Goal: Information Seeking & Learning: Learn about a topic

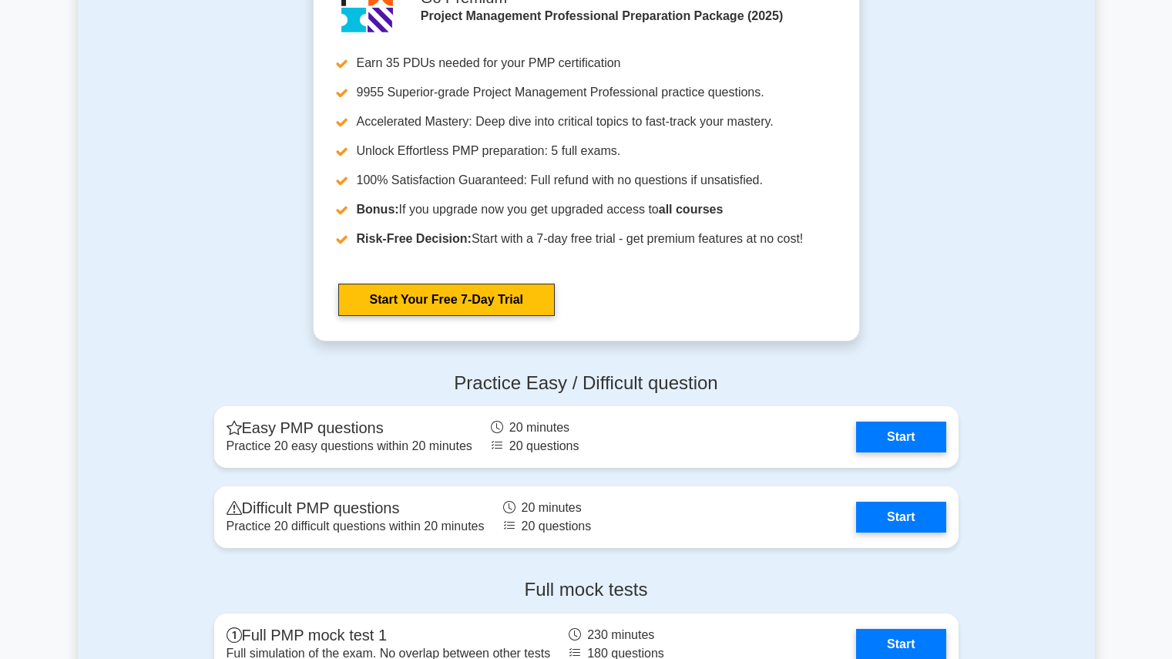
scroll to position [3925, 0]
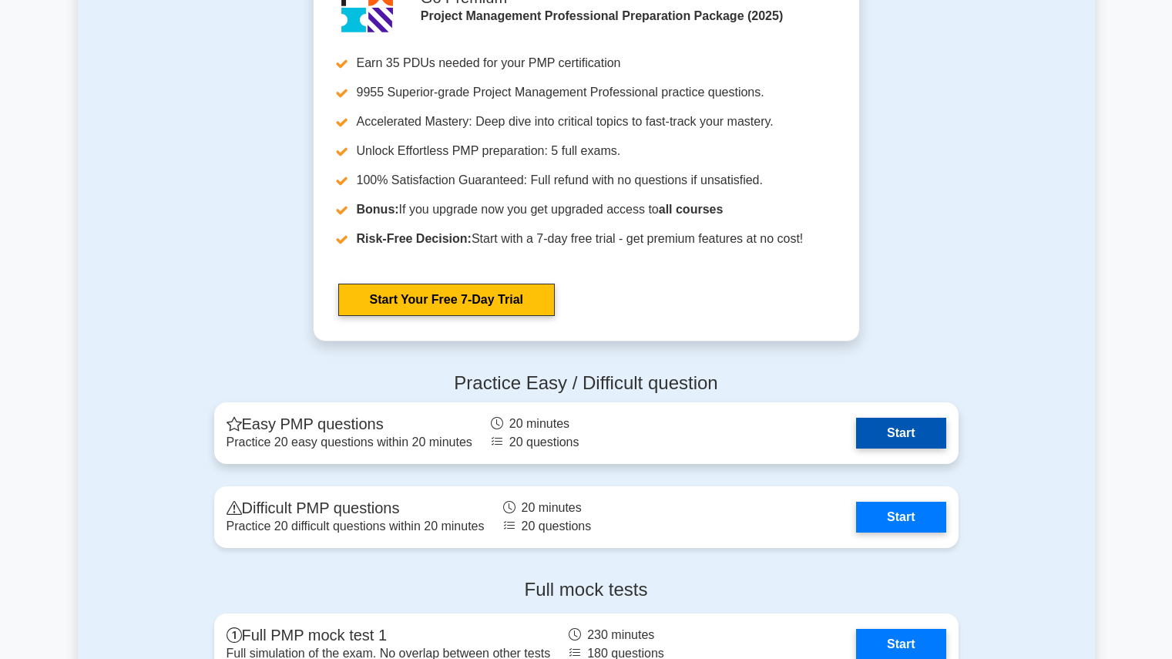
click at [865, 426] on link "Start" at bounding box center [900, 433] width 89 height 31
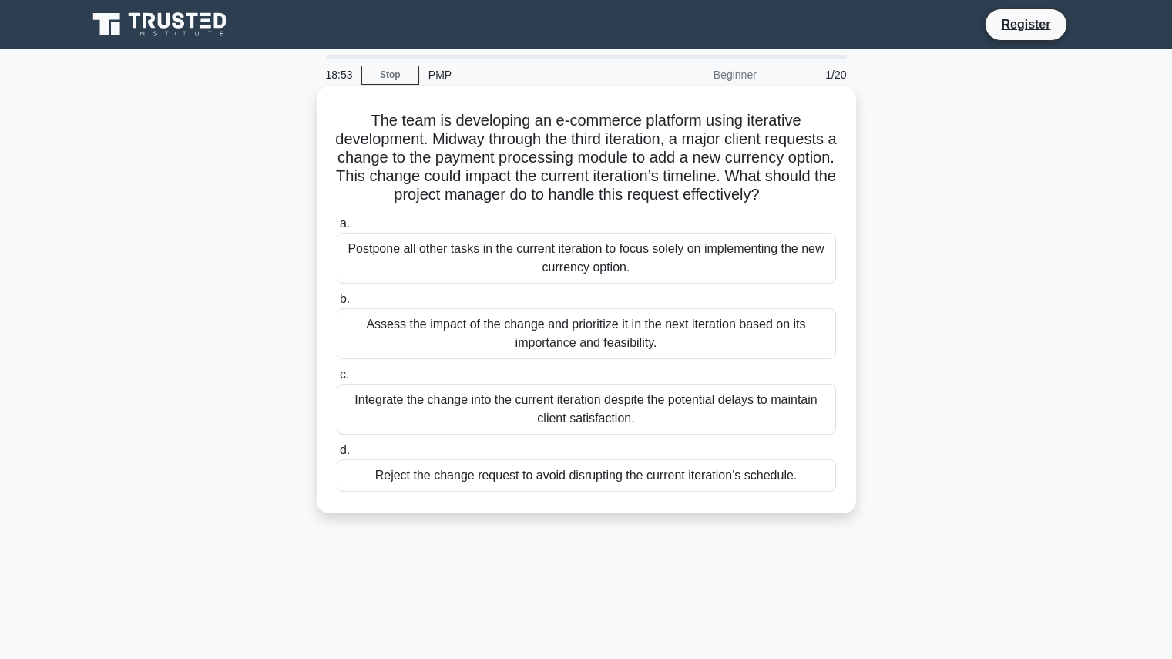
click at [667, 354] on div "Assess the impact of the change and prioritize it in the next iteration based o…" at bounding box center [586, 333] width 499 height 51
click at [337, 304] on input "b. Assess the impact of the change and prioritize it in the next iteration base…" at bounding box center [337, 299] width 0 height 10
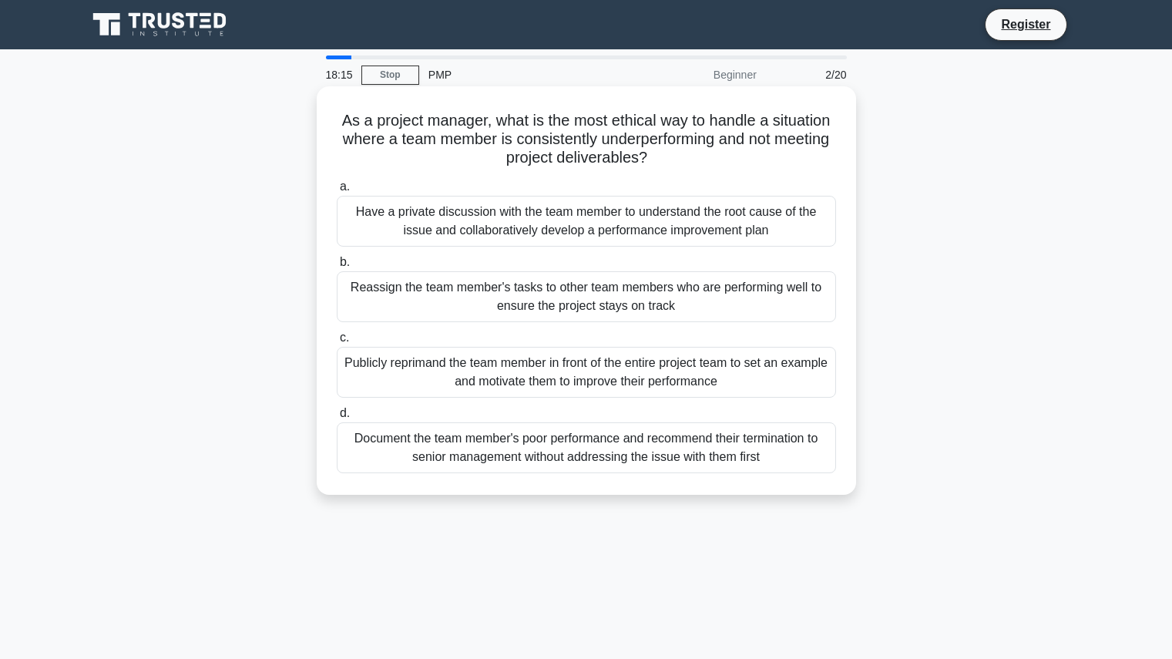
click at [724, 207] on div "Have a private discussion with the team member to understand the root cause of …" at bounding box center [586, 221] width 499 height 51
click at [337, 192] on input "a. Have a private discussion with the team member to understand the root cause …" at bounding box center [337, 187] width 0 height 10
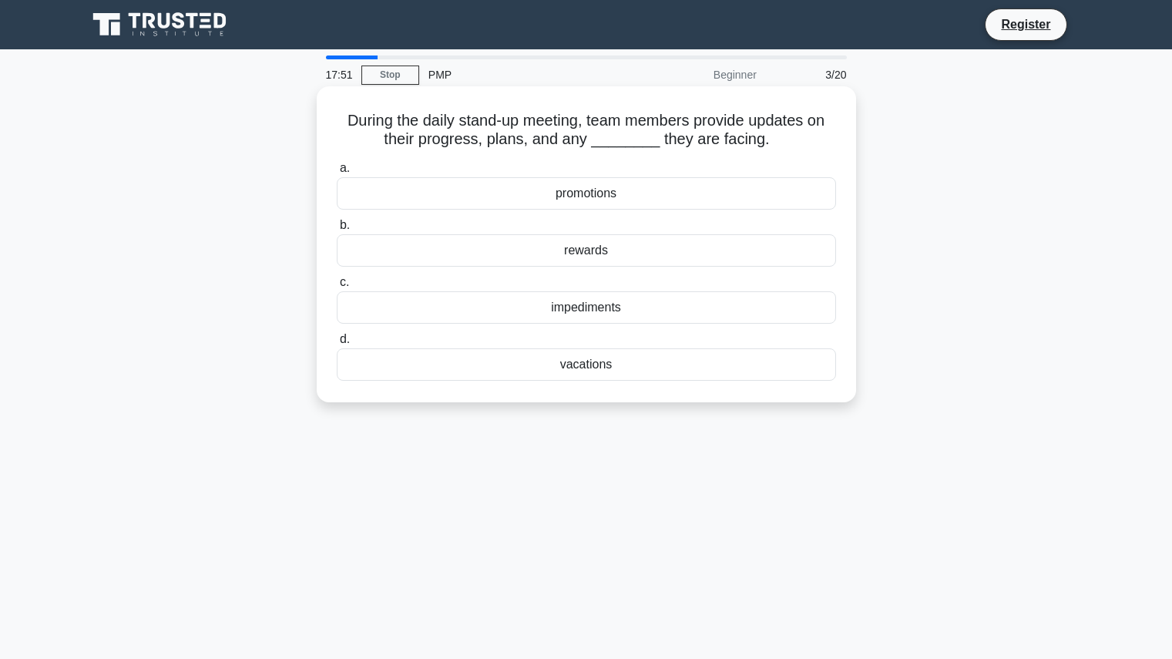
click at [674, 312] on div "impediments" at bounding box center [586, 307] width 499 height 32
click at [337, 287] on input "c. impediments" at bounding box center [337, 282] width 0 height 10
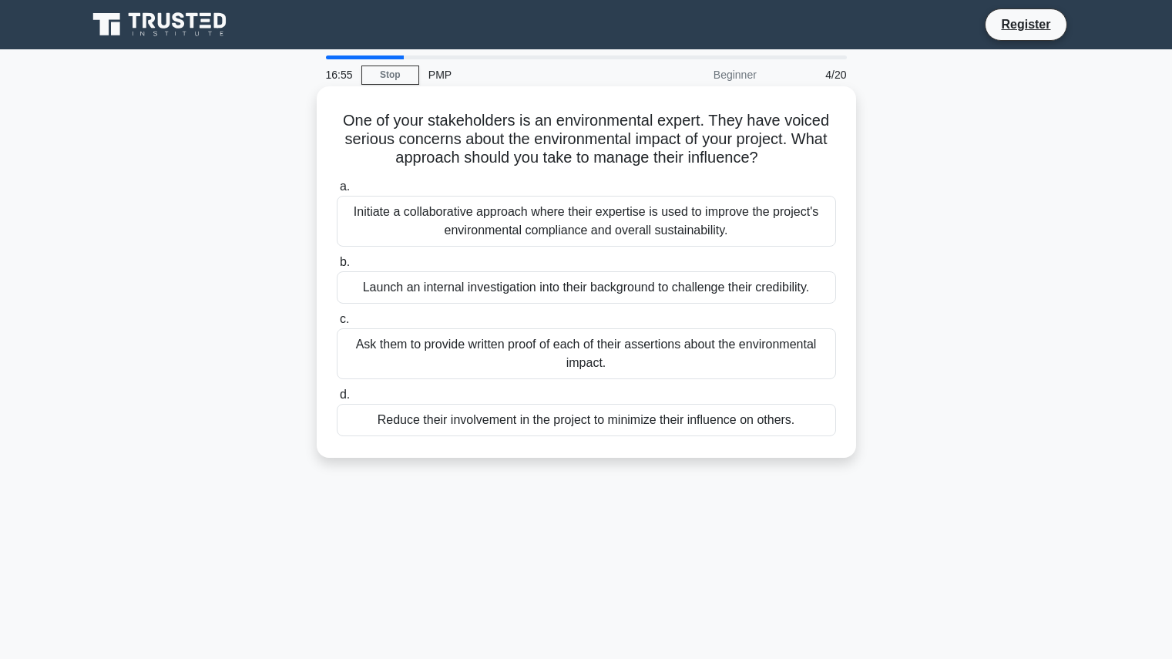
click at [649, 218] on div "Initiate a collaborative approach where their expertise is used to improve the …" at bounding box center [586, 221] width 499 height 51
click at [337, 192] on input "a. Initiate a collaborative approach where their expertise is used to improve t…" at bounding box center [337, 187] width 0 height 10
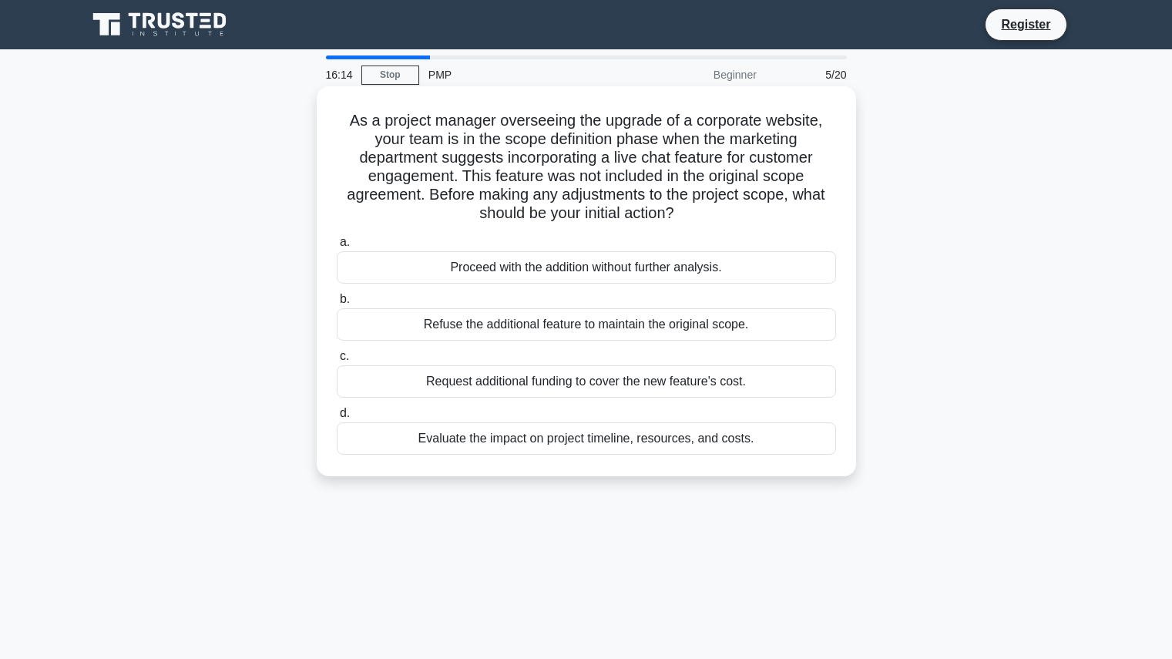
click at [640, 468] on div "As a project manager overseeing the upgrade of a corporate website, your team i…" at bounding box center [586, 281] width 527 height 378
click at [644, 432] on div "Evaluate the impact on project timeline, resources, and costs." at bounding box center [586, 438] width 499 height 32
click at [337, 418] on input "d. Evaluate the impact on project timeline, resources, and costs." at bounding box center [337, 413] width 0 height 10
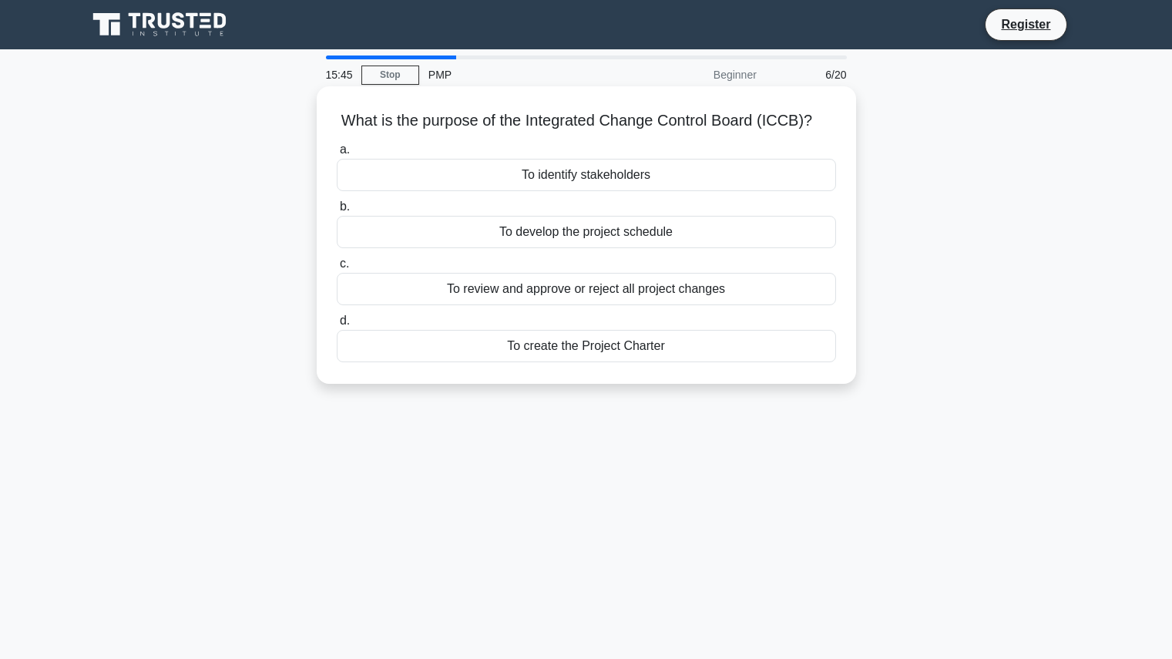
click at [690, 295] on div "To review and approve or reject all project changes" at bounding box center [586, 289] width 499 height 32
click at [337, 269] on input "c. To review and approve or reject all project changes" at bounding box center [337, 264] width 0 height 10
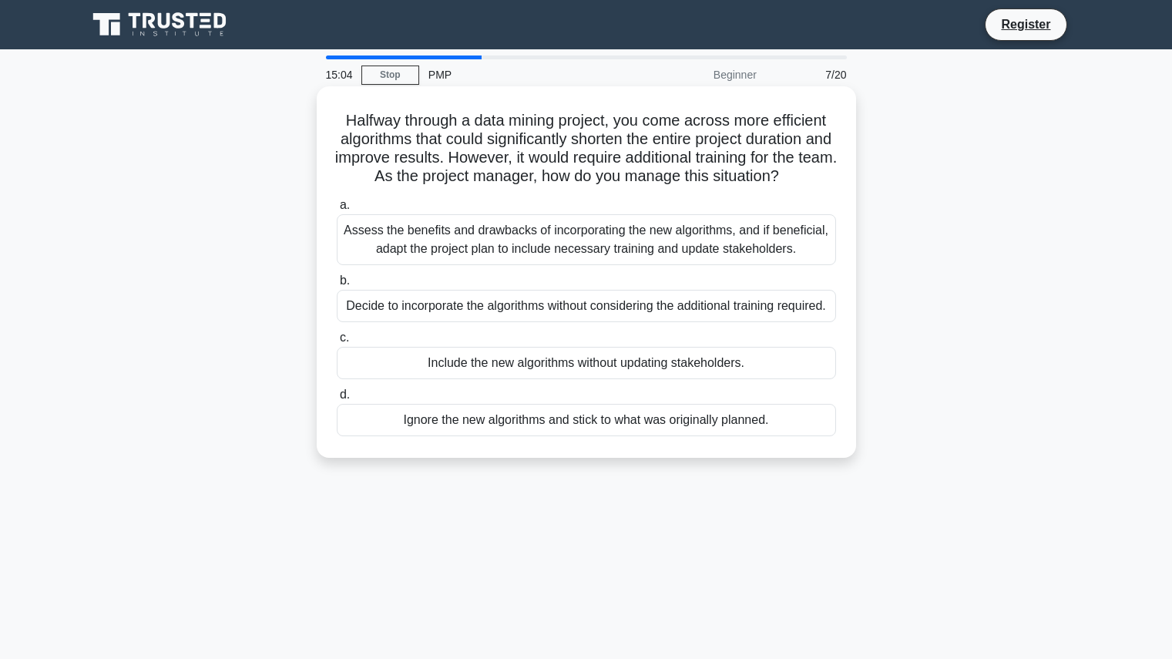
click at [556, 259] on div "Assess the benefits and drawbacks of incorporating the new algorithms, and if b…" at bounding box center [586, 239] width 499 height 51
click at [337, 210] on input "a. Assess the benefits and drawbacks of incorporating the new algorithms, and i…" at bounding box center [337, 205] width 0 height 10
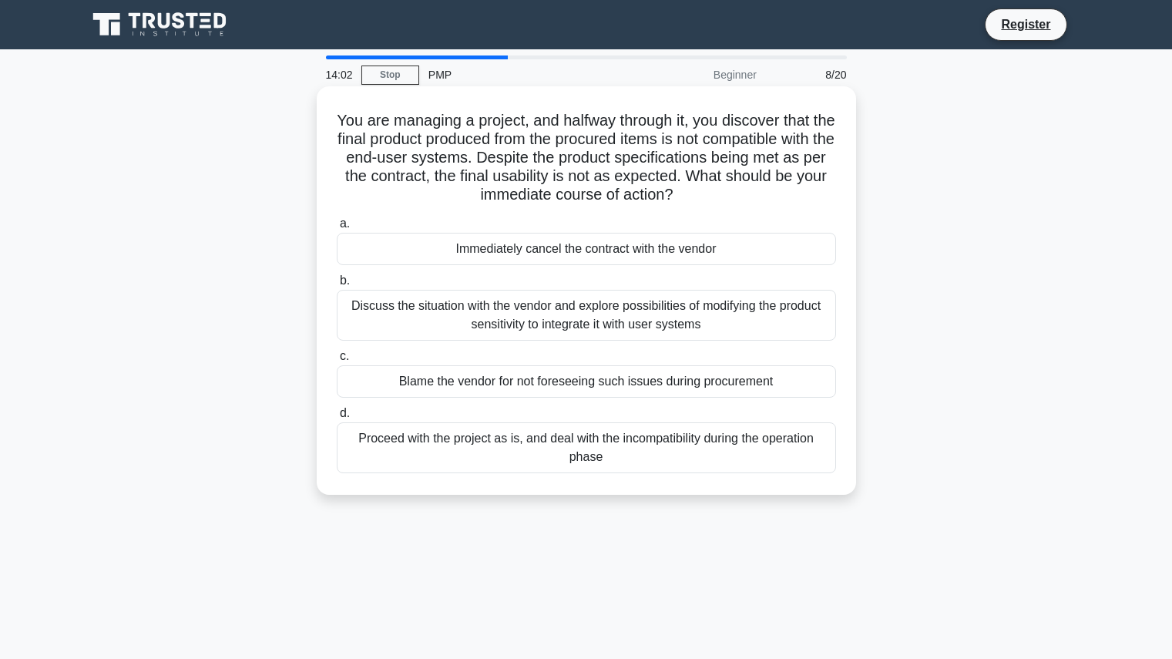
click at [586, 322] on div "Discuss the situation with the vendor and explore possibilities of modifying th…" at bounding box center [586, 315] width 499 height 51
click at [337, 286] on input "b. Discuss the situation with the vendor and explore possibilities of modifying…" at bounding box center [337, 281] width 0 height 10
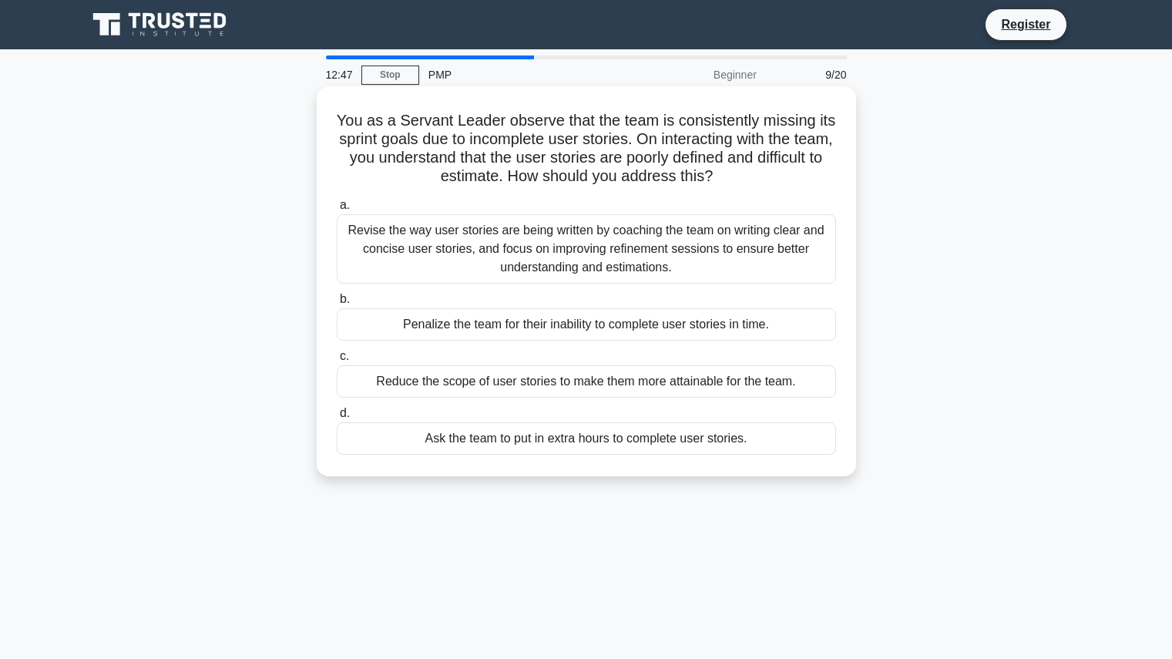
click at [786, 228] on div "Revise the way user stories are being written by coaching the team on writing c…" at bounding box center [586, 248] width 499 height 69
click at [337, 210] on input "a. Revise the way user stories are being written by coaching the team on writin…" at bounding box center [337, 205] width 0 height 10
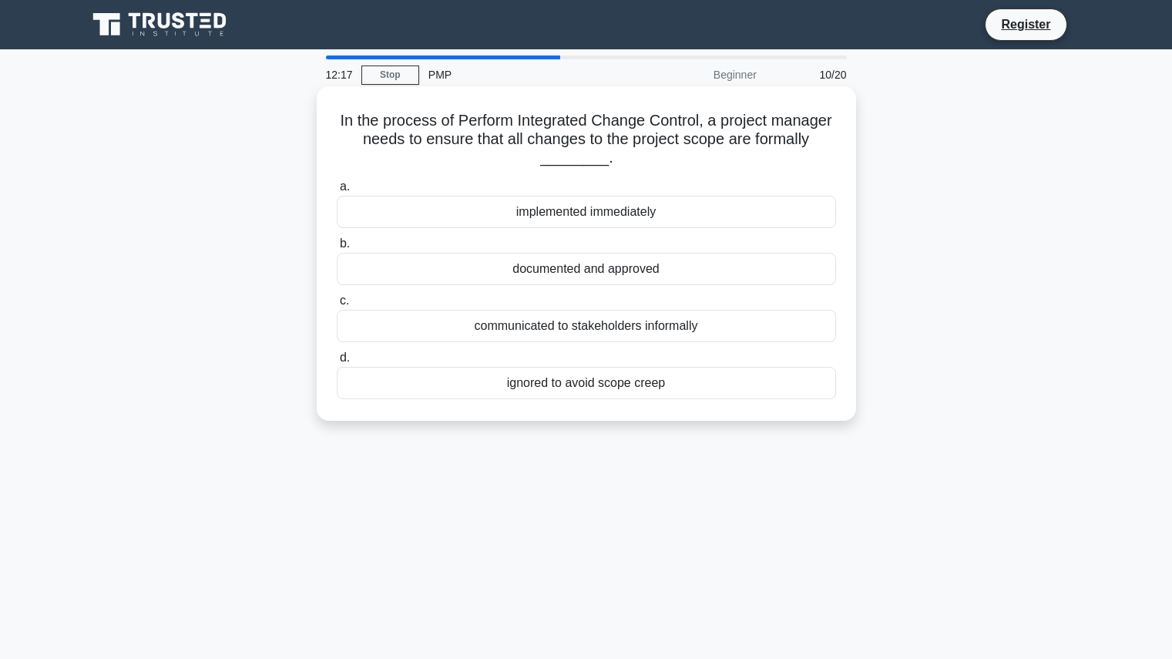
click at [676, 264] on div "documented and approved" at bounding box center [586, 269] width 499 height 32
click at [337, 249] on input "b. documented and approved" at bounding box center [337, 244] width 0 height 10
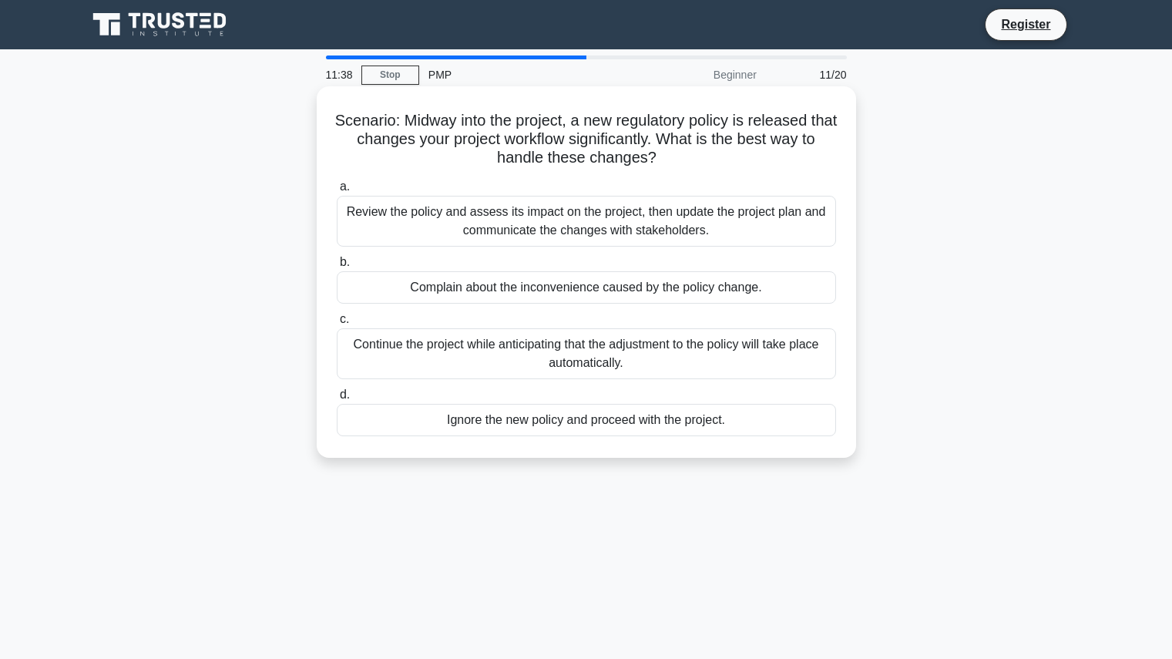
click at [767, 229] on div "Review the policy and assess its impact on the project, then update the project…" at bounding box center [586, 221] width 499 height 51
click at [337, 192] on input "a. Review the policy and assess its impact on the project, then update the proj…" at bounding box center [337, 187] width 0 height 10
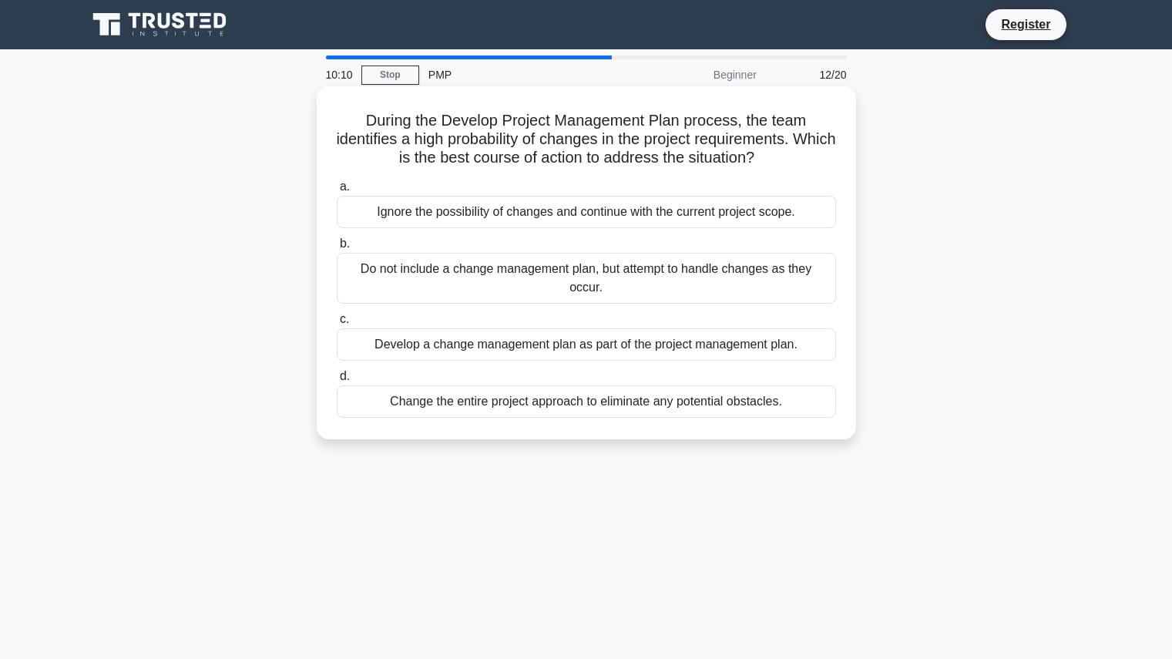
click at [651, 338] on div "Develop a change management plan as part of the project management plan." at bounding box center [586, 344] width 499 height 32
click at [337, 324] on input "c. Develop a change management plan as part of the project management plan." at bounding box center [337, 319] width 0 height 10
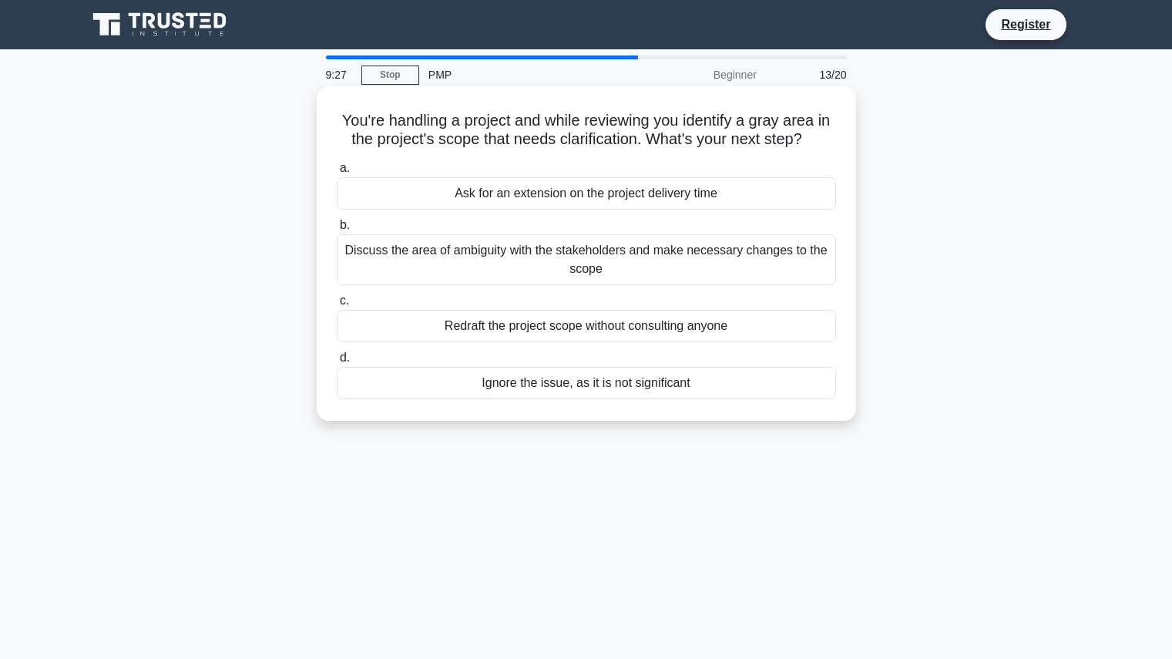
click at [762, 261] on div "Discuss the area of ambiguity with the stakeholders and make necessary changes …" at bounding box center [586, 259] width 499 height 51
click at [337, 230] on input "b. Discuss the area of ambiguity with the stakeholders and make necessary chang…" at bounding box center [337, 225] width 0 height 10
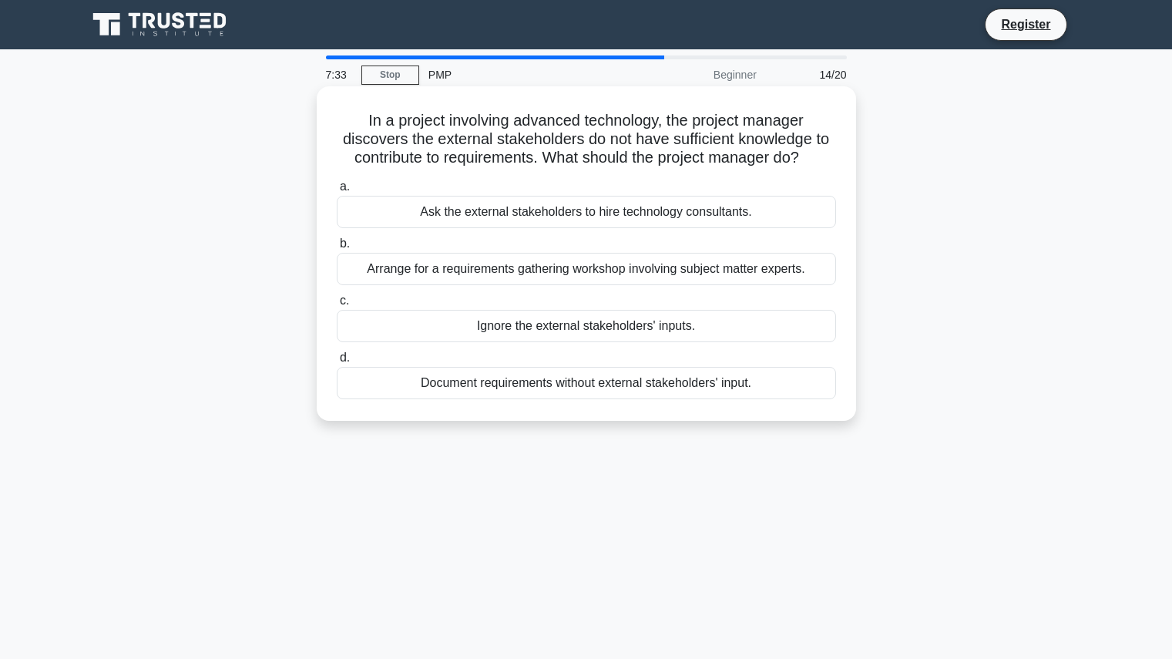
click at [757, 267] on div "Arrange for a requirements gathering workshop involving subject matter experts." at bounding box center [586, 269] width 499 height 32
click at [337, 249] on input "b. Arrange for a requirements gathering workshop involving subject matter exper…" at bounding box center [337, 244] width 0 height 10
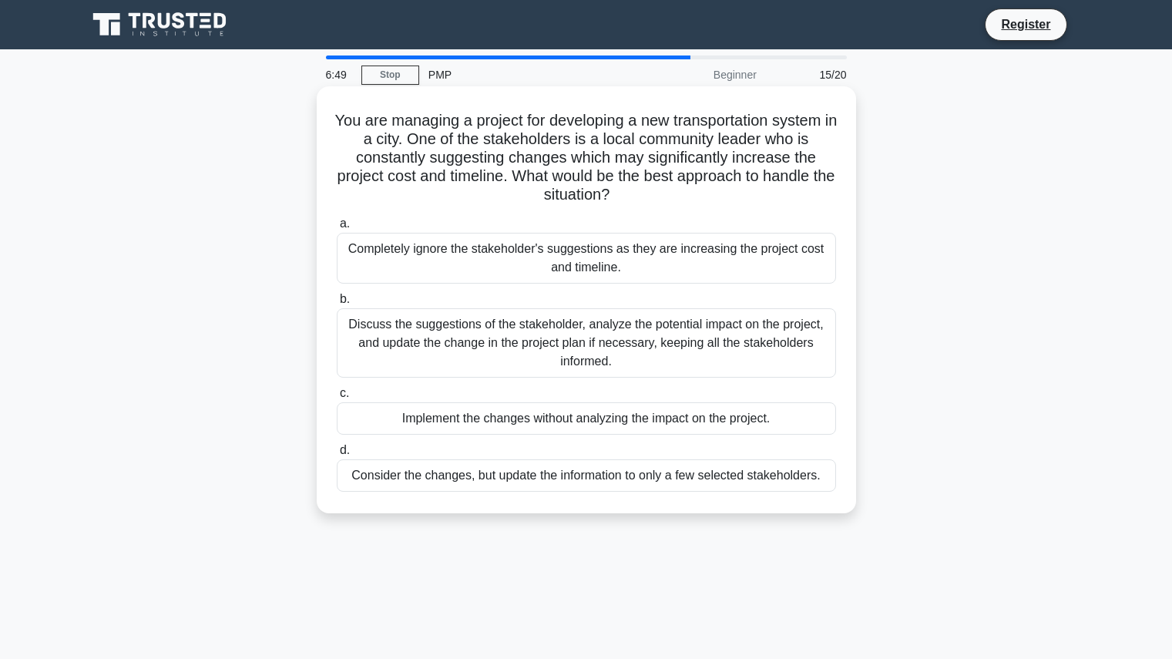
click at [658, 344] on div "Discuss the suggestions of the stakeholder, analyze the potential impact on the…" at bounding box center [586, 342] width 499 height 69
click at [337, 304] on input "b. Discuss the suggestions of the stakeholder, analyze the potential impact on …" at bounding box center [337, 299] width 0 height 10
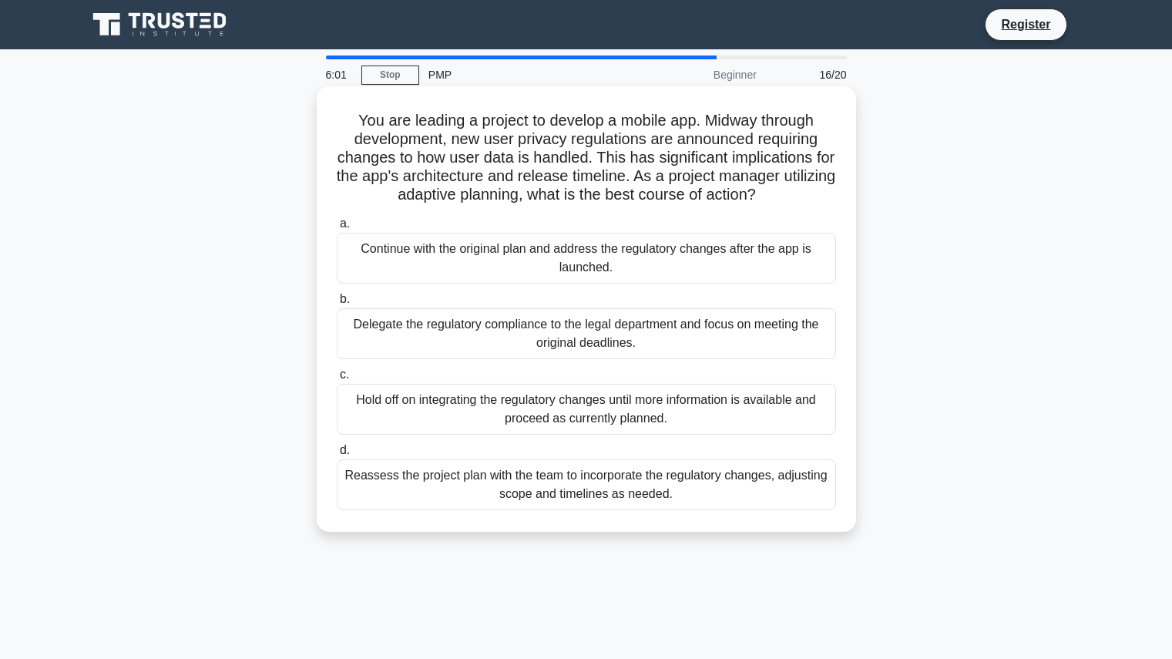
click at [656, 496] on div "Reassess the project plan with the team to incorporate the regulatory changes, …" at bounding box center [586, 484] width 499 height 51
click at [337, 455] on input "d. Reassess the project plan with the team to incorporate the regulatory change…" at bounding box center [337, 450] width 0 height 10
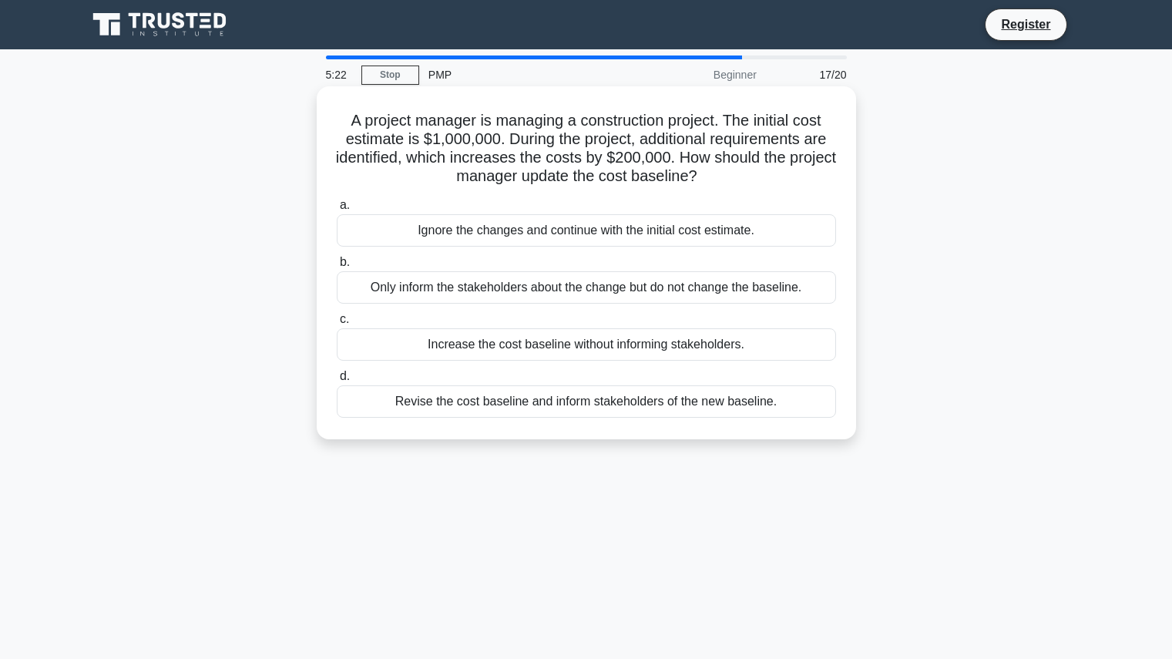
click at [799, 395] on div "Revise the cost baseline and inform stakeholders of the new baseline." at bounding box center [586, 401] width 499 height 32
click at [337, 381] on input "d. Revise the cost baseline and inform stakeholders of the new baseline." at bounding box center [337, 376] width 0 height 10
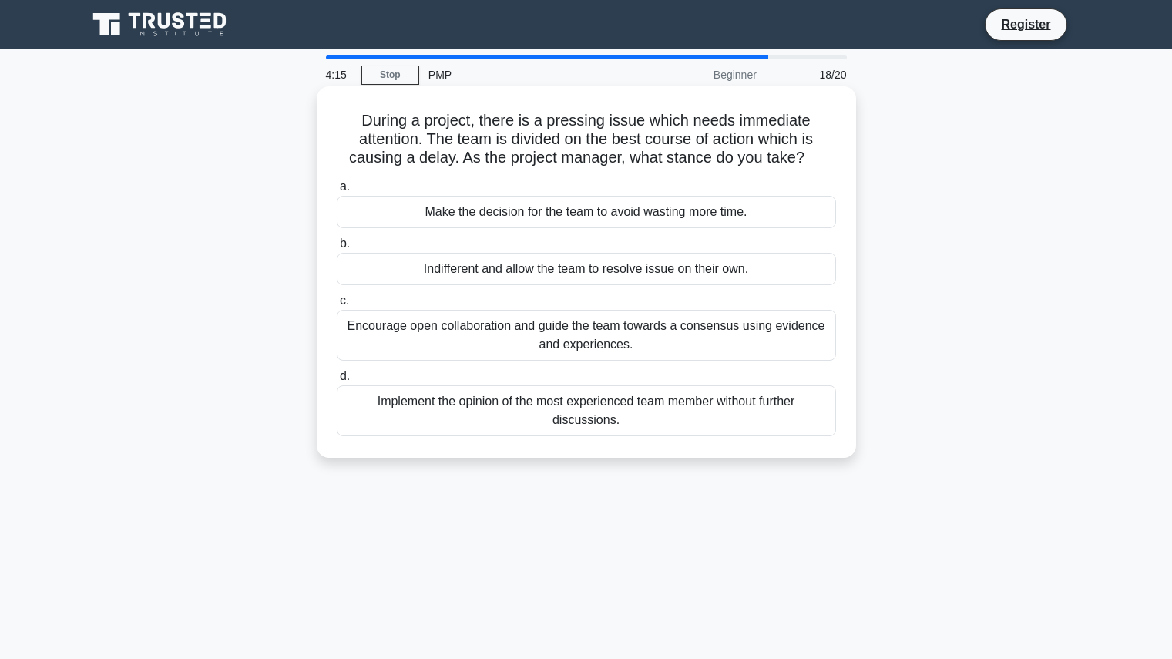
click at [760, 329] on div "Encourage open collaboration and guide the team towards a consensus using evide…" at bounding box center [586, 335] width 499 height 51
click at [337, 306] on input "c. Encourage open collaboration and guide the team towards a consensus using ev…" at bounding box center [337, 301] width 0 height 10
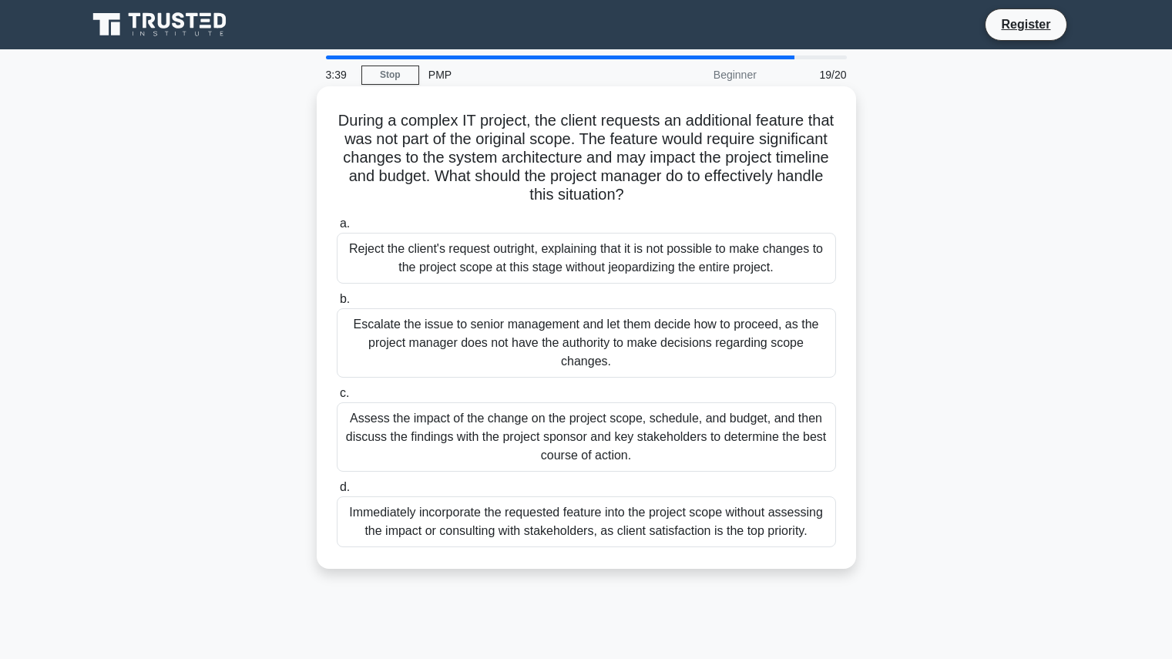
click at [720, 439] on div "Assess the impact of the change on the project scope, schedule, and budget, and…" at bounding box center [586, 436] width 499 height 69
click at [337, 398] on input "c. Assess the impact of the change on the project scope, schedule, and budget, …" at bounding box center [337, 393] width 0 height 10
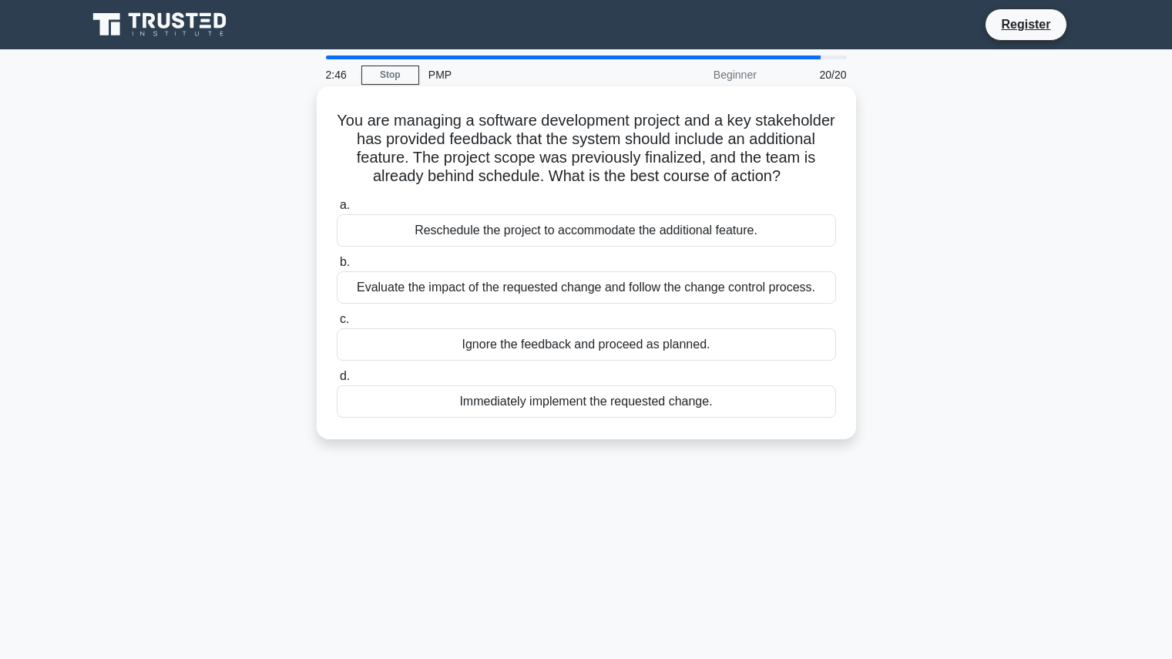
click at [727, 286] on div "Evaluate the impact of the requested change and follow the change control proce…" at bounding box center [586, 287] width 499 height 32
click at [337, 267] on input "b. Evaluate the impact of the requested change and follow the change control pr…" at bounding box center [337, 262] width 0 height 10
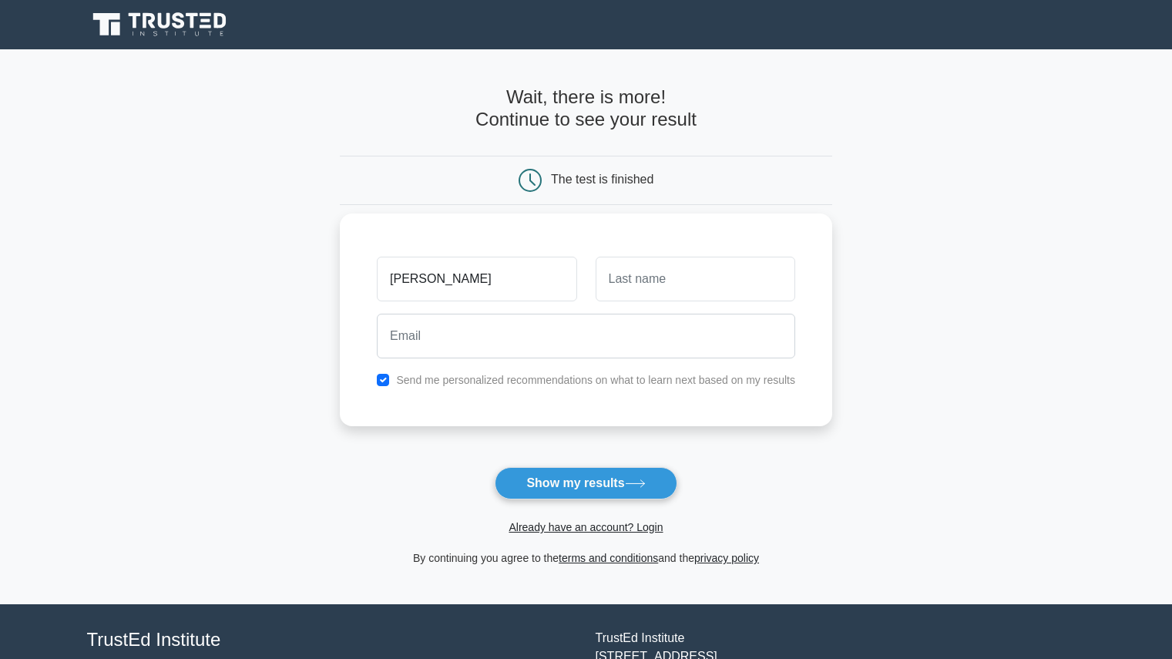
type input "[PERSON_NAME]"
type input "Jfp"
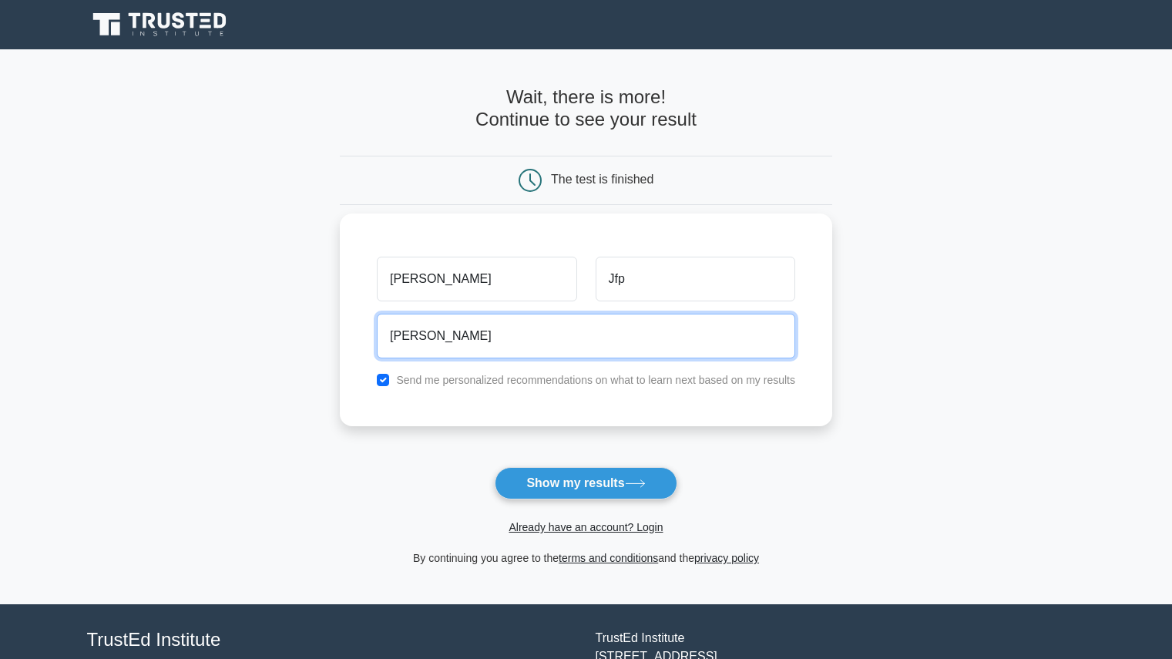
type input "saraajafarpour@gmail.com"
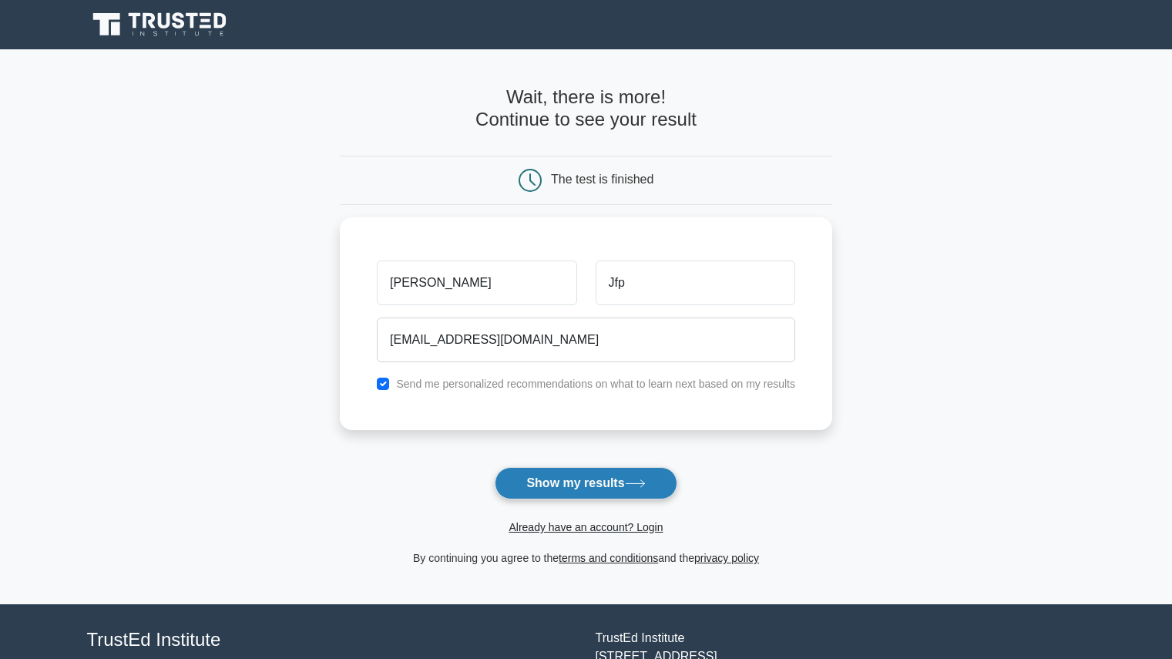
click at [620, 488] on button "Show my results" at bounding box center [586, 483] width 182 height 32
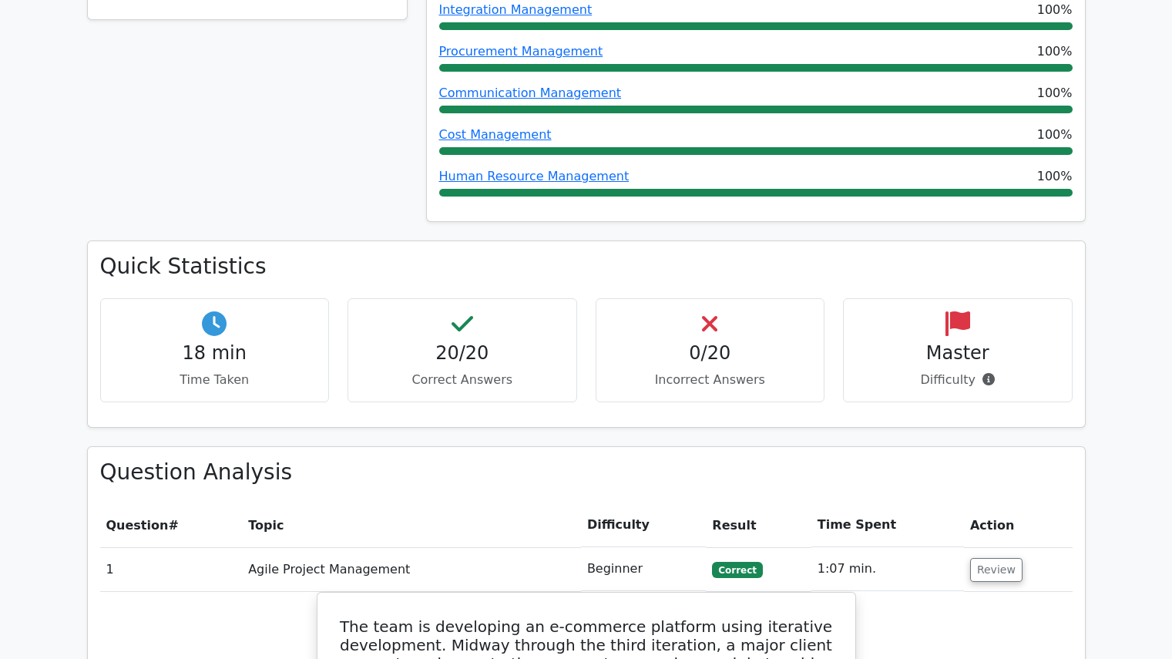
scroll to position [918, 0]
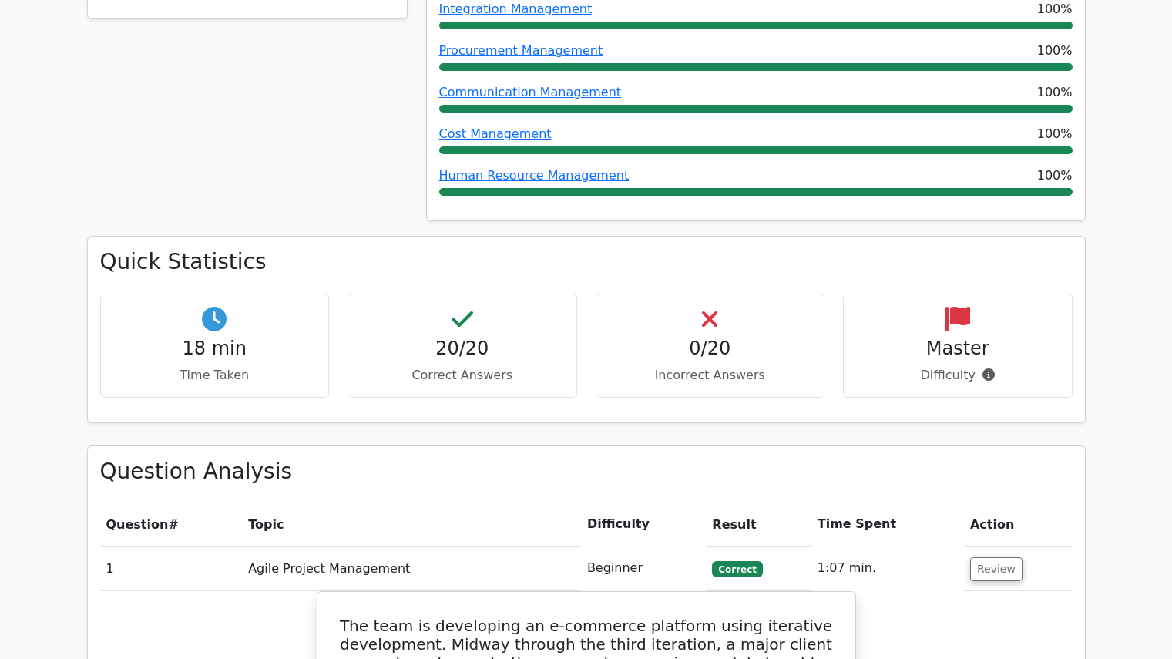
click at [953, 307] on icon at bounding box center [957, 319] width 25 height 25
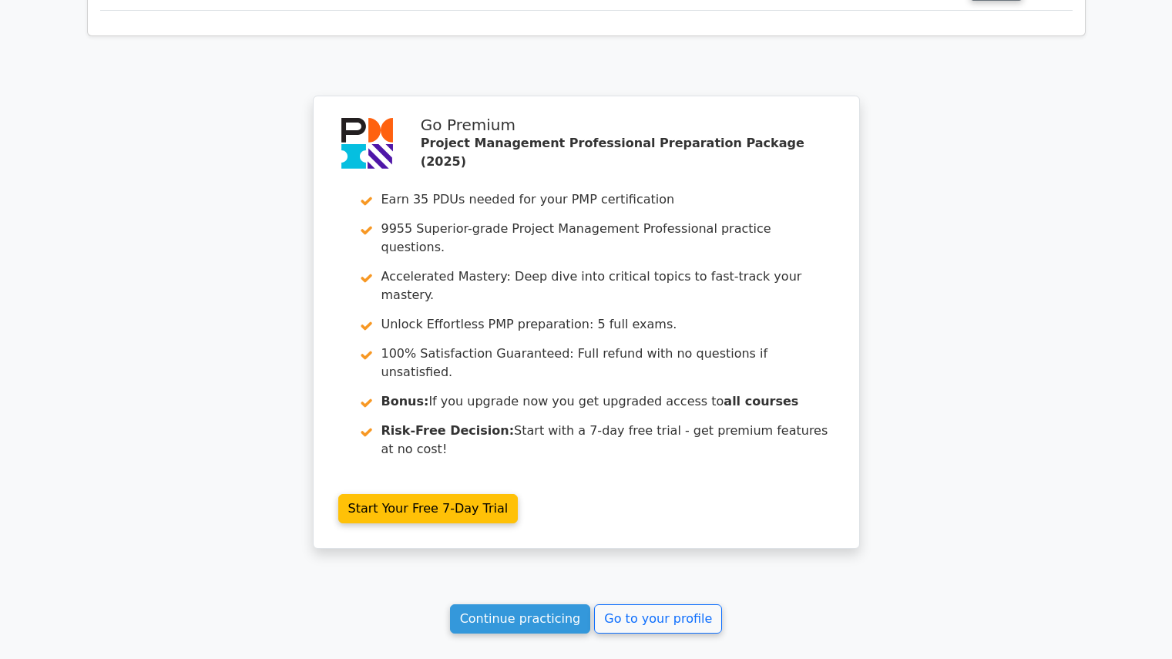
scroll to position [3111, 0]
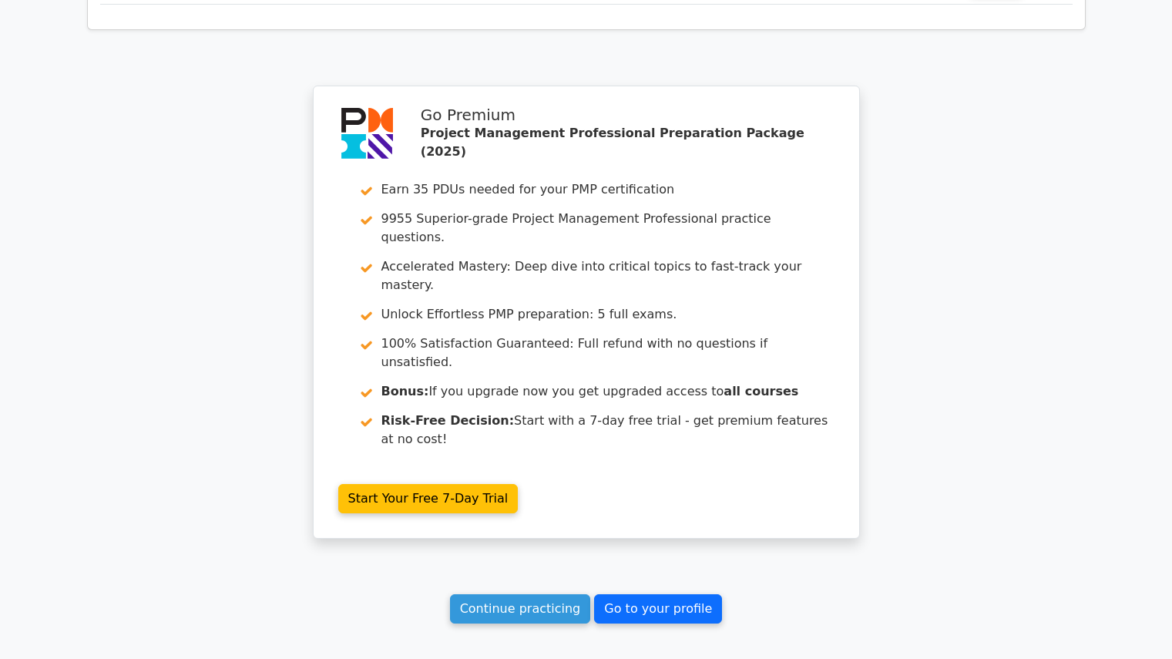
click at [619, 594] on link "Go to your profile" at bounding box center [658, 608] width 128 height 29
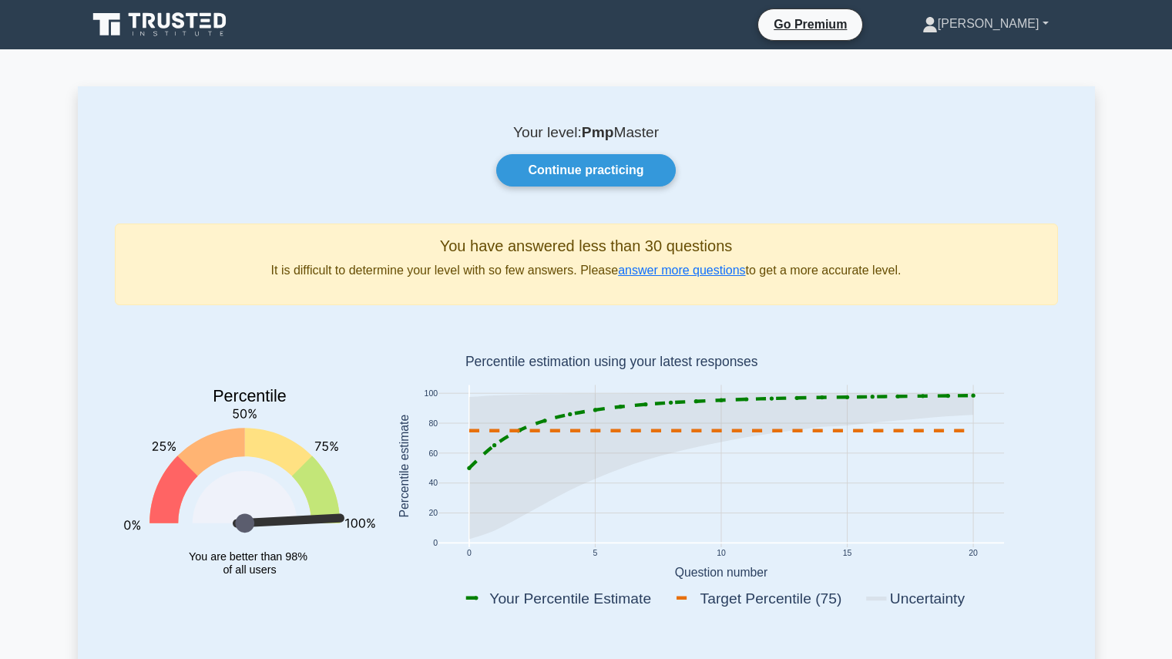
click at [1025, 15] on link "[PERSON_NAME]" at bounding box center [985, 23] width 200 height 31
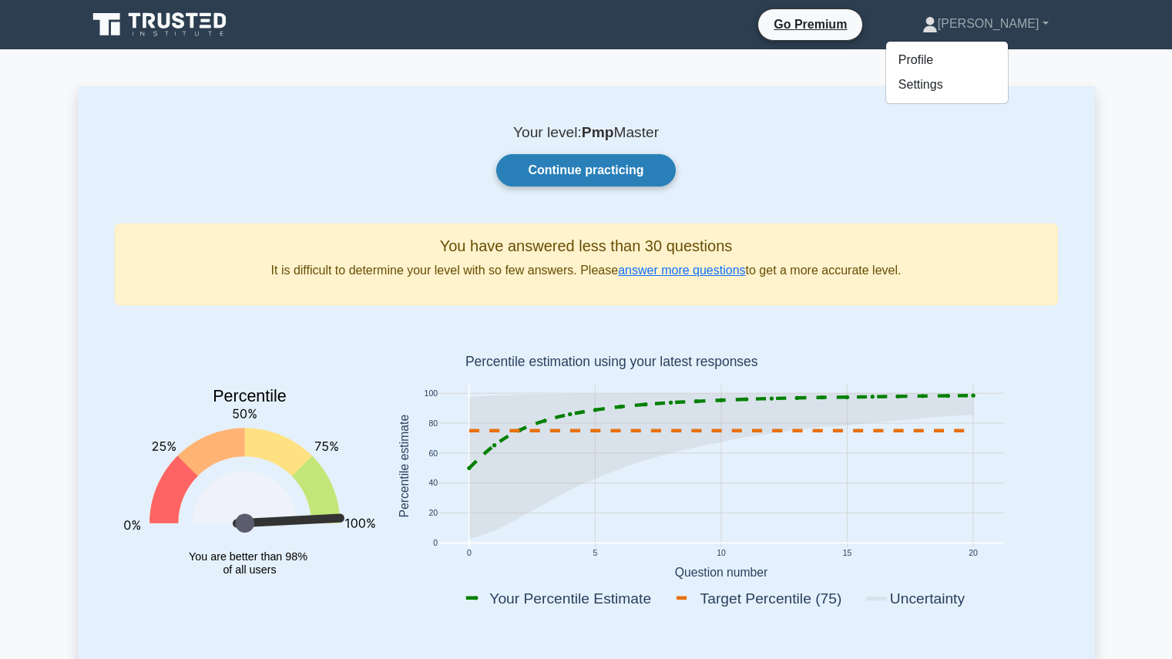
click at [582, 178] on link "Continue practicing" at bounding box center [585, 170] width 179 height 32
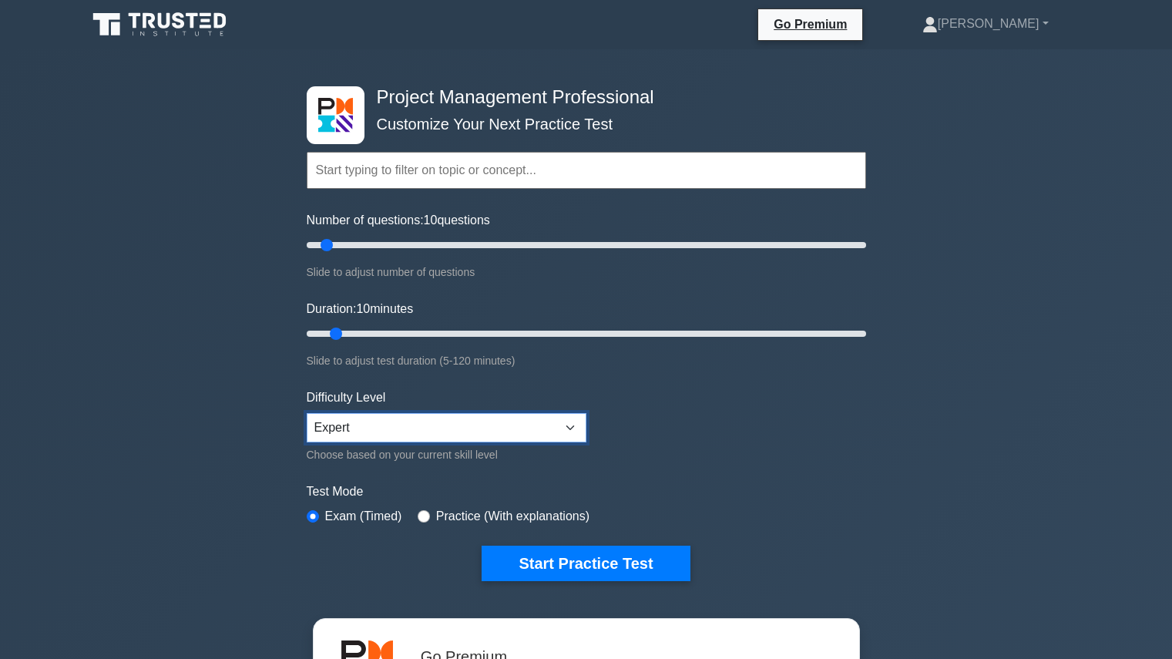
click at [512, 432] on select "Beginner Intermediate Expert" at bounding box center [447, 427] width 280 height 29
click at [448, 512] on label "Practice (With explanations)" at bounding box center [512, 516] width 153 height 18
click at [423, 516] on input "radio" at bounding box center [424, 516] width 12 height 12
radio input "true"
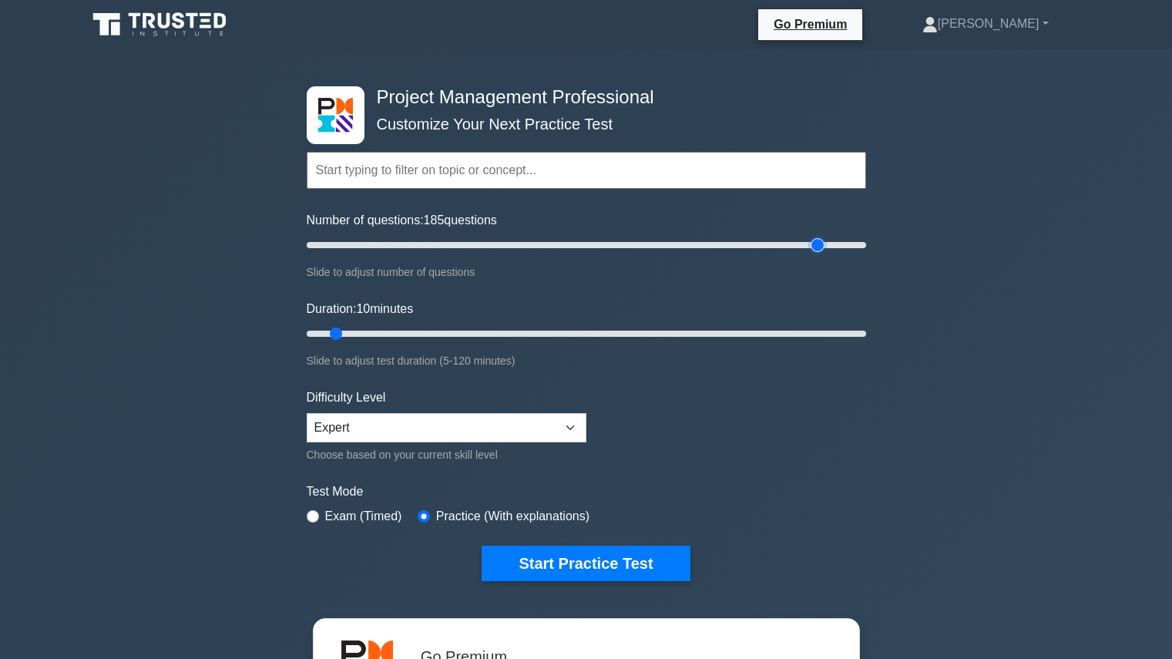
click at [822, 249] on input "Number of questions: 185 questions" at bounding box center [586, 245] width 559 height 18
drag, startPoint x: 865, startPoint y: 243, endPoint x: 801, endPoint y: 247, distance: 64.9
type input "180"
click at [801, 247] on input "Number of questions: 180 questions" at bounding box center [586, 245] width 559 height 18
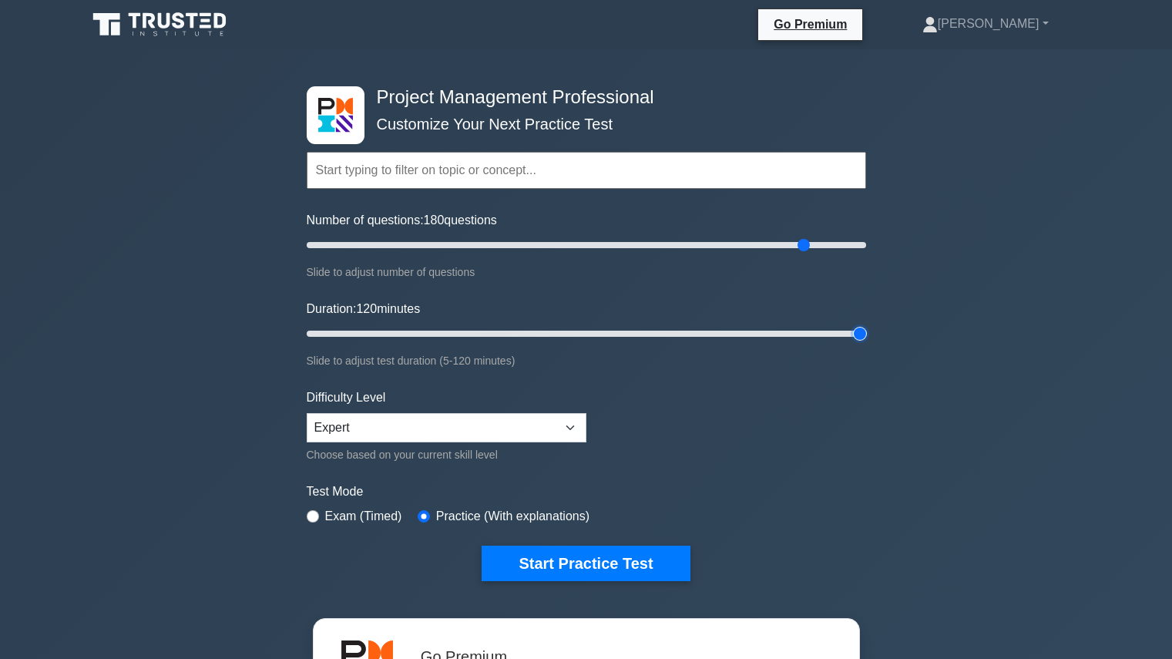
type input "120"
click at [861, 331] on input "Duration: 120 minutes" at bounding box center [586, 333] width 559 height 18
drag, startPoint x: 861, startPoint y: 331, endPoint x: 923, endPoint y: 319, distance: 62.9
click at [866, 324] on input "Duration: 120 minutes" at bounding box center [586, 333] width 559 height 18
type input "200"
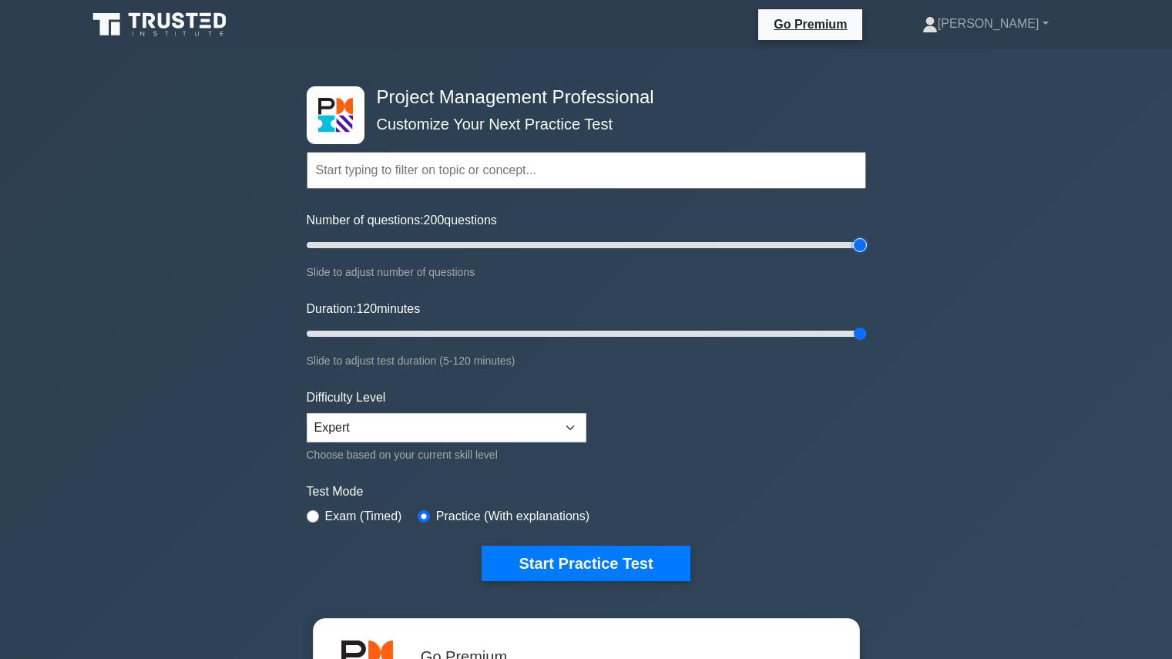
click at [859, 245] on input "Number of questions: 200 questions" at bounding box center [586, 245] width 559 height 18
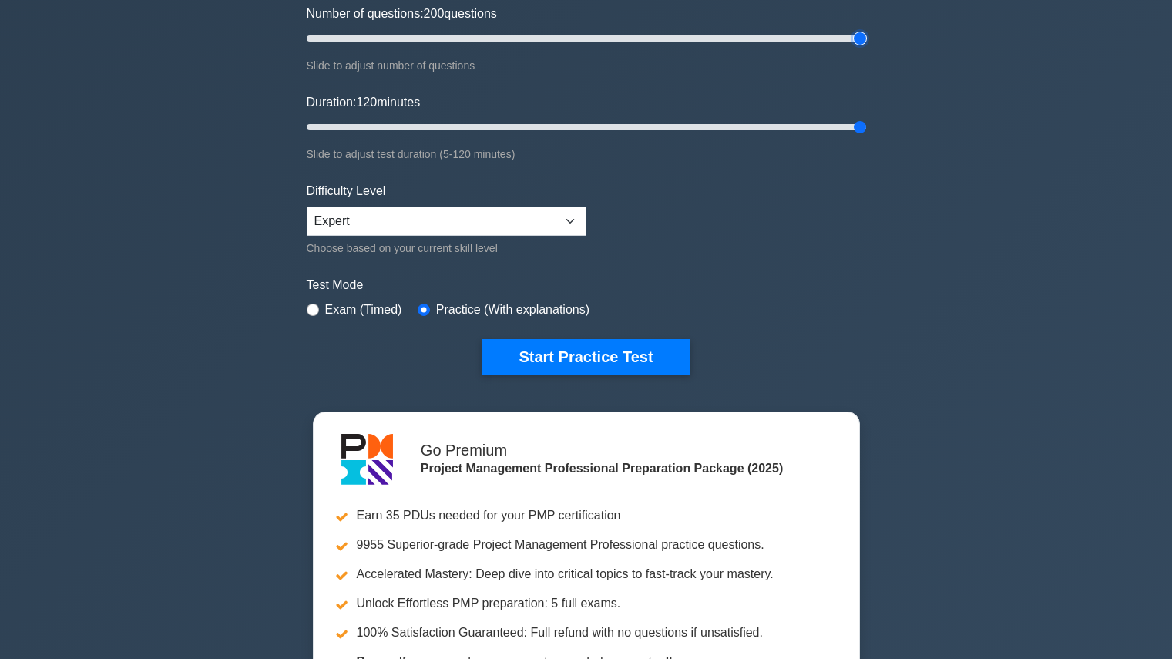
scroll to position [206, 0]
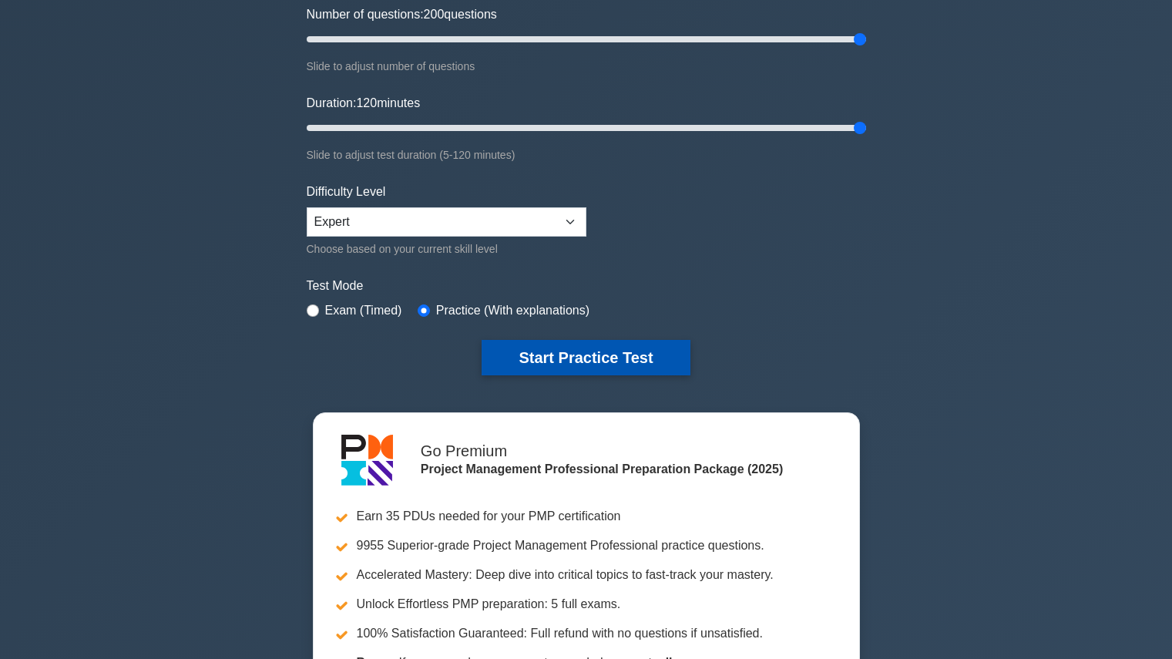
click at [598, 356] on button "Start Practice Test" at bounding box center [586, 357] width 208 height 35
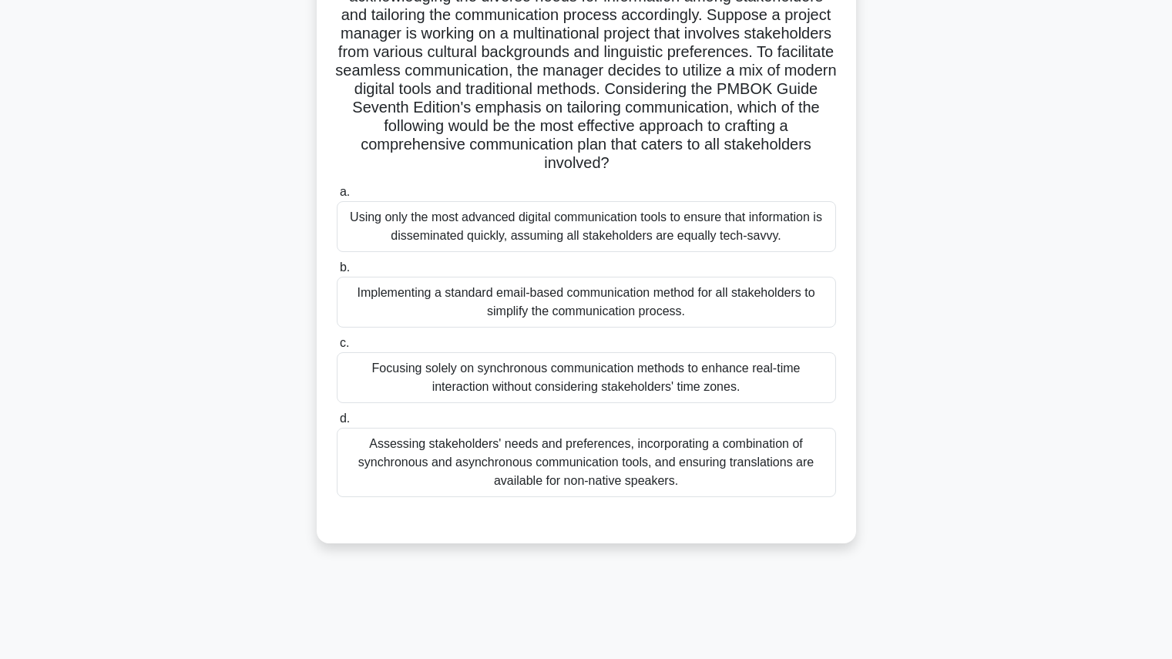
scroll to position [173, 0]
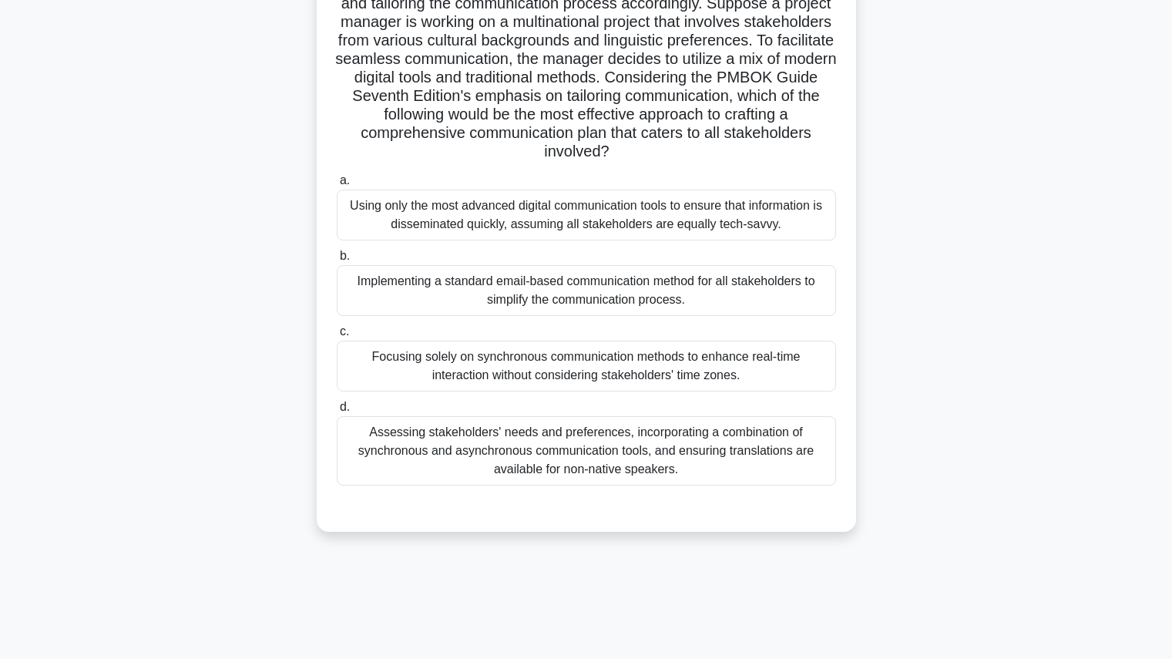
click at [642, 454] on div "Assessing stakeholders' needs and preferences, incorporating a combination of s…" at bounding box center [586, 450] width 499 height 69
click at [337, 412] on input "d. Assessing stakeholders' needs and preferences, incorporating a combination o…" at bounding box center [337, 407] width 0 height 10
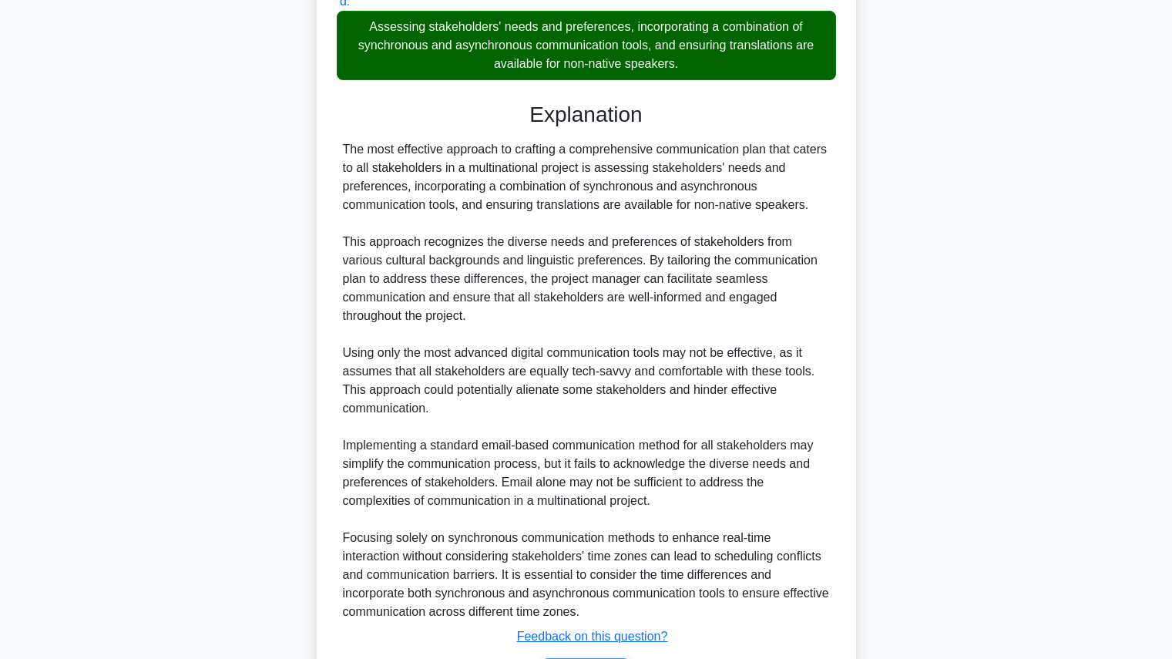
scroll to position [662, 0]
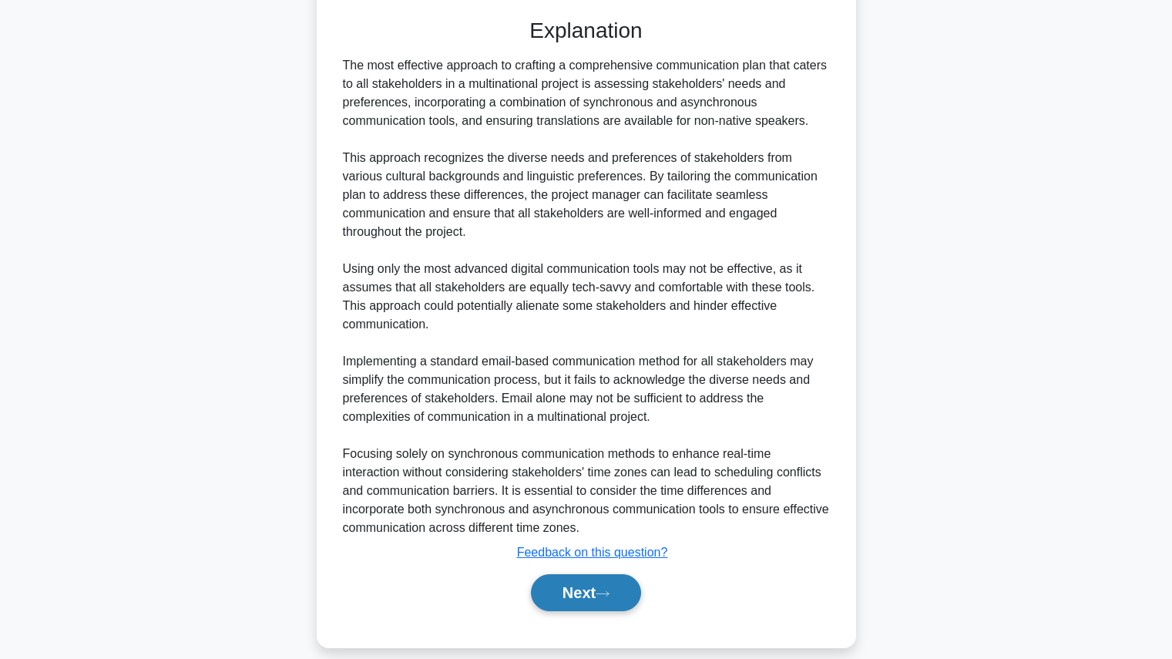
click at [606, 589] on icon at bounding box center [603, 593] width 14 height 8
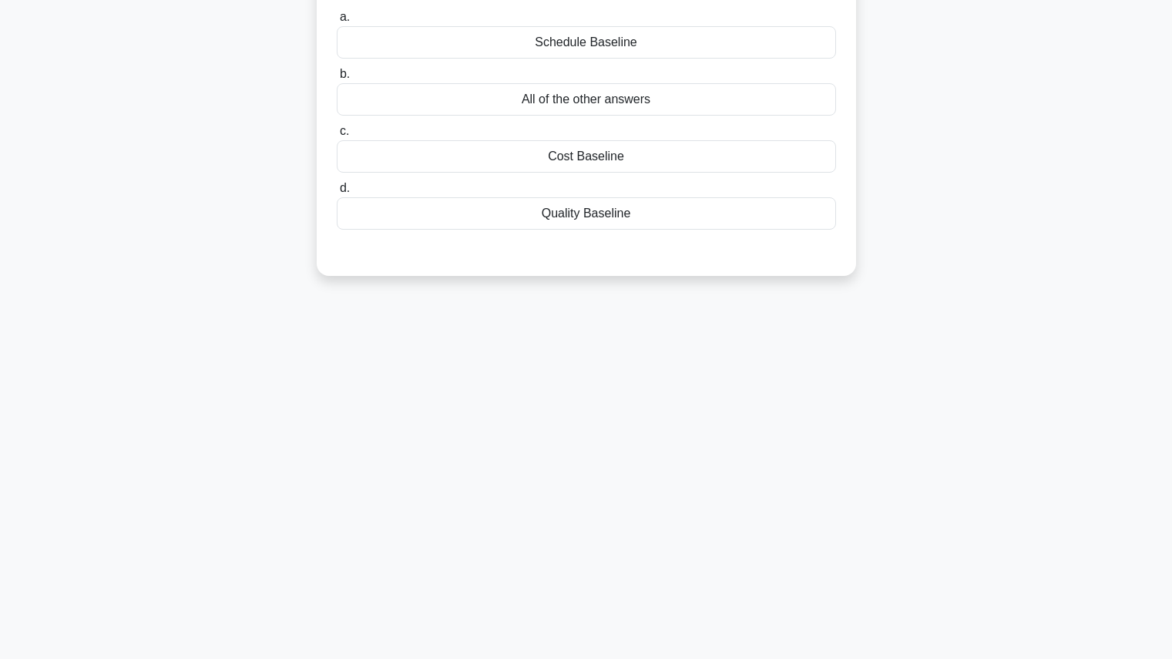
scroll to position [0, 0]
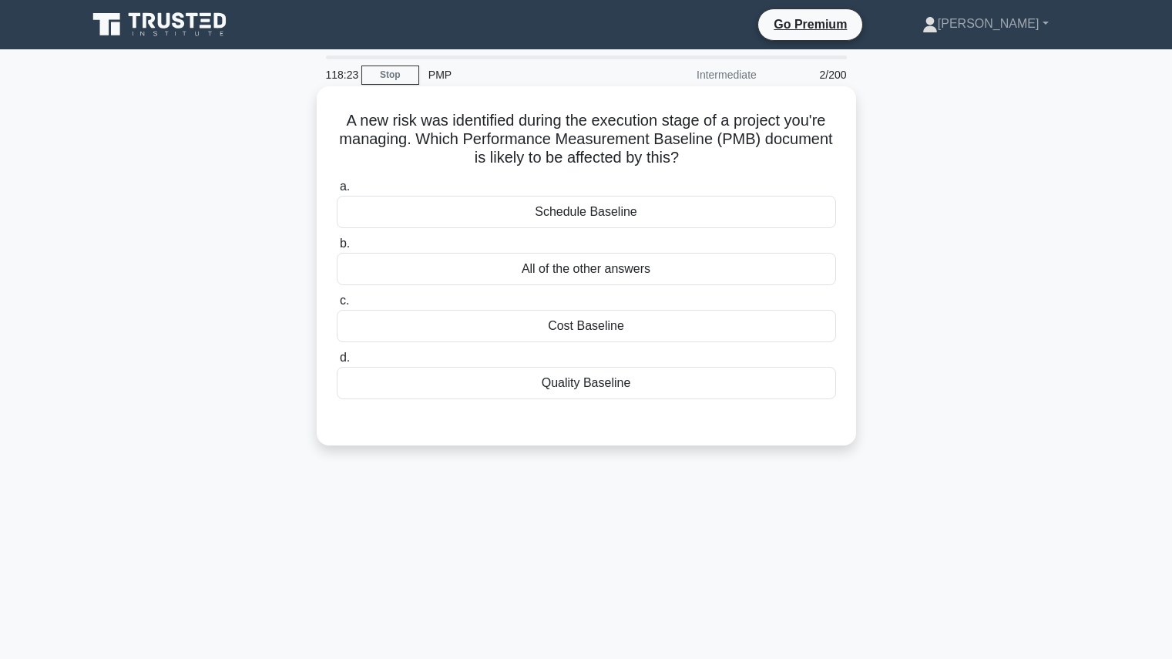
click at [657, 264] on div "All of the other answers" at bounding box center [586, 269] width 499 height 32
click at [337, 249] on input "b. All of the other answers" at bounding box center [337, 244] width 0 height 10
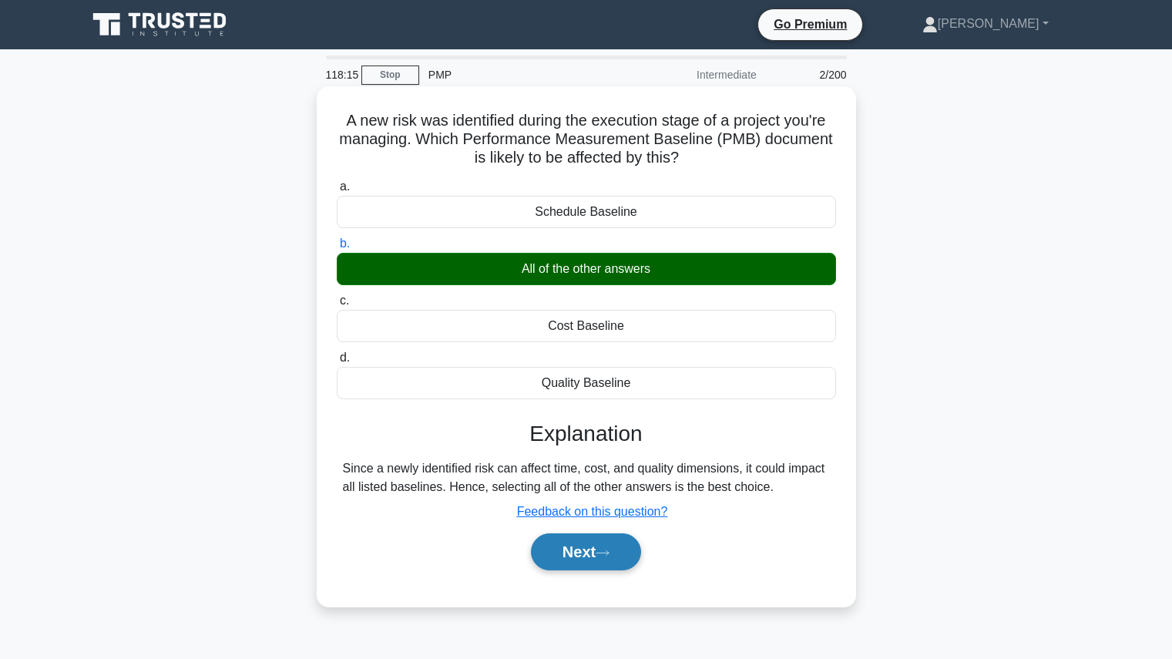
click at [595, 552] on button "Next" at bounding box center [586, 551] width 110 height 37
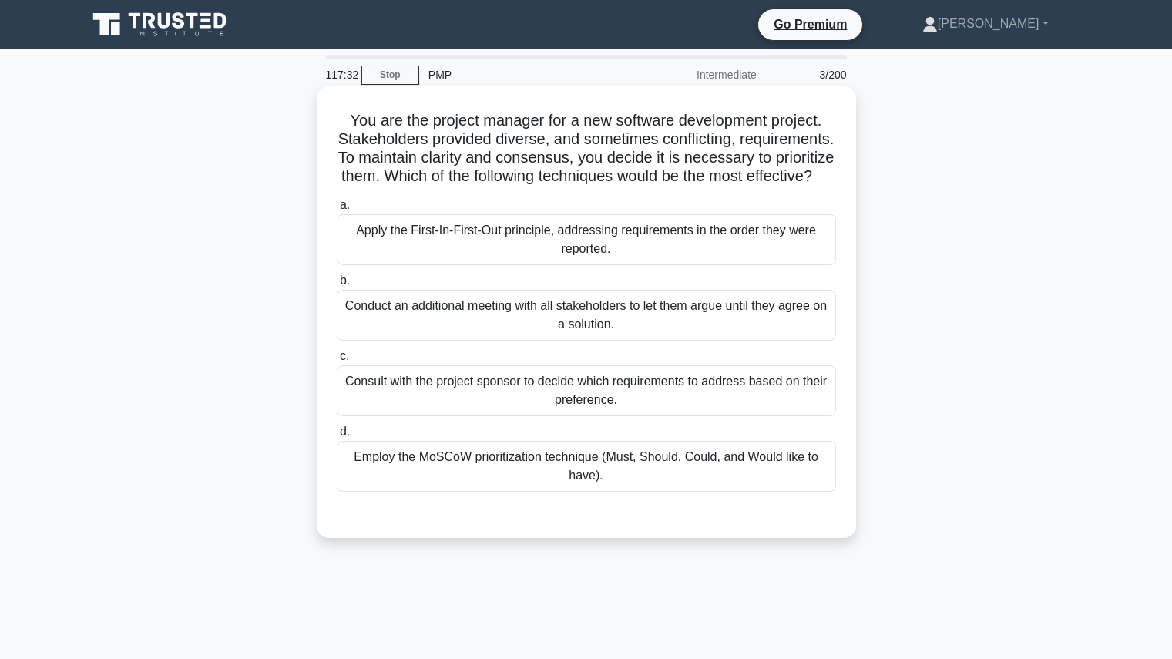
click at [618, 492] on div "Employ the MoSCoW prioritization technique (Must, Should, Could, and Would like…" at bounding box center [586, 466] width 499 height 51
click at [337, 437] on input "d. Employ the MoSCoW prioritization technique (Must, Should, Could, and Would l…" at bounding box center [337, 432] width 0 height 10
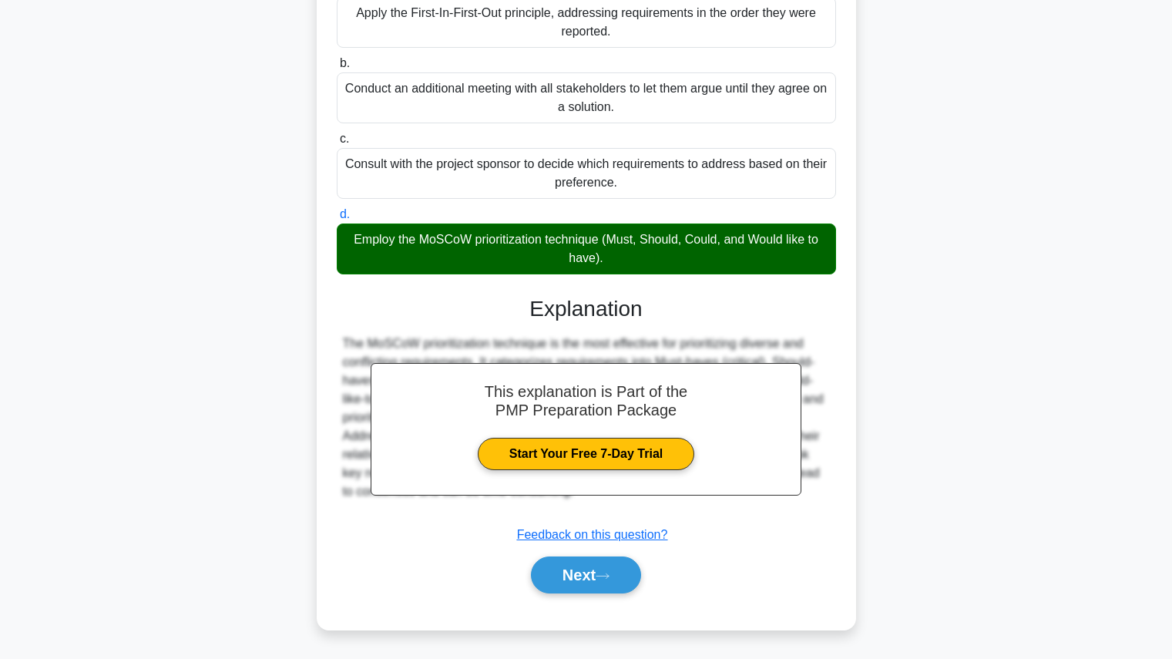
scroll to position [237, 0]
click at [561, 577] on button "Next" at bounding box center [586, 574] width 110 height 37
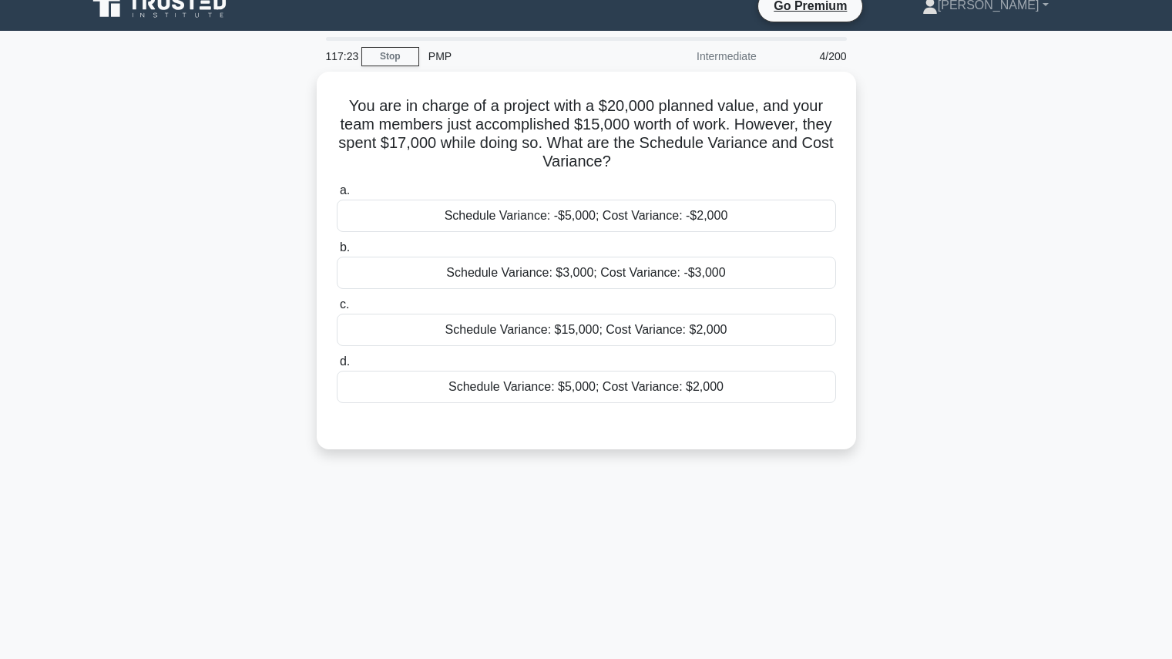
scroll to position [0, 0]
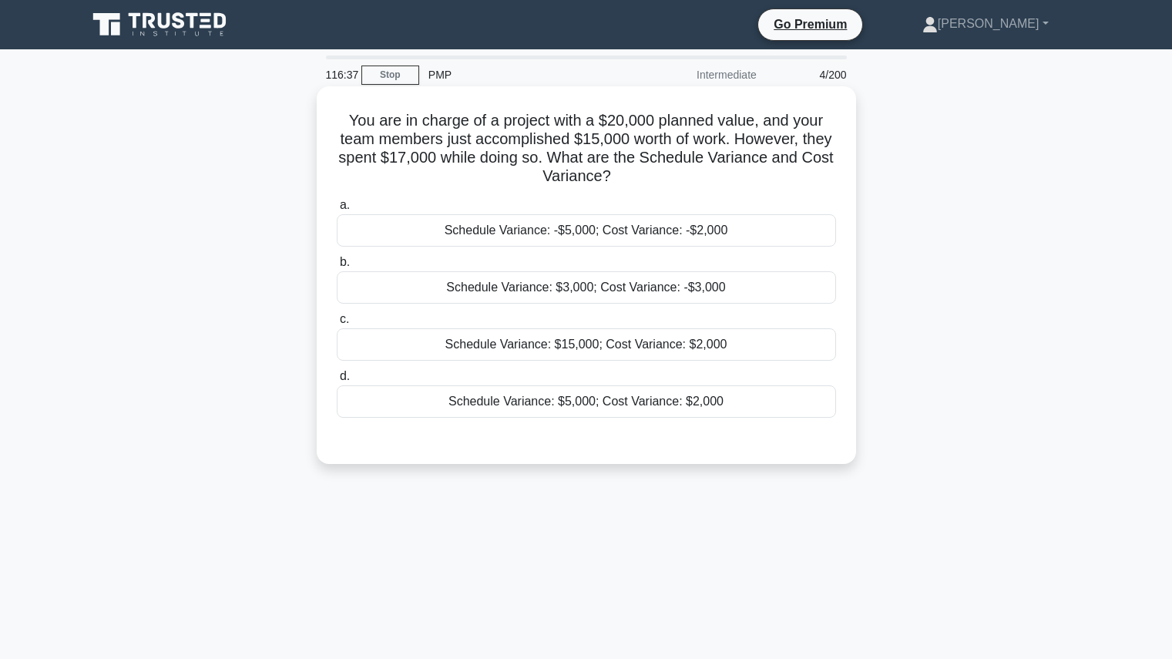
click at [633, 223] on div "Schedule Variance: -$5,000; Cost Variance: -$2,000" at bounding box center [586, 230] width 499 height 32
click at [337, 210] on input "a. Schedule Variance: -$5,000; Cost Variance: -$2,000" at bounding box center [337, 205] width 0 height 10
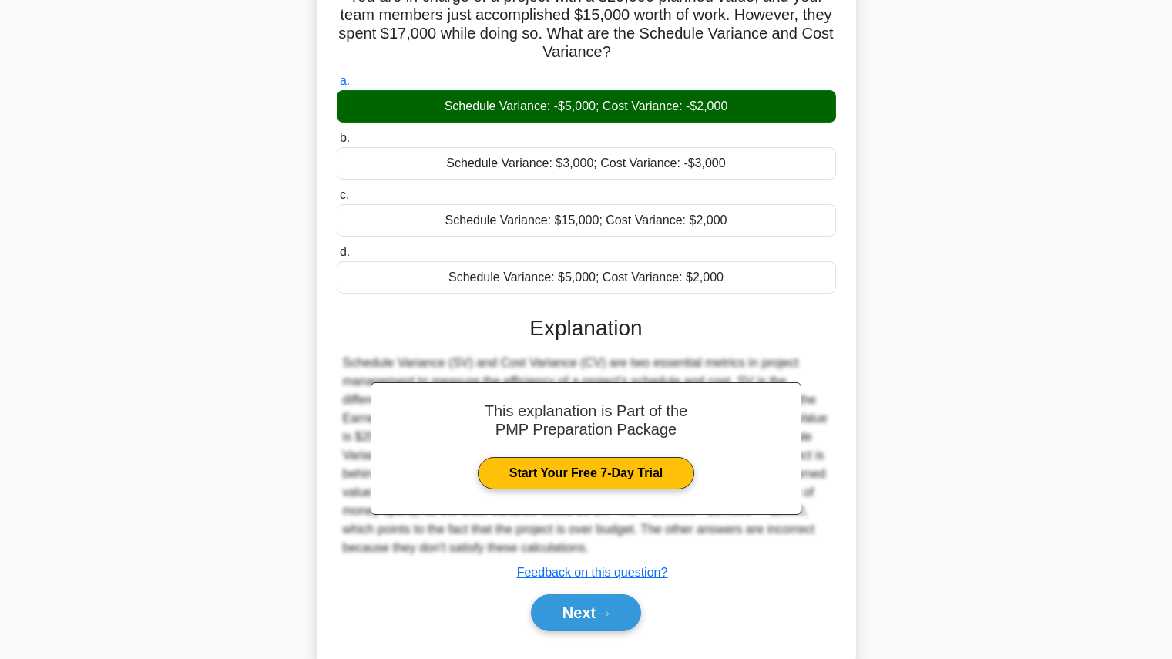
scroll to position [173, 0]
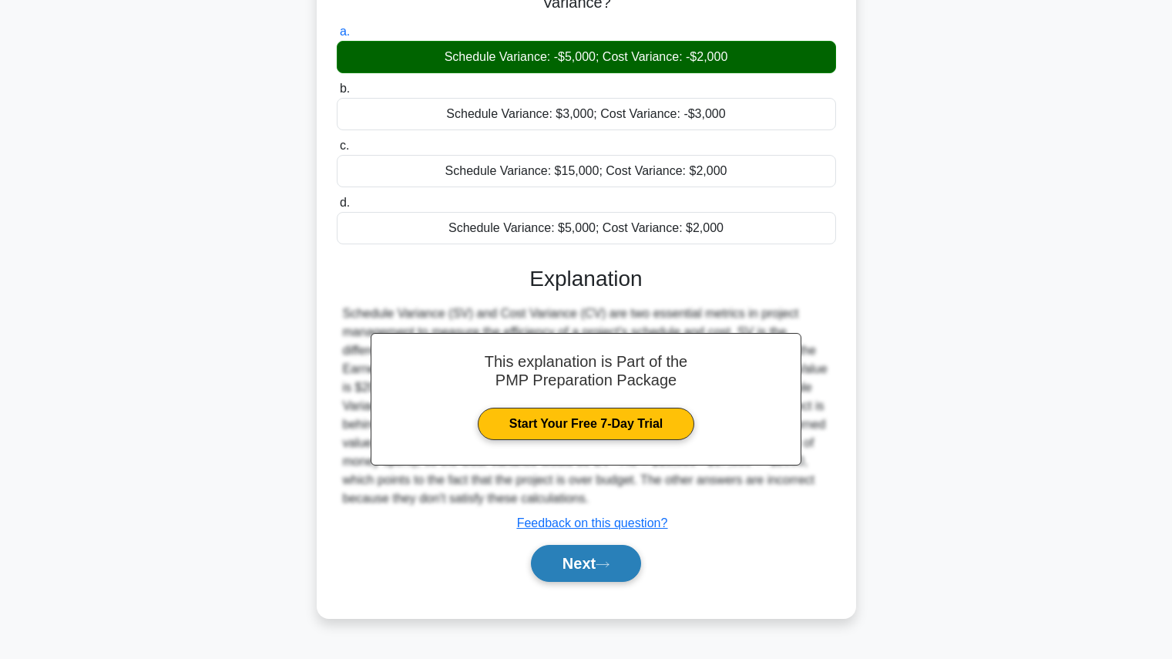
click at [596, 564] on button "Next" at bounding box center [586, 563] width 110 height 37
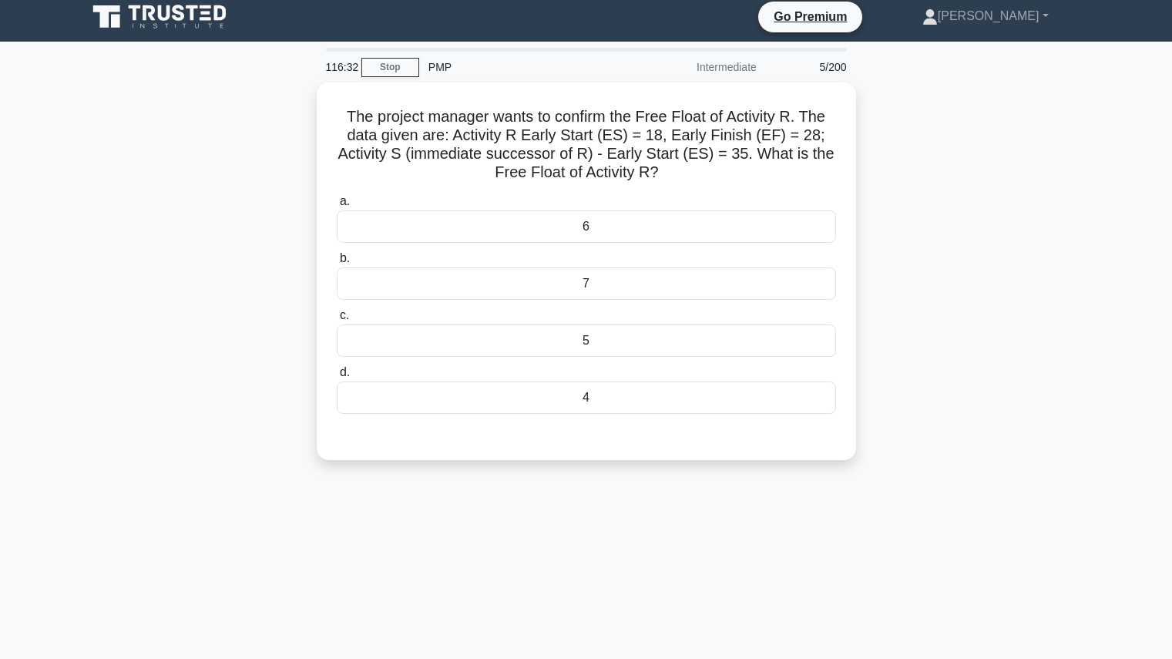
scroll to position [0, 0]
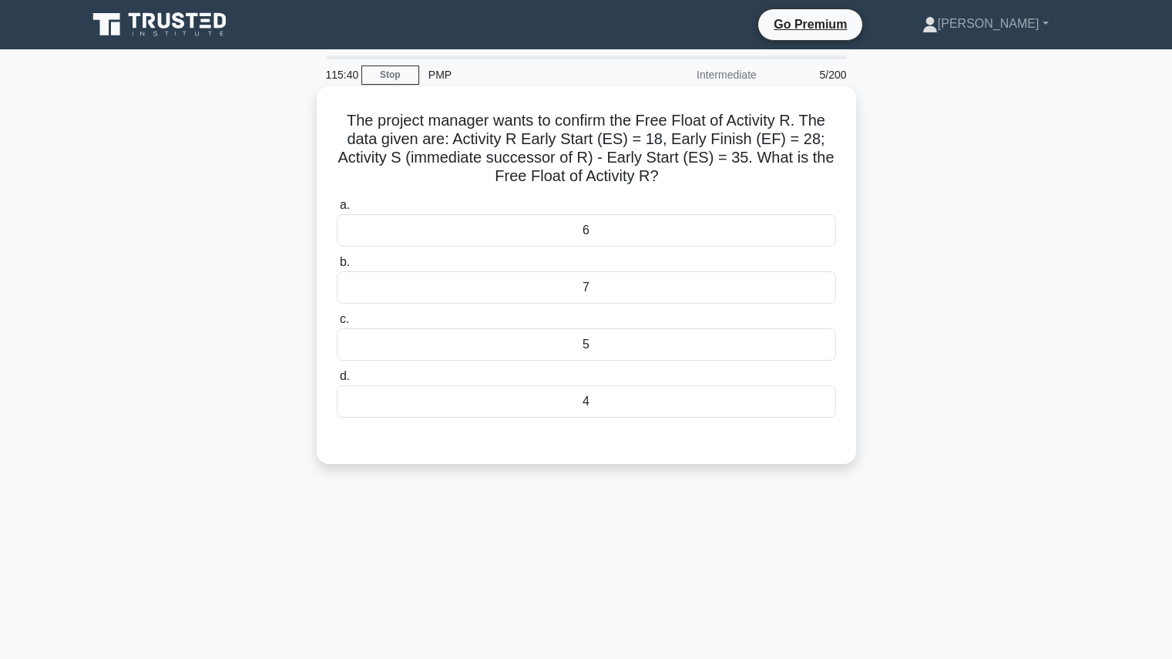
click at [717, 298] on div "7" at bounding box center [586, 287] width 499 height 32
click at [337, 267] on input "b. 7" at bounding box center [337, 262] width 0 height 10
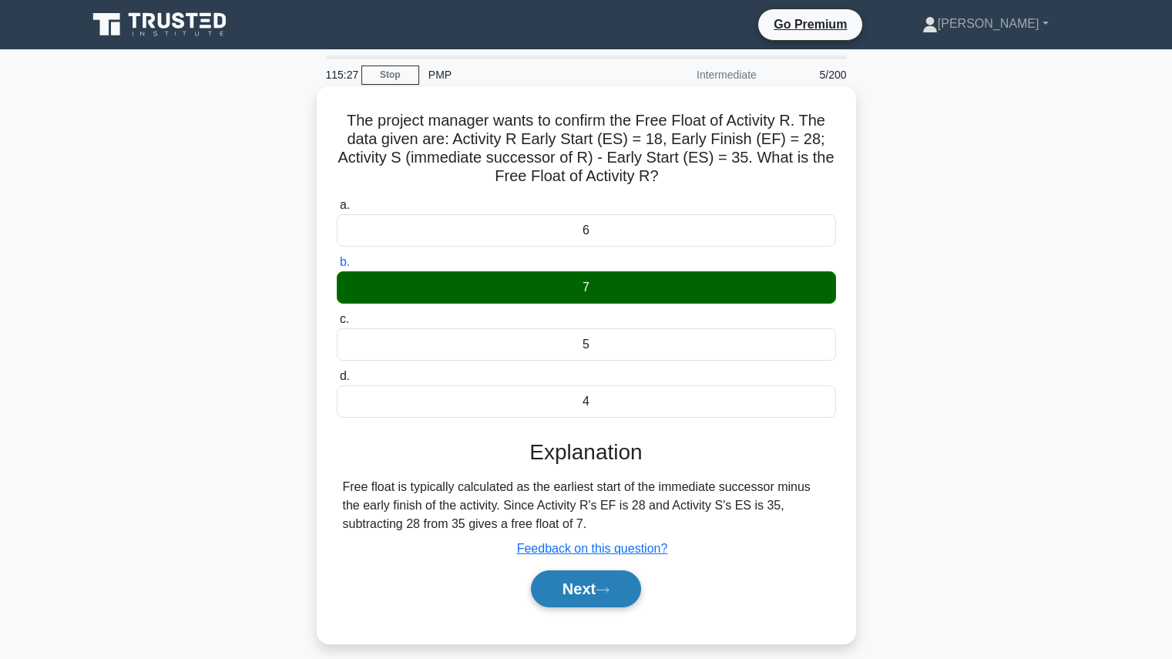
click at [623, 583] on button "Next" at bounding box center [586, 588] width 110 height 37
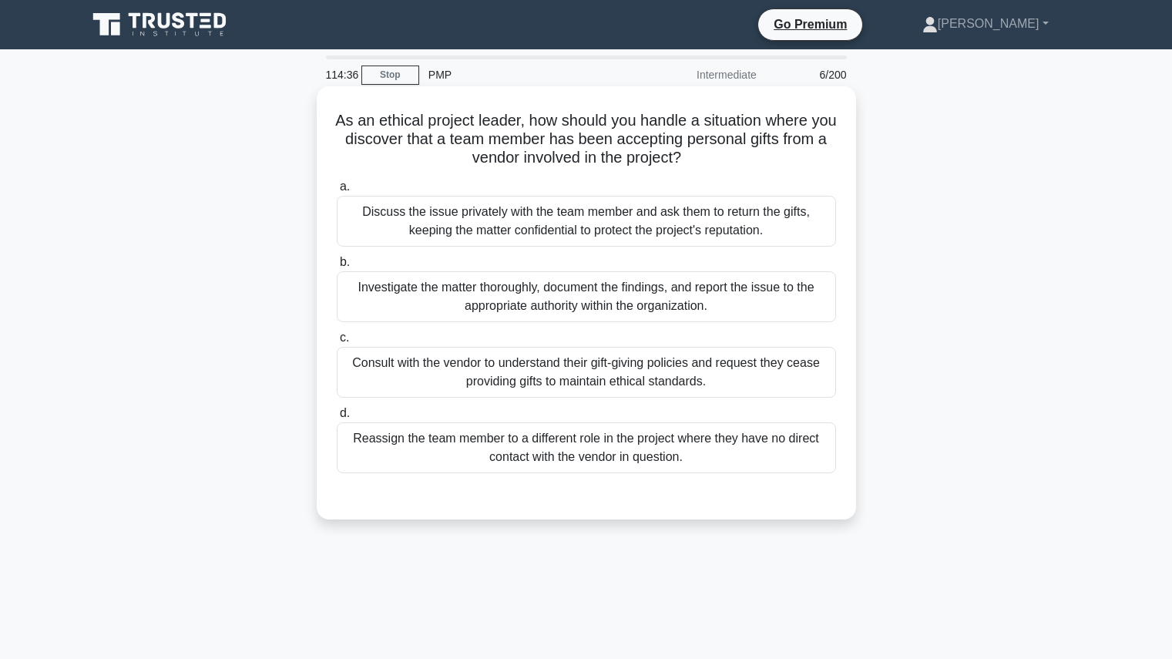
click at [745, 299] on div "Investigate the matter thoroughly, document the findings, and report the issue …" at bounding box center [586, 296] width 499 height 51
click at [337, 267] on input "b. Investigate the matter thoroughly, document the findings, and report the iss…" at bounding box center [337, 262] width 0 height 10
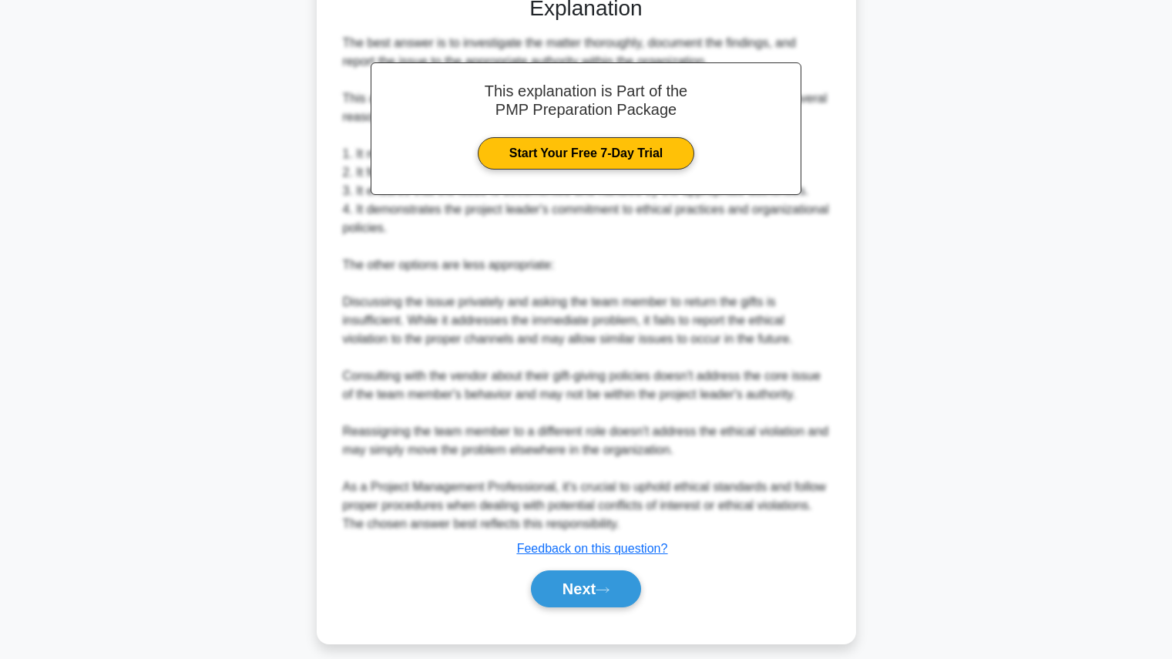
scroll to position [514, 0]
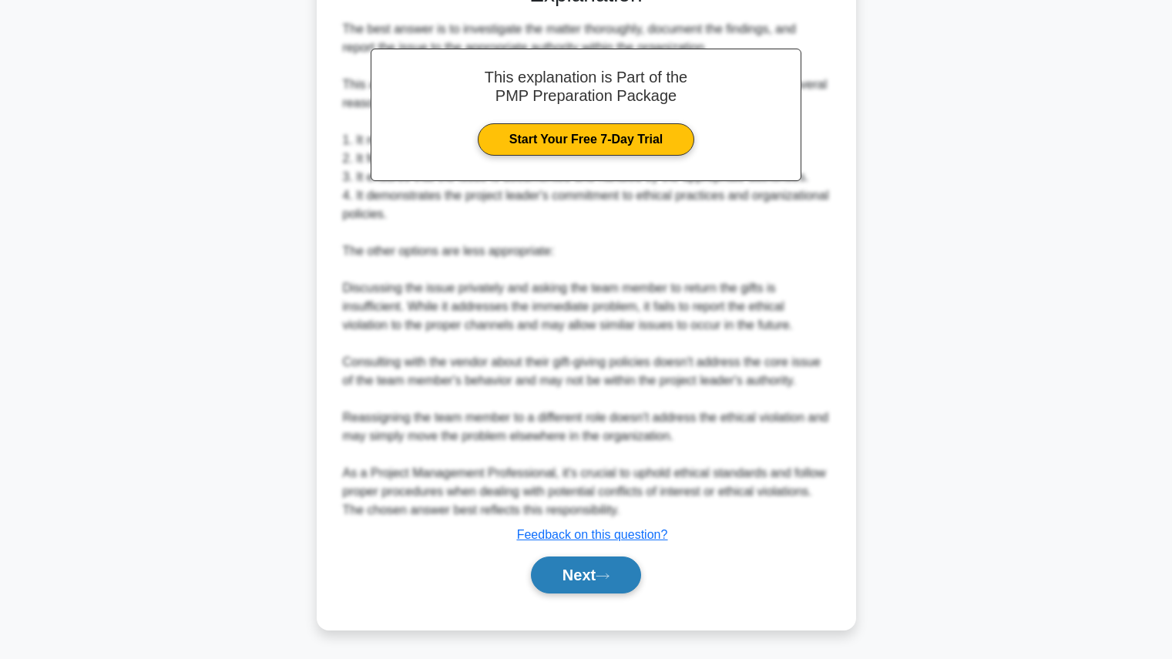
click at [609, 577] on icon at bounding box center [603, 576] width 14 height 8
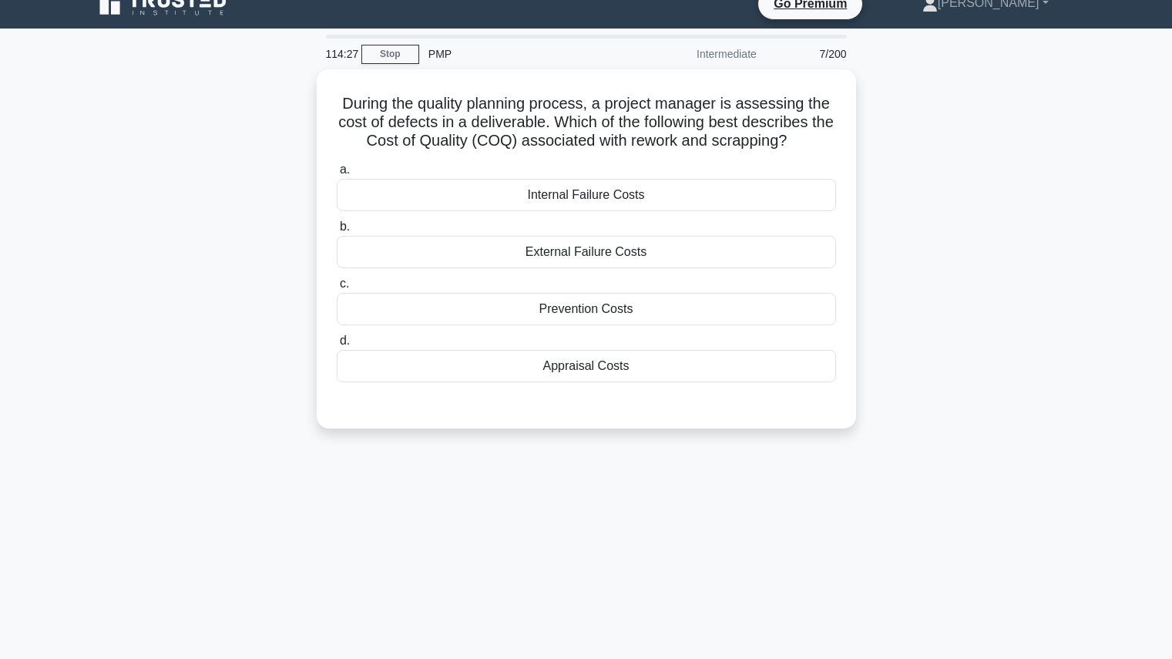
scroll to position [0, 0]
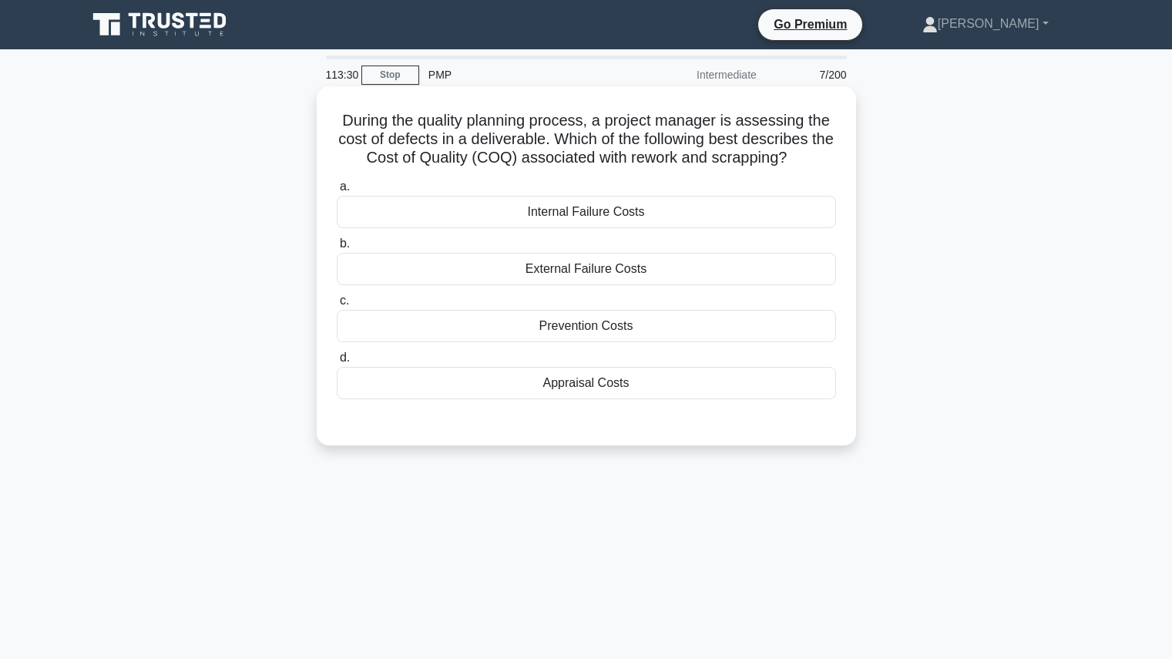
click at [630, 218] on div "Internal Failure Costs" at bounding box center [586, 212] width 499 height 32
click at [337, 192] on input "a. Internal Failure Costs" at bounding box center [337, 187] width 0 height 10
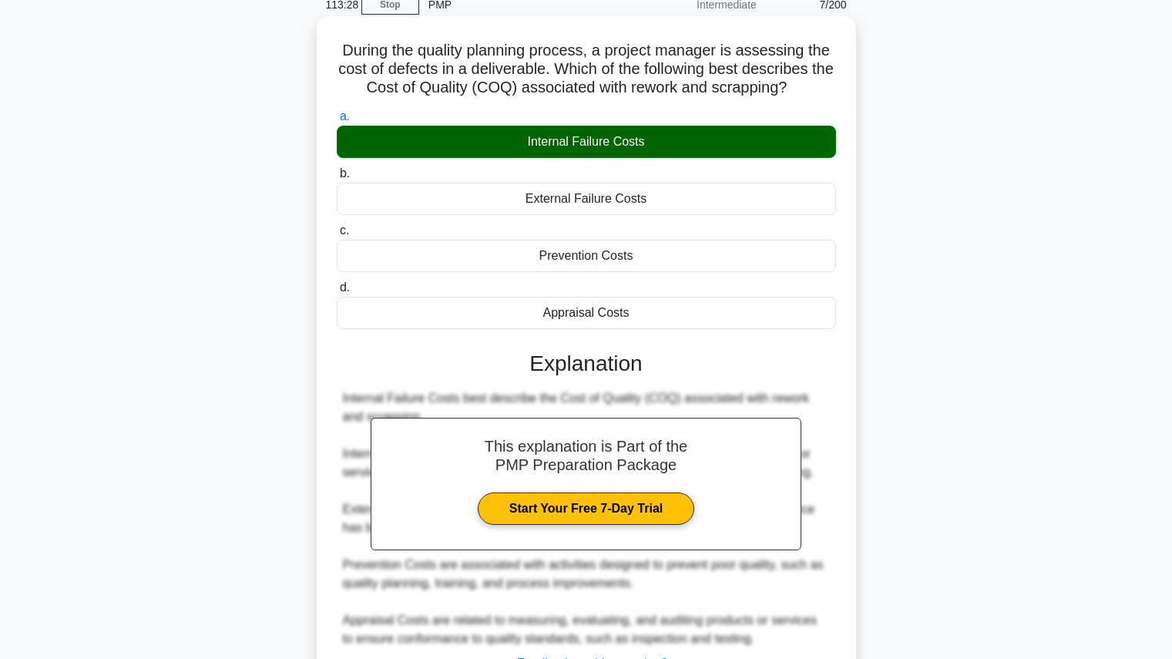
scroll to position [200, 0]
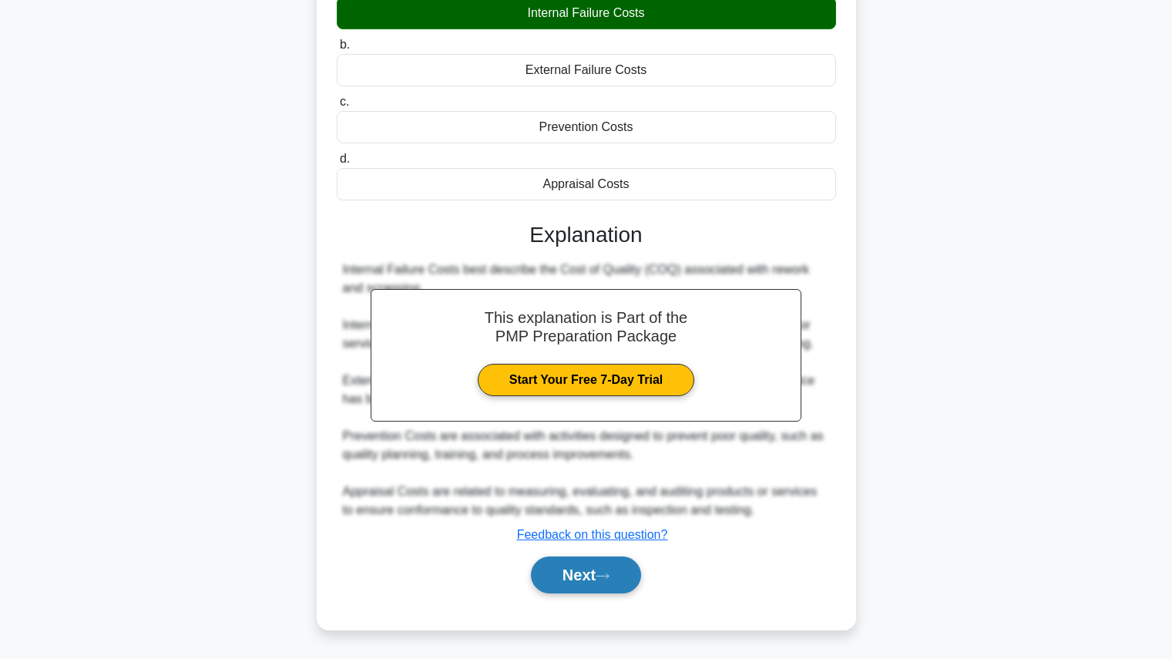
click at [594, 576] on button "Next" at bounding box center [586, 574] width 110 height 37
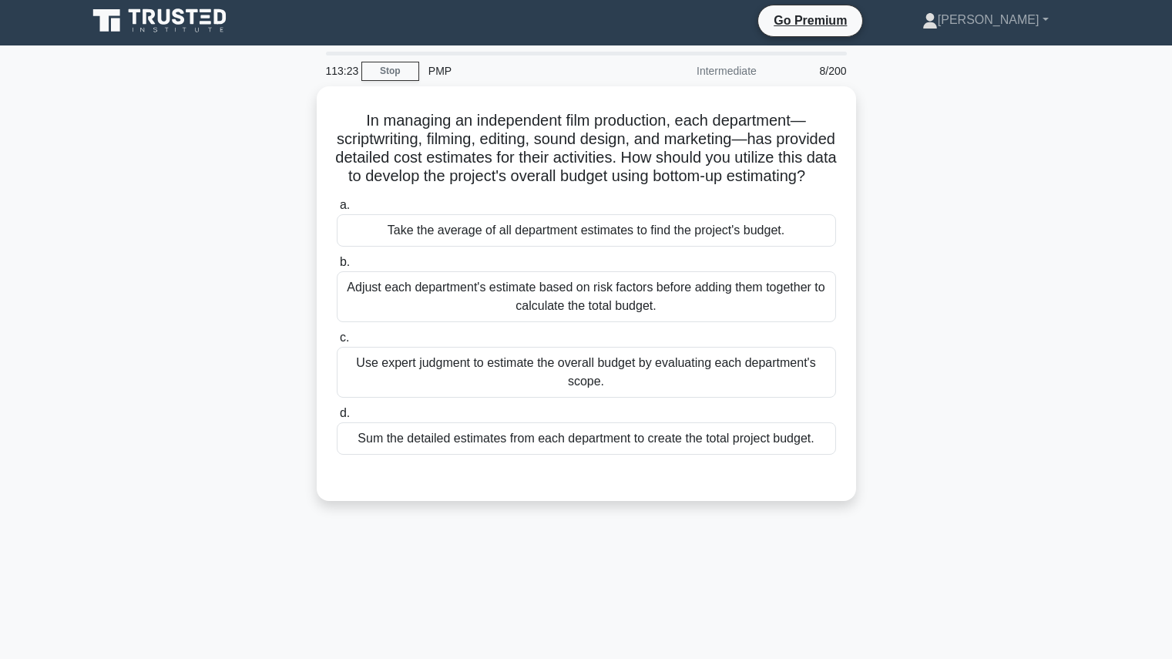
scroll to position [0, 0]
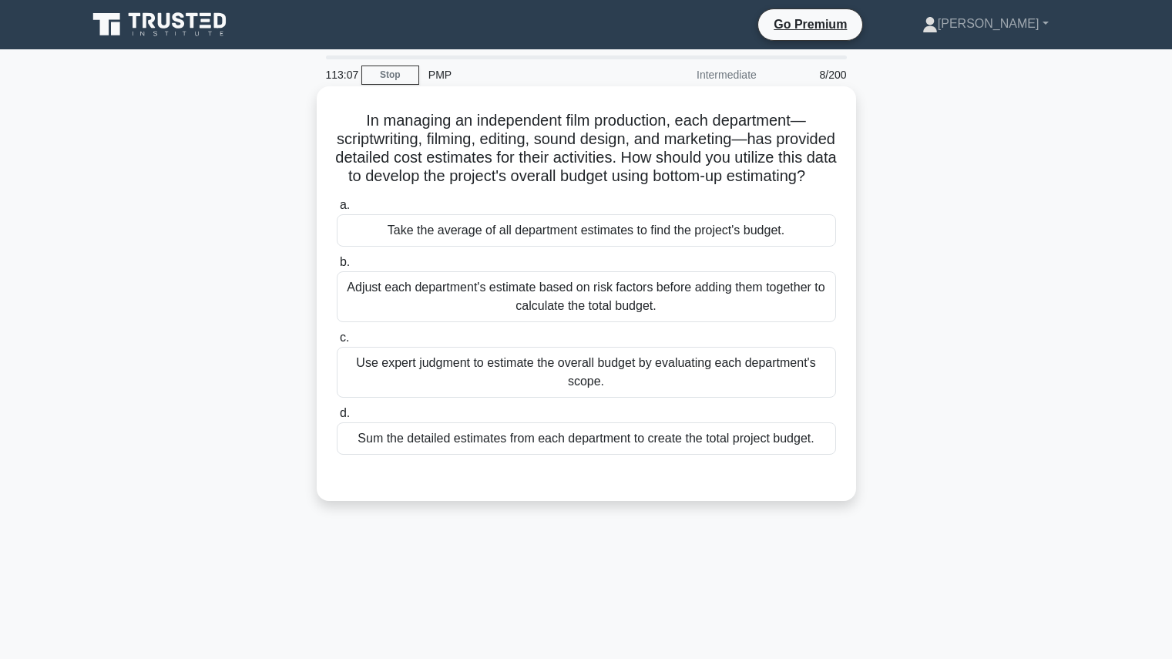
click at [661, 455] on div "Sum the detailed estimates from each department to create the total project bud…" at bounding box center [586, 438] width 499 height 32
click at [337, 418] on input "d. Sum the detailed estimates from each department to create the total project …" at bounding box center [337, 413] width 0 height 10
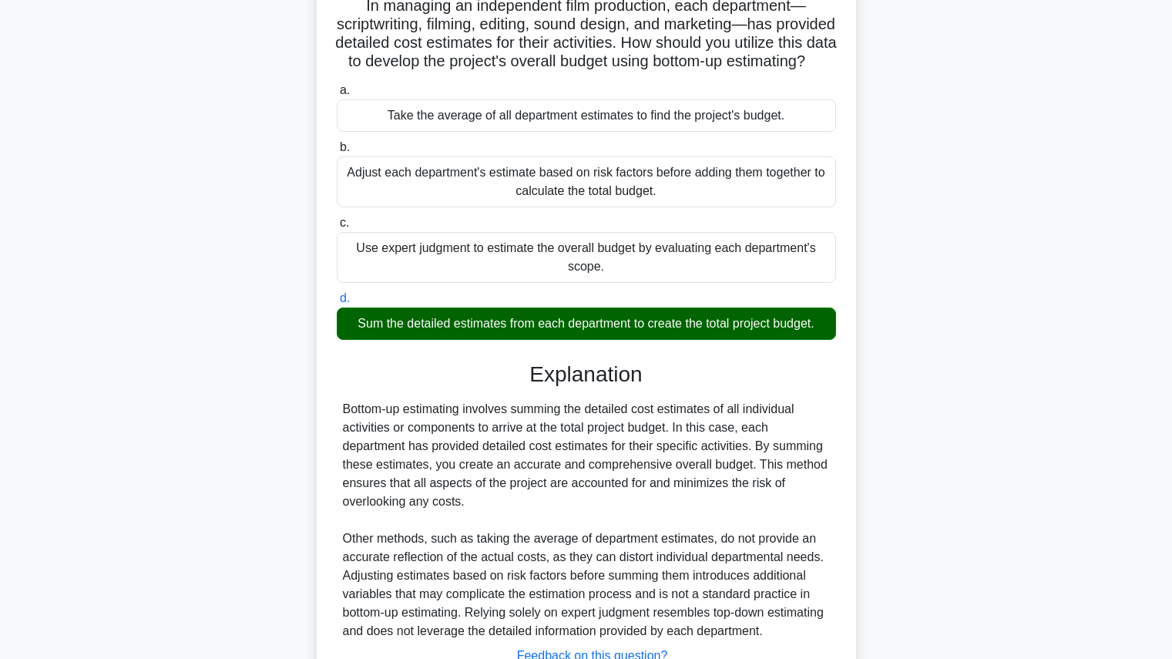
scroll to position [255, 0]
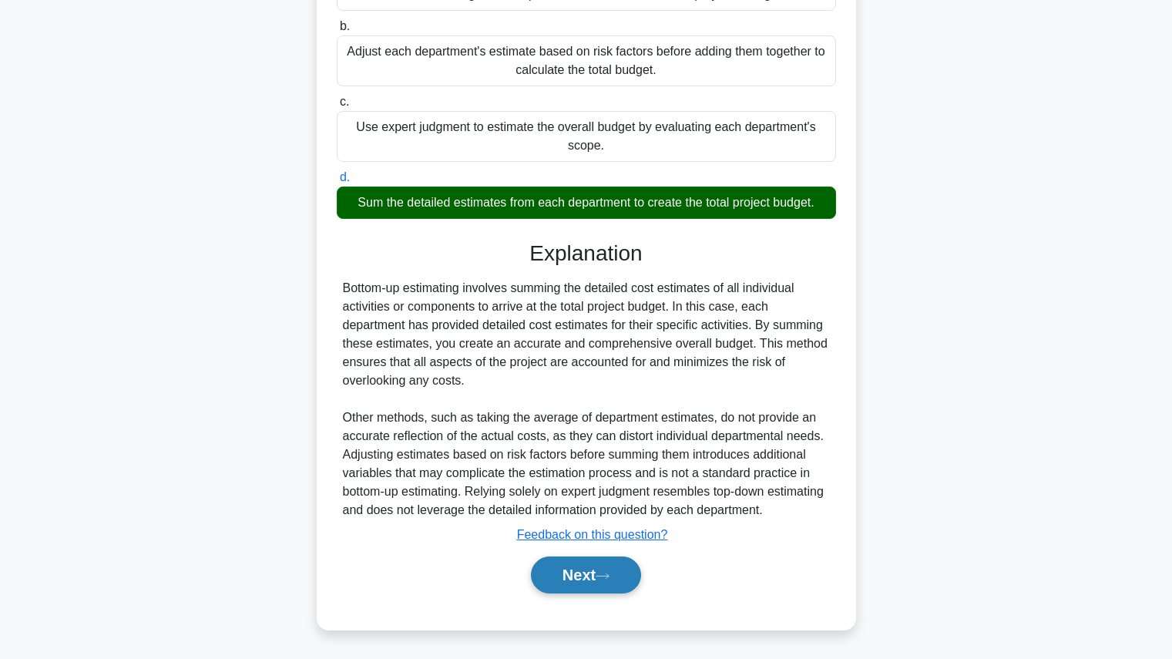
click at [632, 583] on button "Next" at bounding box center [586, 574] width 110 height 37
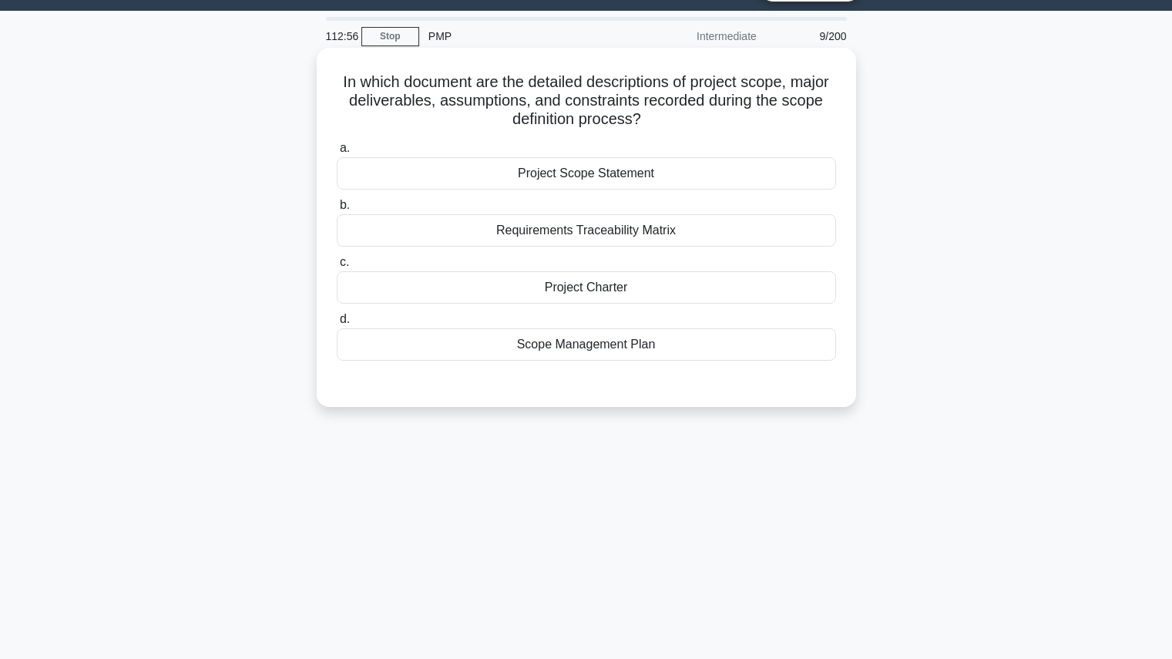
scroll to position [0, 0]
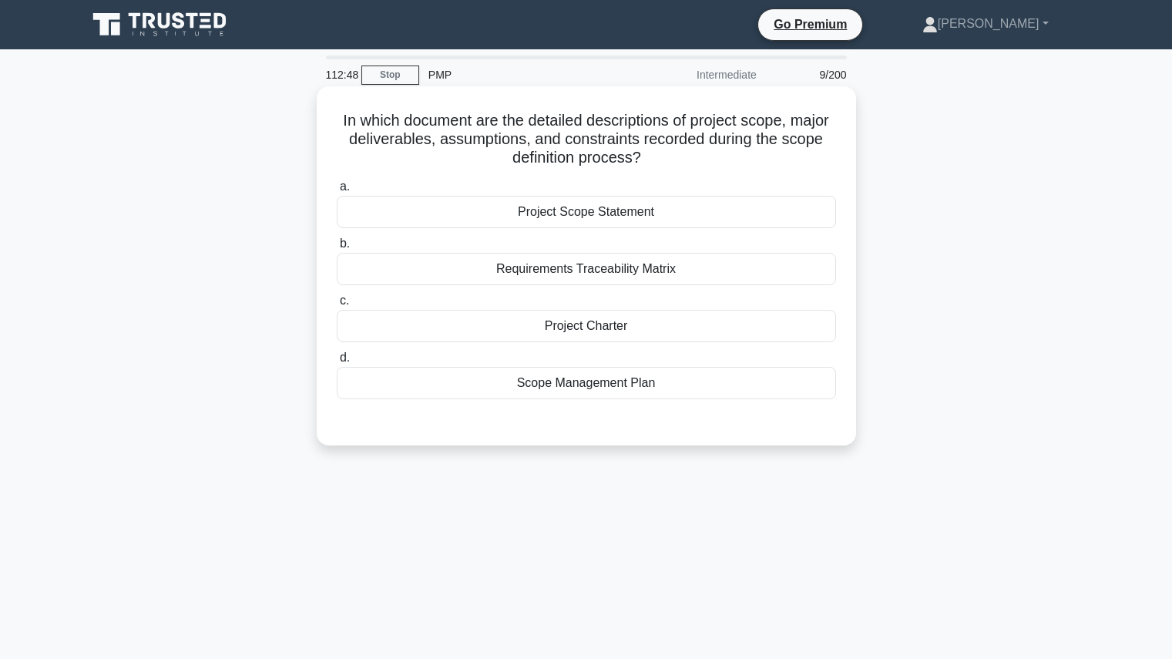
click at [610, 260] on div "Requirements Traceability Matrix" at bounding box center [586, 269] width 499 height 32
click at [337, 249] on input "b. Requirements Traceability Matrix" at bounding box center [337, 244] width 0 height 10
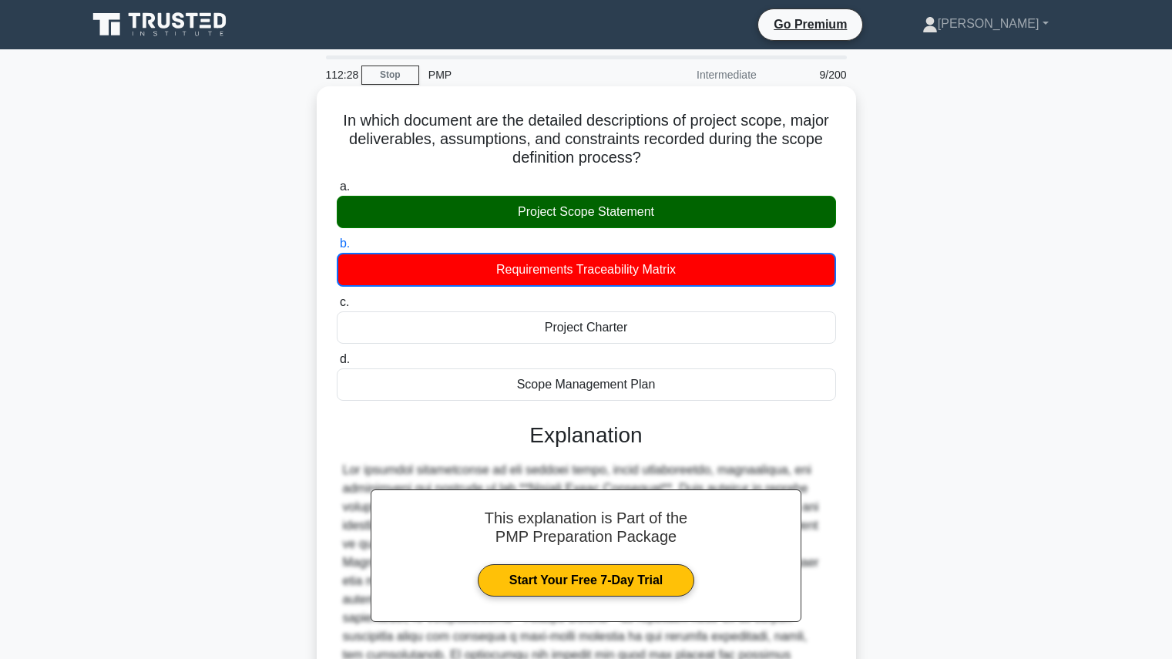
scroll to position [220, 0]
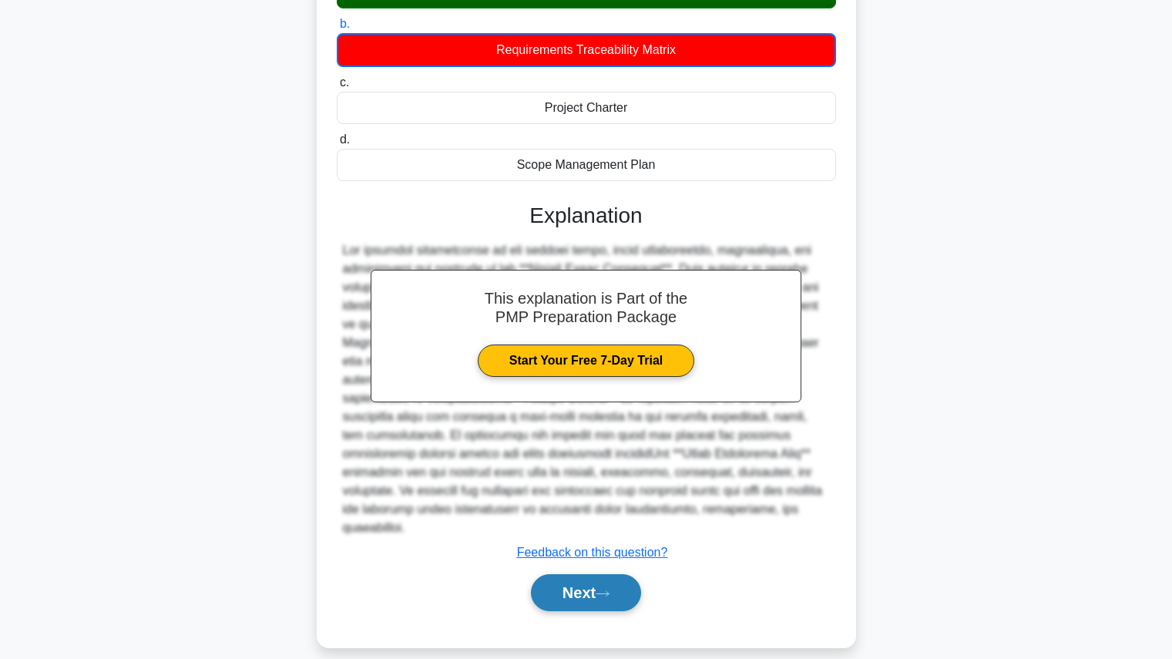
click at [622, 581] on button "Next" at bounding box center [586, 592] width 110 height 37
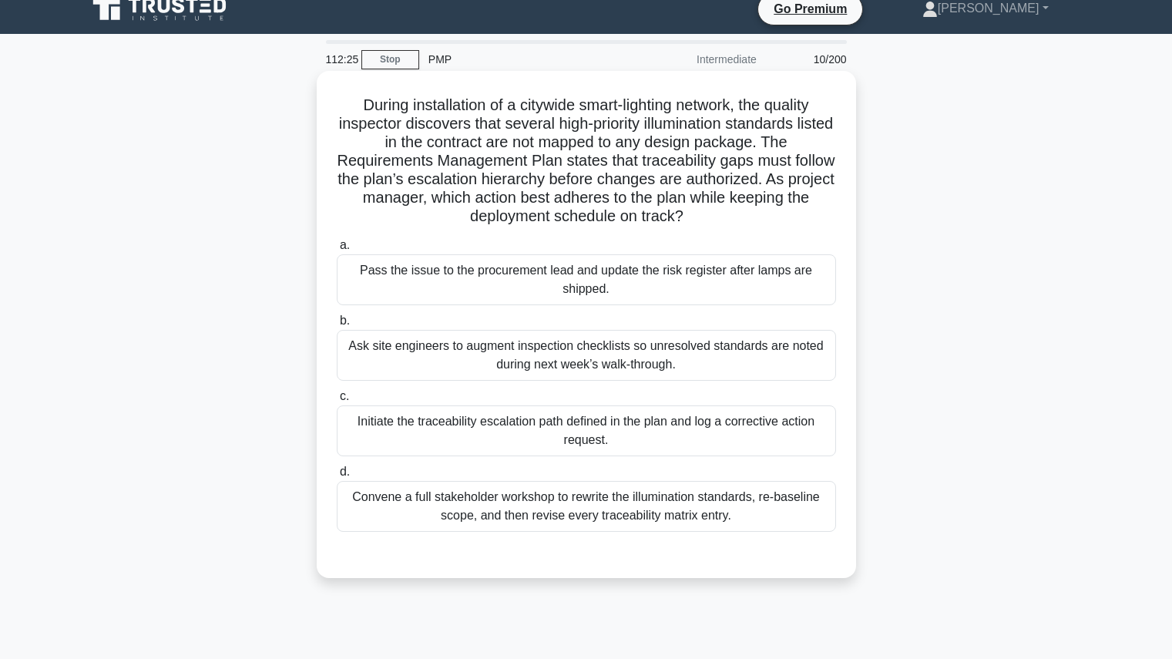
scroll to position [0, 0]
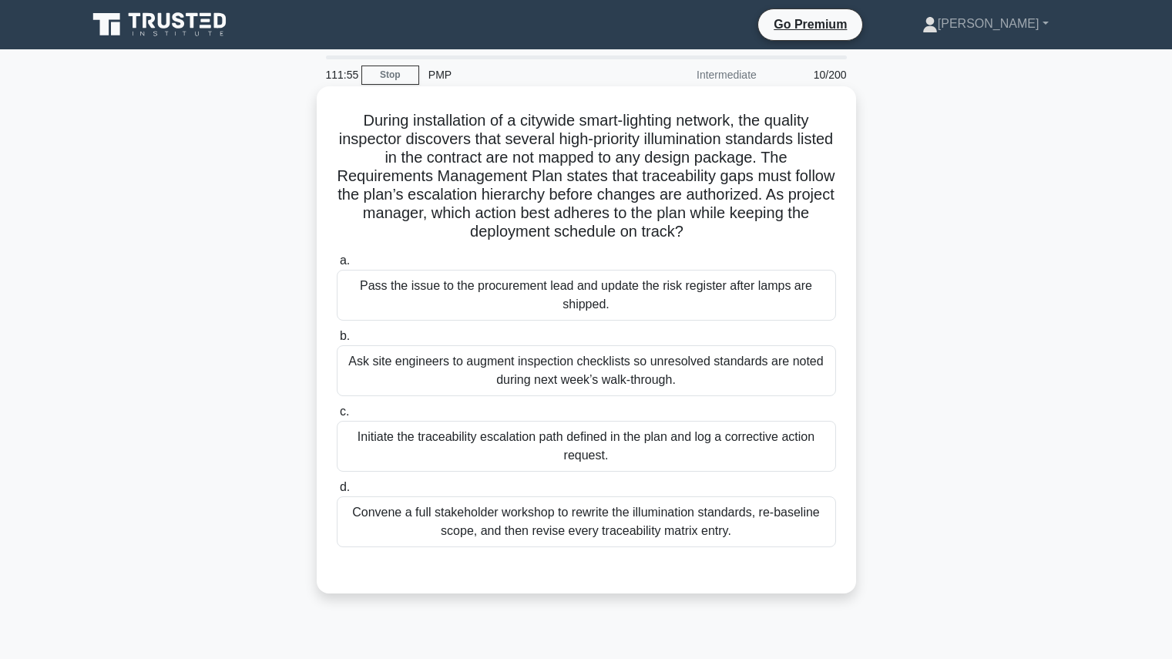
click at [659, 462] on div "Initiate the traceability escalation path defined in the plan and log a correct…" at bounding box center [586, 446] width 499 height 51
click at [337, 417] on input "c. Initiate the traceability escalation path defined in the plan and log a corr…" at bounding box center [337, 412] width 0 height 10
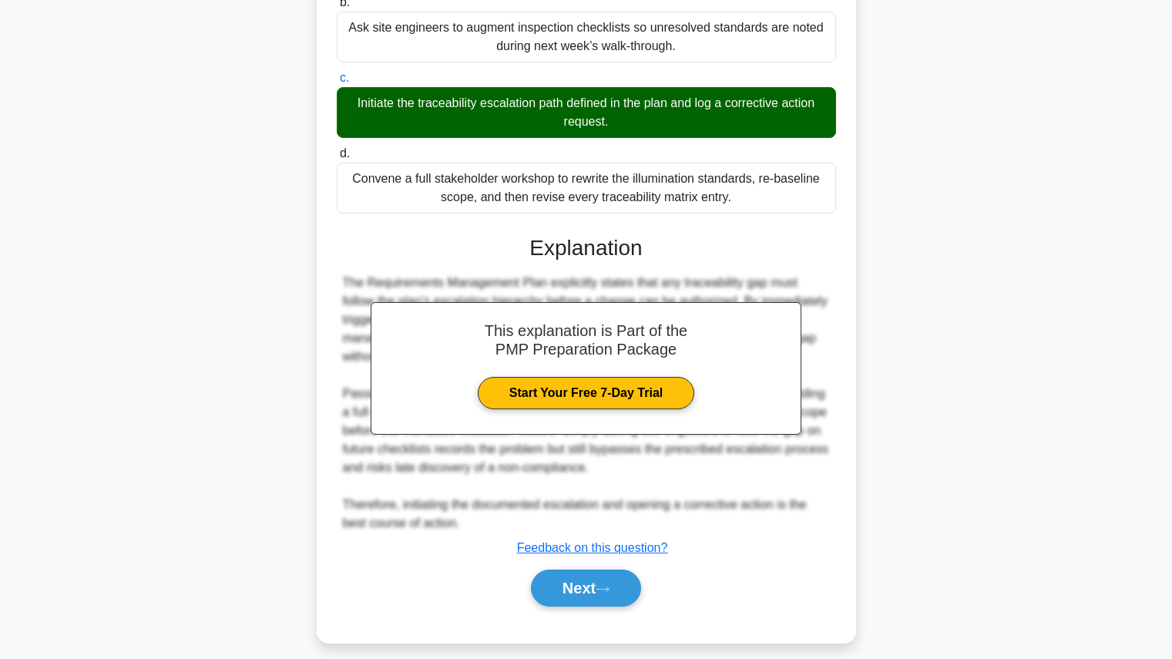
scroll to position [348, 0]
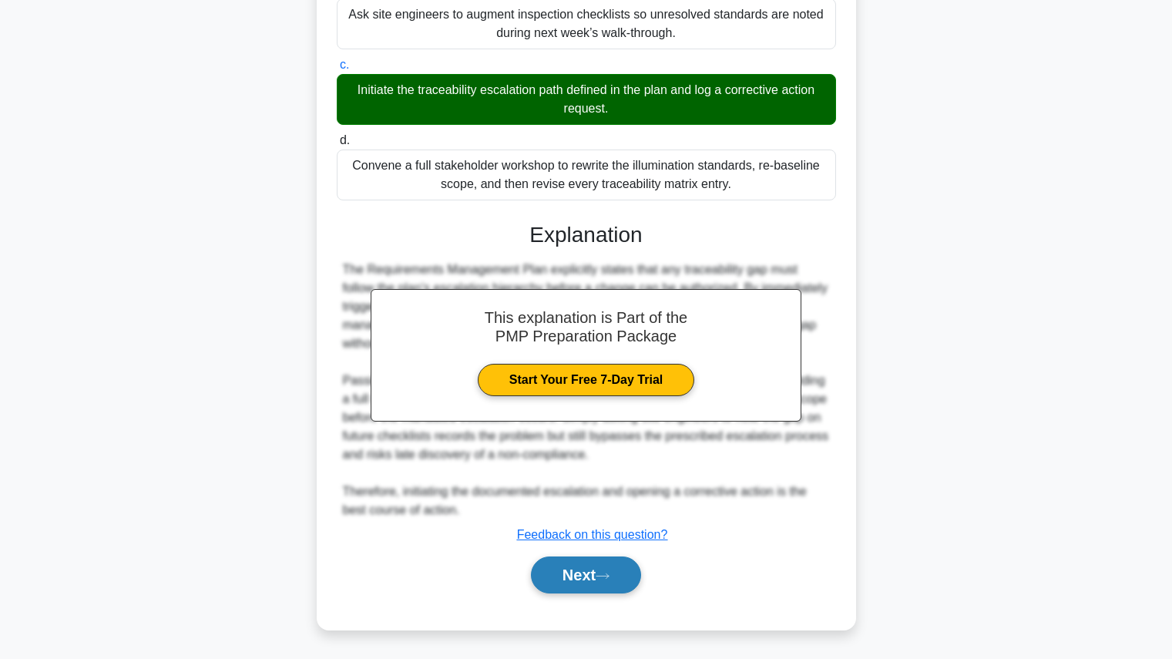
click at [614, 558] on button "Next" at bounding box center [586, 574] width 110 height 37
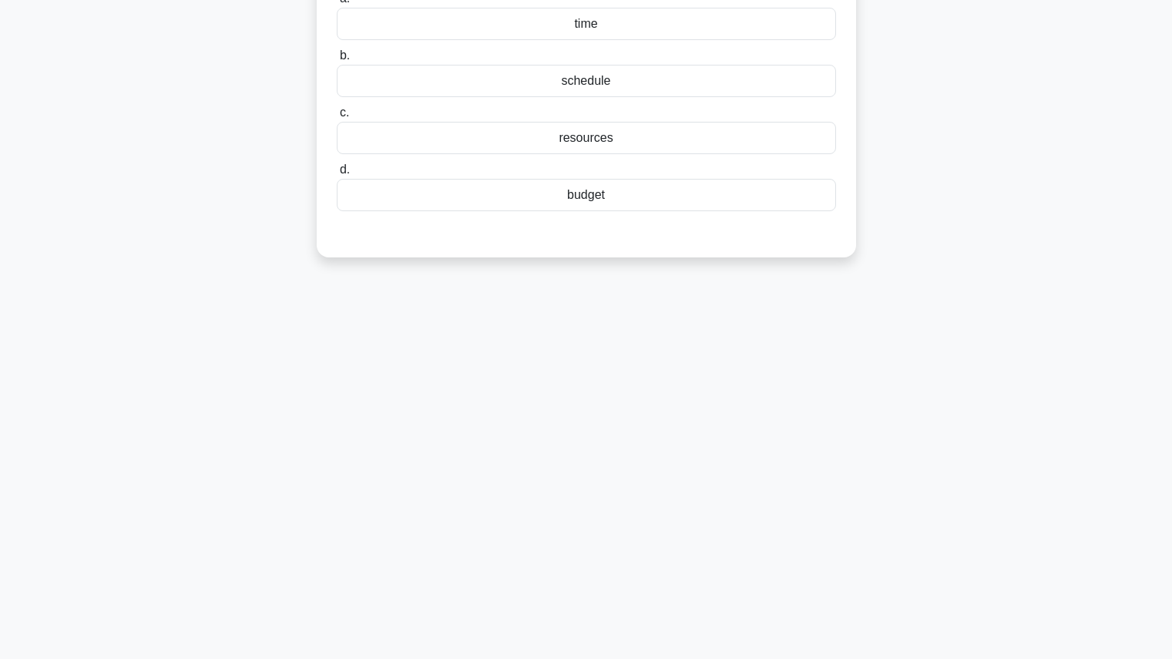
scroll to position [0, 0]
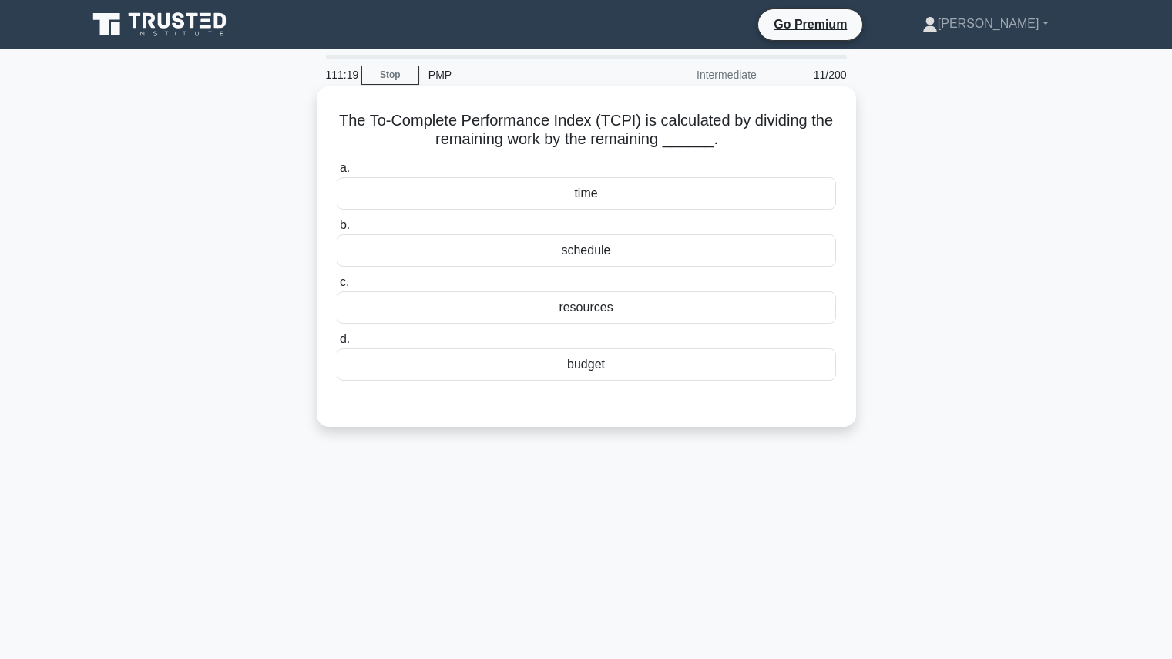
click at [556, 355] on div "budget" at bounding box center [586, 364] width 499 height 32
click at [337, 344] on input "d. budget" at bounding box center [337, 339] width 0 height 10
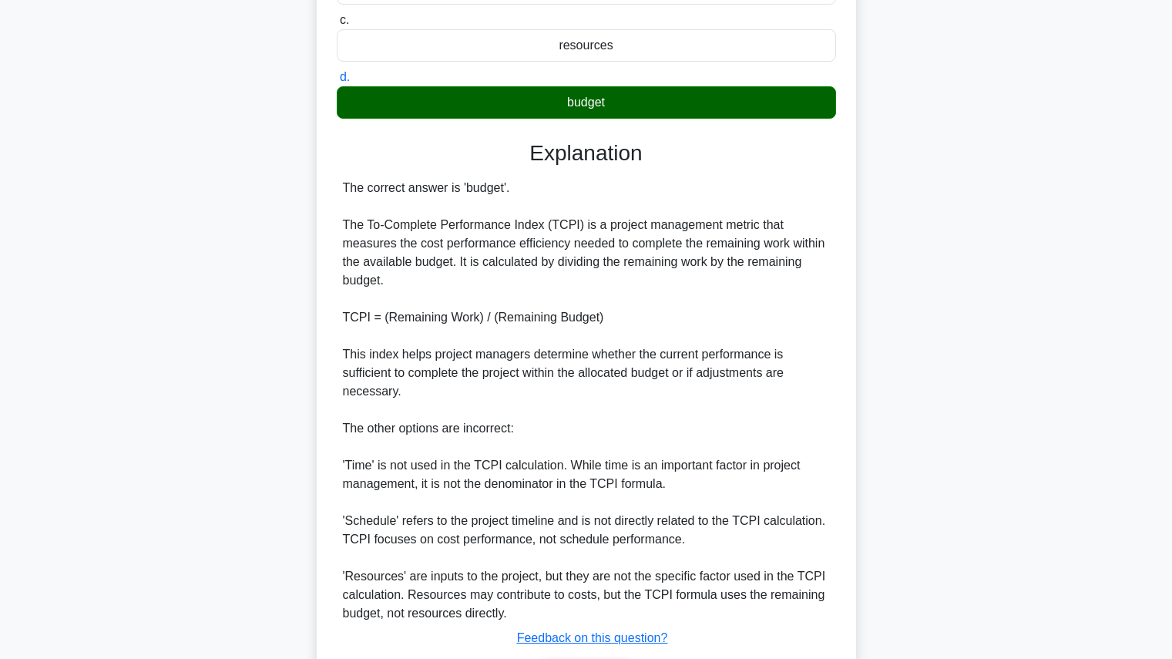
scroll to position [366, 0]
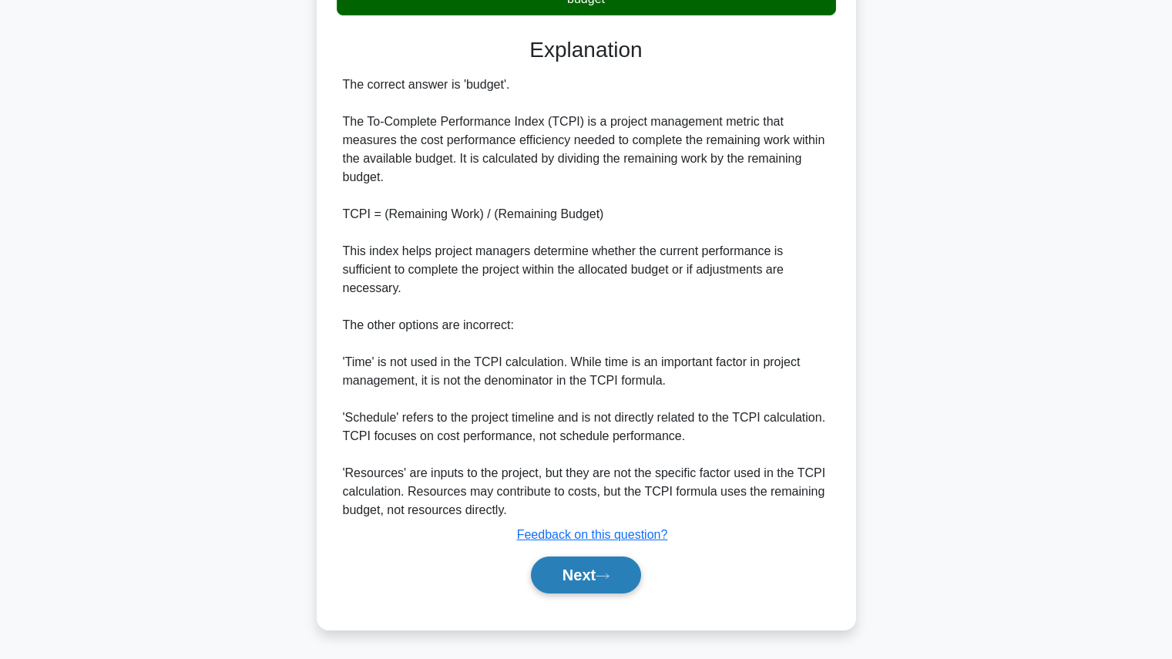
click at [601, 562] on button "Next" at bounding box center [586, 574] width 110 height 37
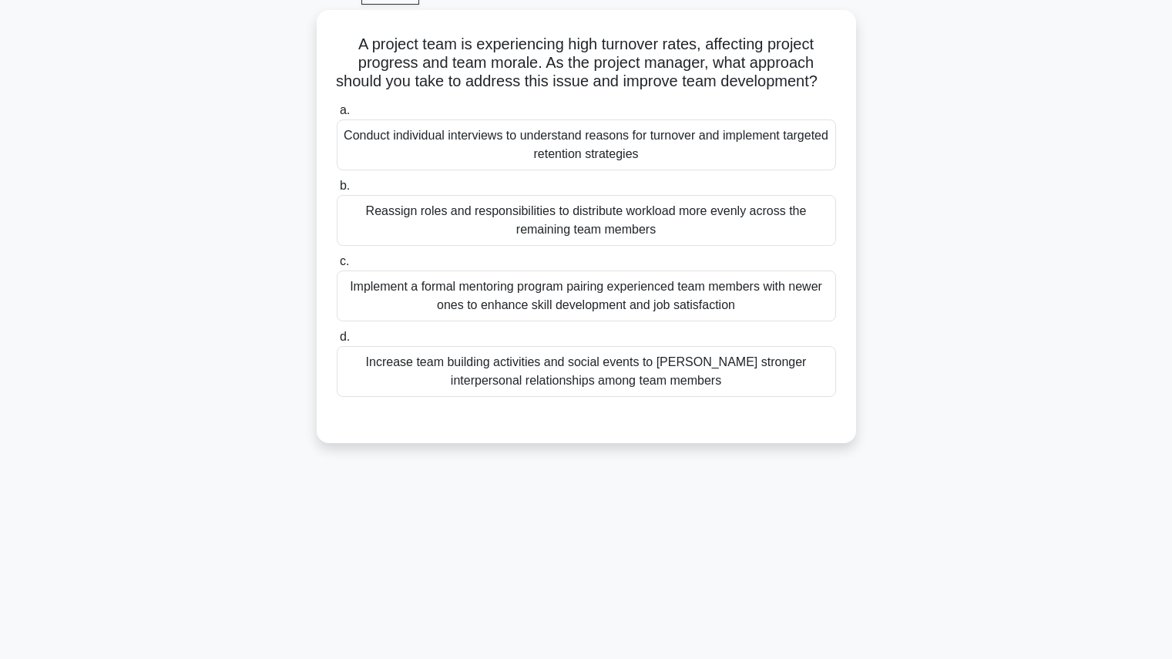
scroll to position [0, 0]
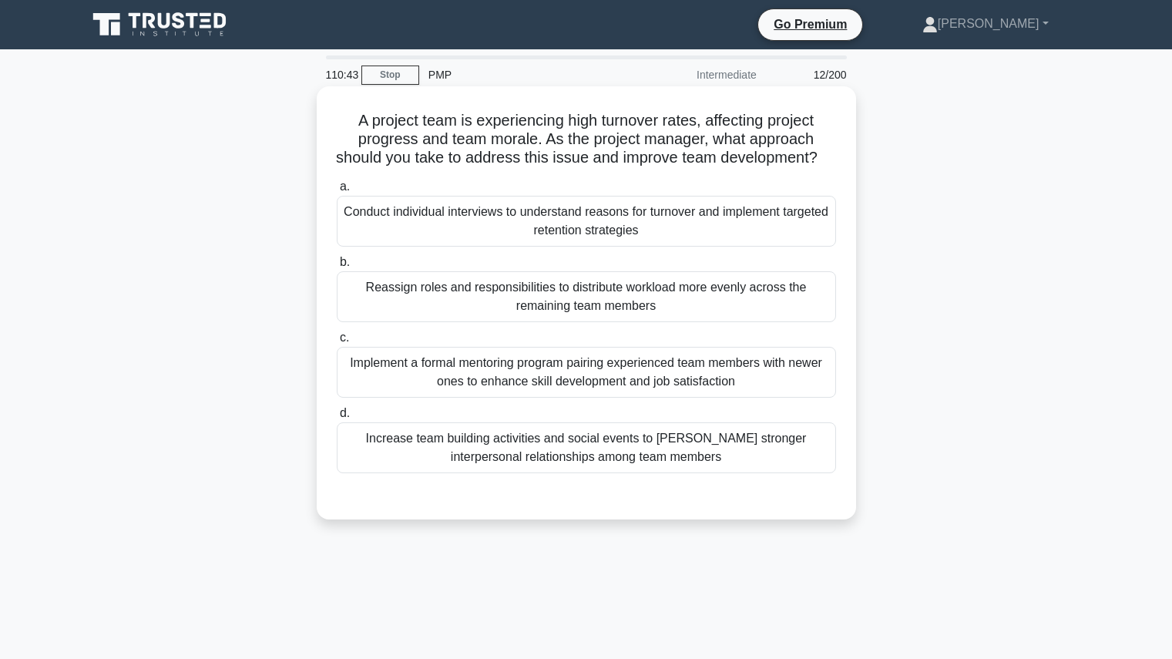
click at [740, 247] on div "Conduct individual interviews to understand reasons for turnover and implement …" at bounding box center [586, 221] width 499 height 51
click at [337, 192] on input "a. Conduct individual interviews to understand reasons for turnover and impleme…" at bounding box center [337, 187] width 0 height 10
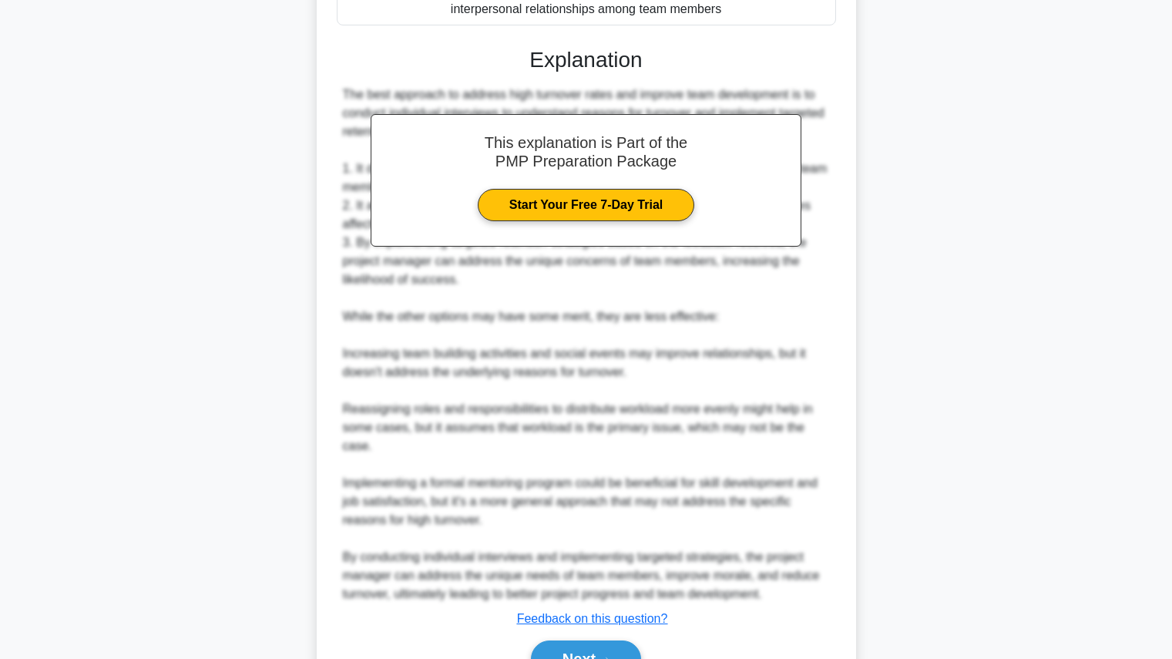
scroll to position [532, 0]
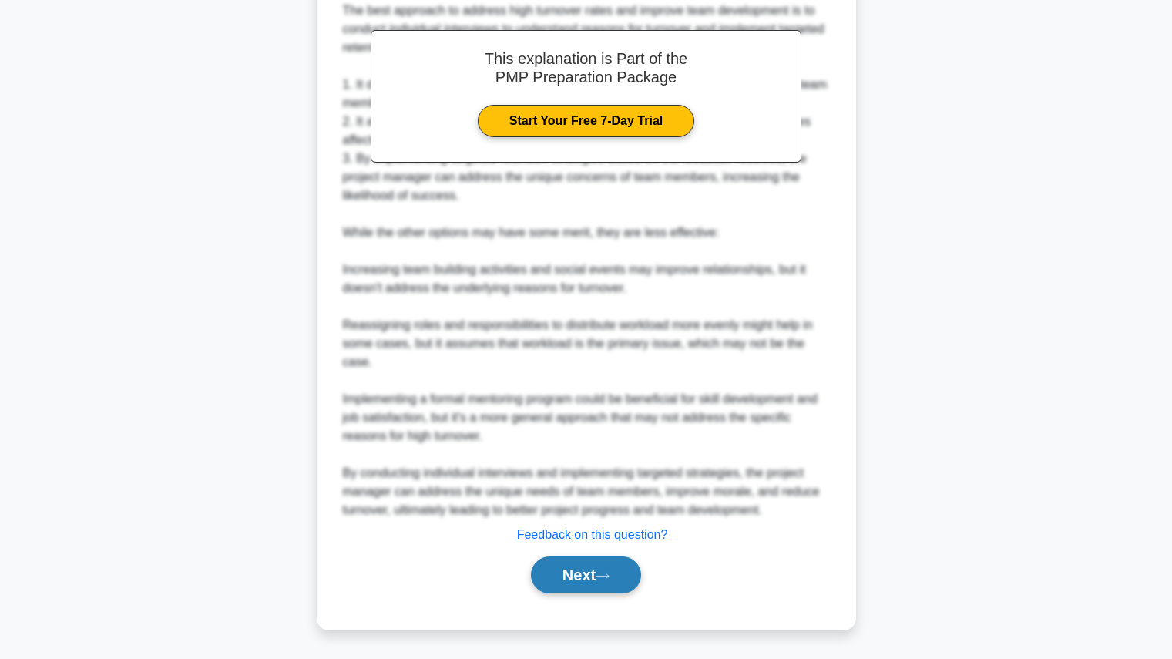
click at [591, 566] on button "Next" at bounding box center [586, 574] width 110 height 37
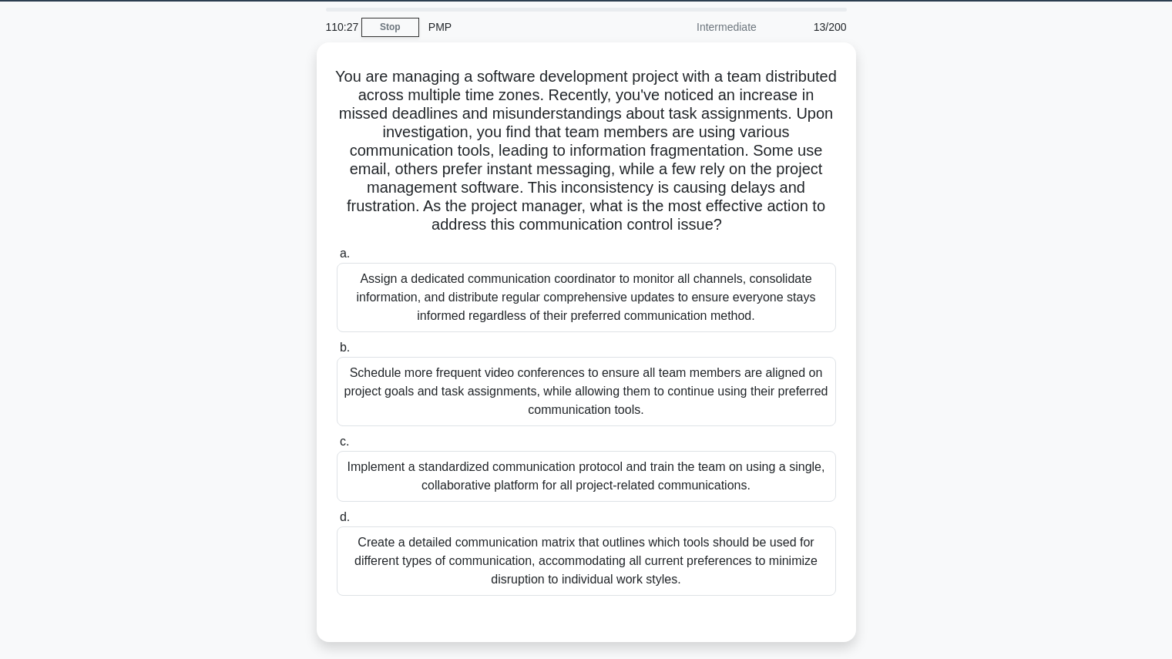
scroll to position [47, 0]
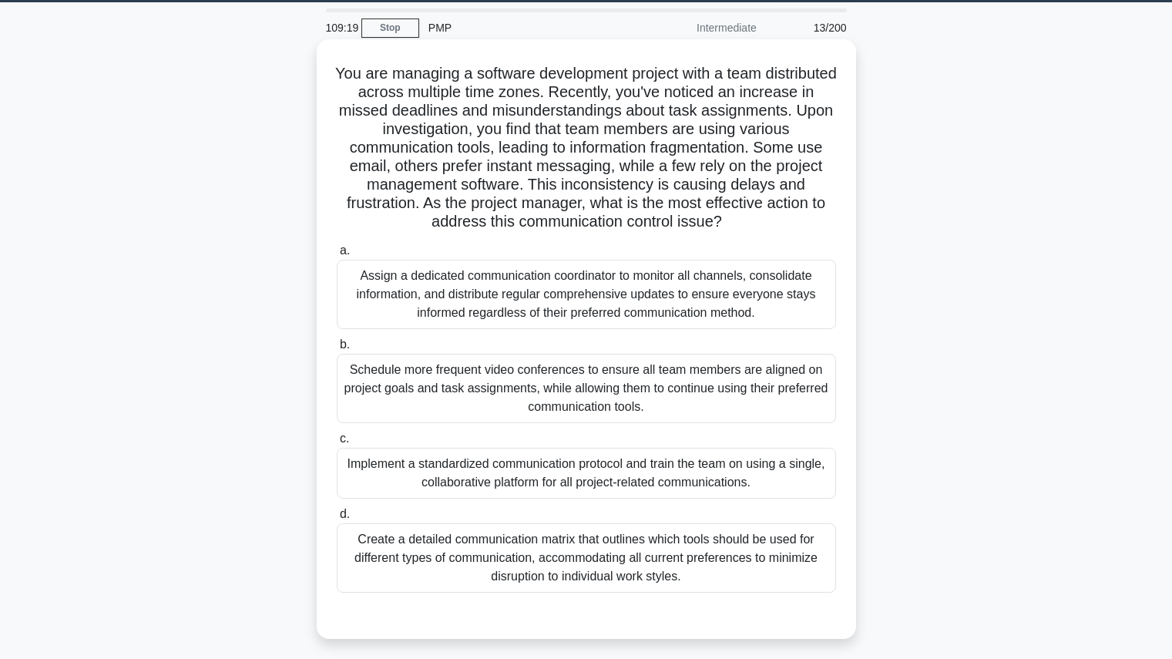
click at [569, 477] on div "Implement a standardized communication protocol and train the team on using a s…" at bounding box center [586, 473] width 499 height 51
click at [337, 444] on input "c. Implement a standardized communication protocol and train the team on using …" at bounding box center [337, 439] width 0 height 10
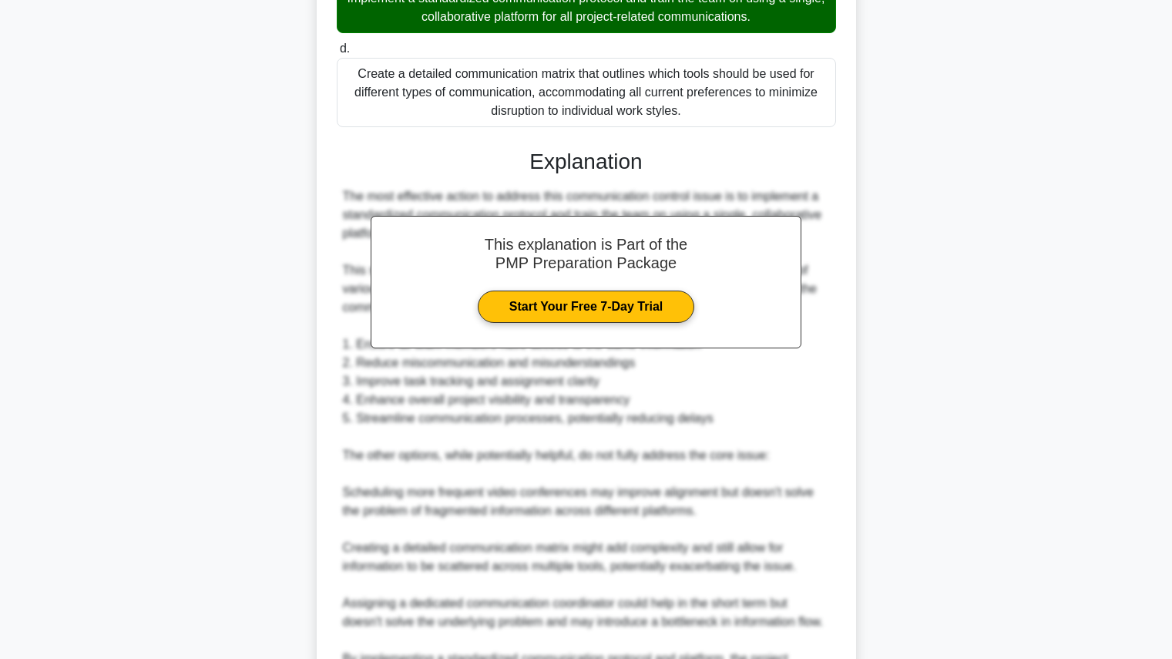
scroll to position [717, 0]
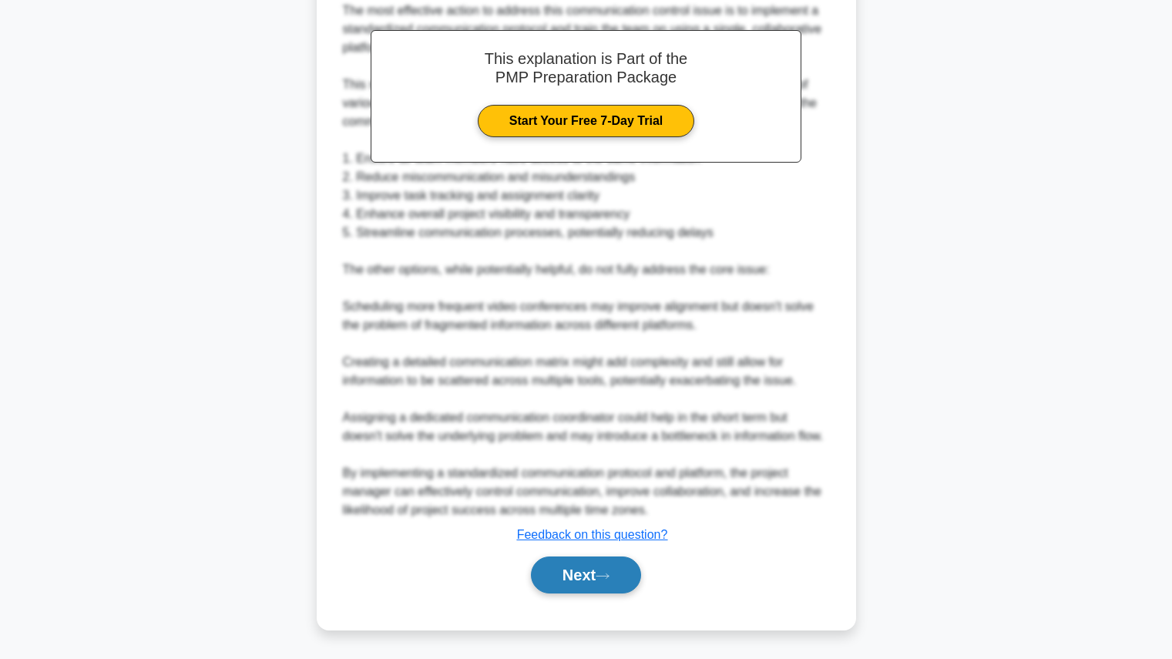
click at [586, 570] on button "Next" at bounding box center [586, 574] width 110 height 37
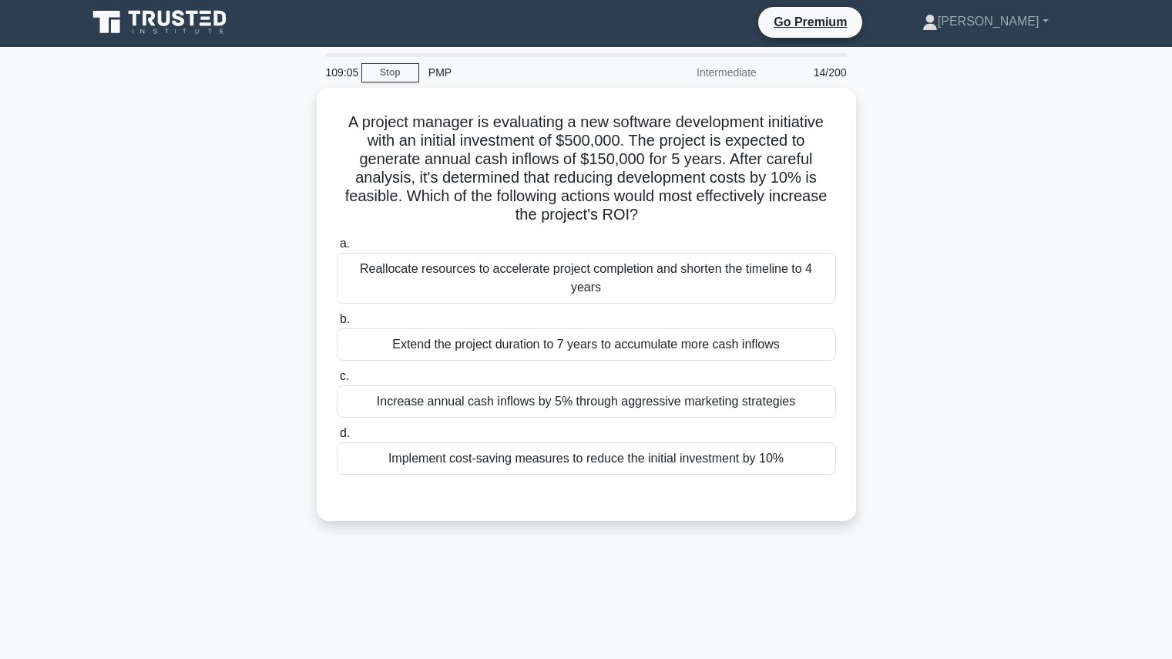
scroll to position [0, 0]
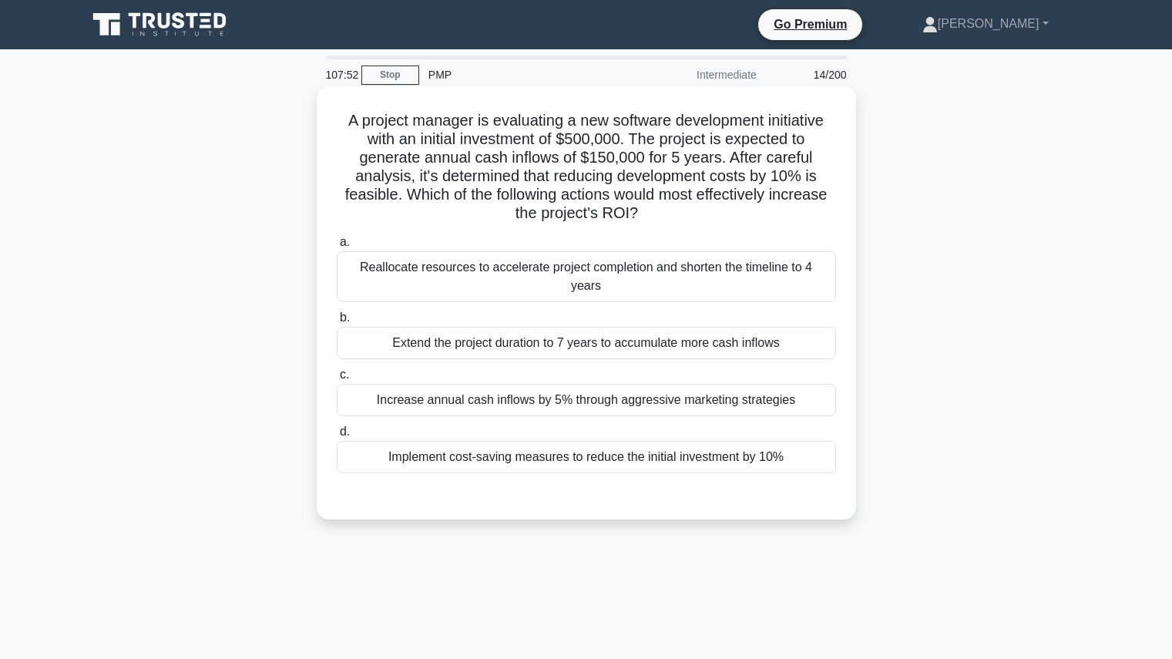
click at [788, 441] on div "Implement cost-saving measures to reduce the initial investment by 10%" at bounding box center [586, 457] width 499 height 32
click at [337, 430] on input "d. Implement cost-saving measures to reduce the initial investment by 10%" at bounding box center [337, 432] width 0 height 10
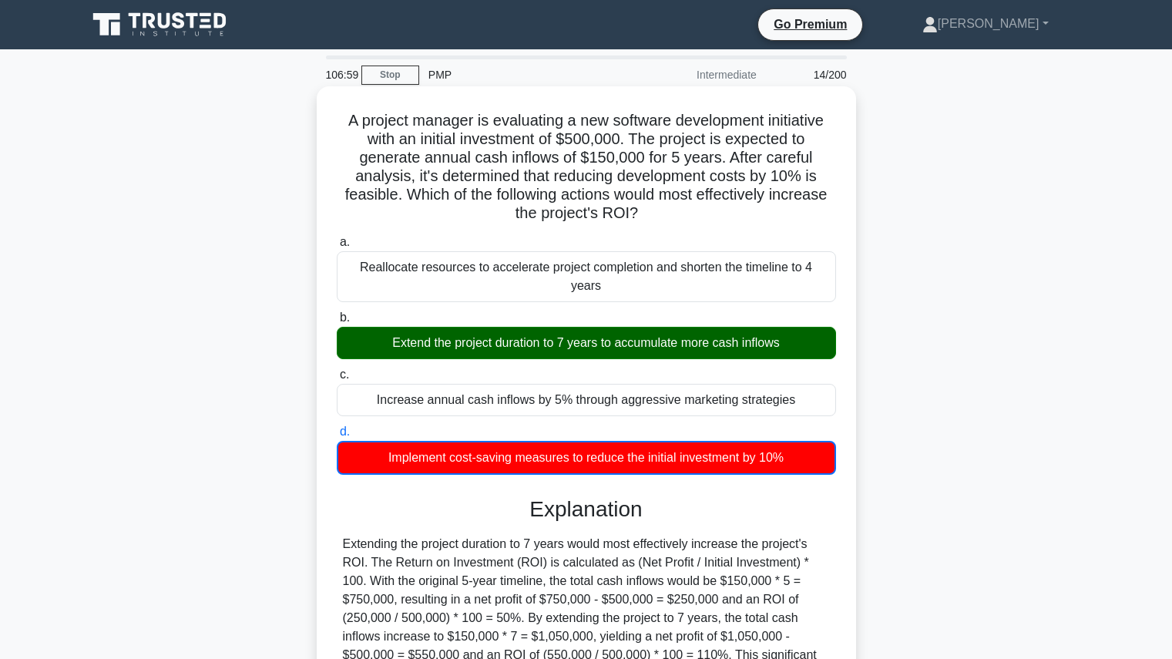
scroll to position [173, 0]
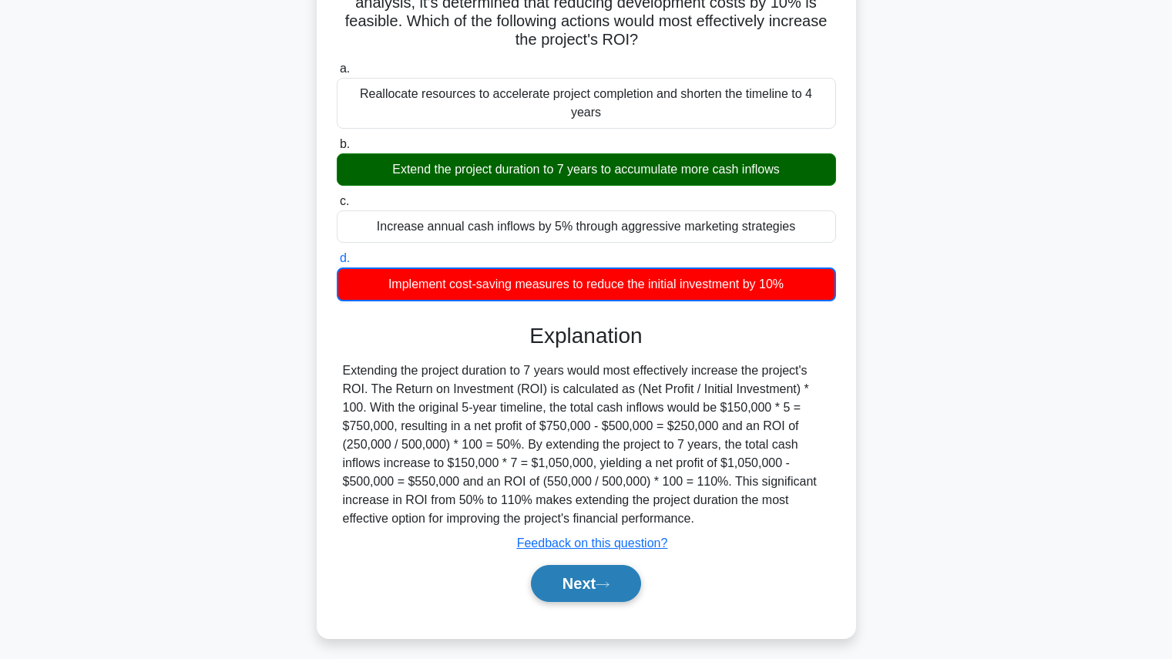
click at [617, 566] on button "Next" at bounding box center [586, 583] width 110 height 37
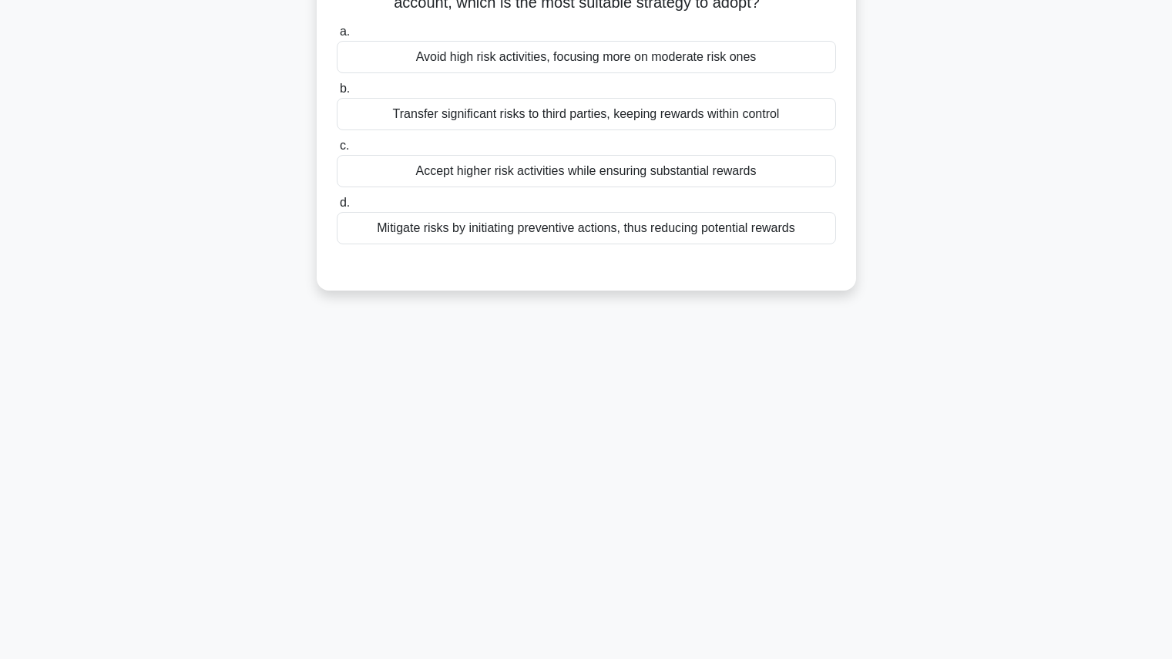
scroll to position [0, 0]
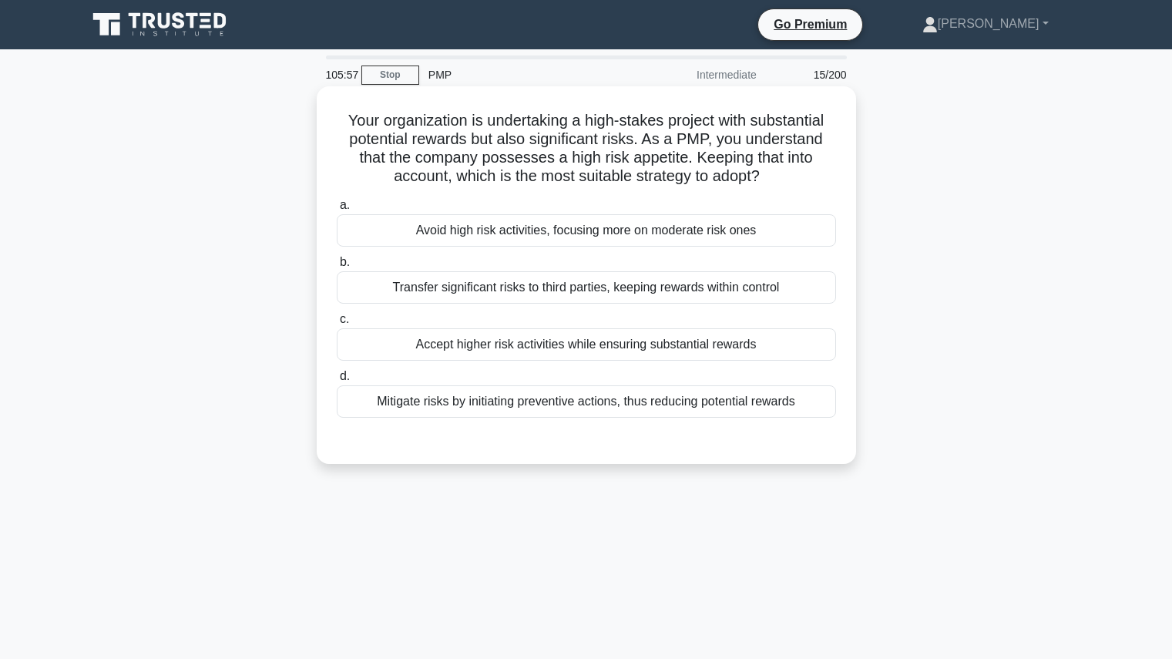
click at [731, 354] on div "Accept higher risk activities while ensuring substantial rewards" at bounding box center [586, 344] width 499 height 32
click at [337, 324] on input "c. Accept higher risk activities while ensuring substantial rewards" at bounding box center [337, 319] width 0 height 10
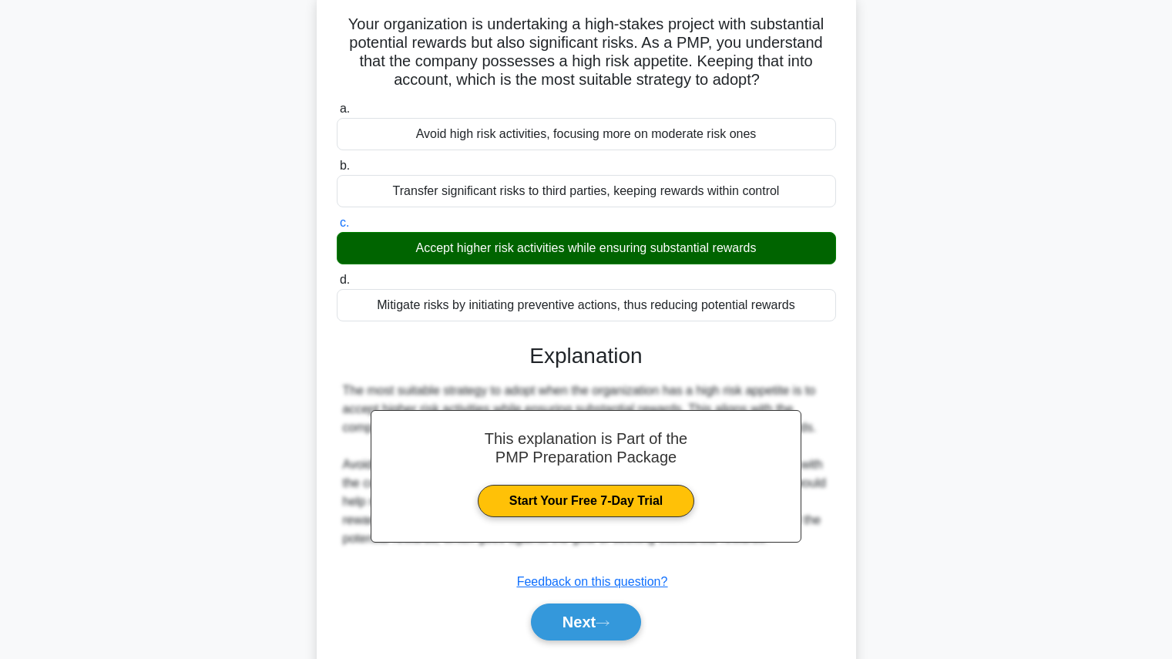
scroll to position [173, 0]
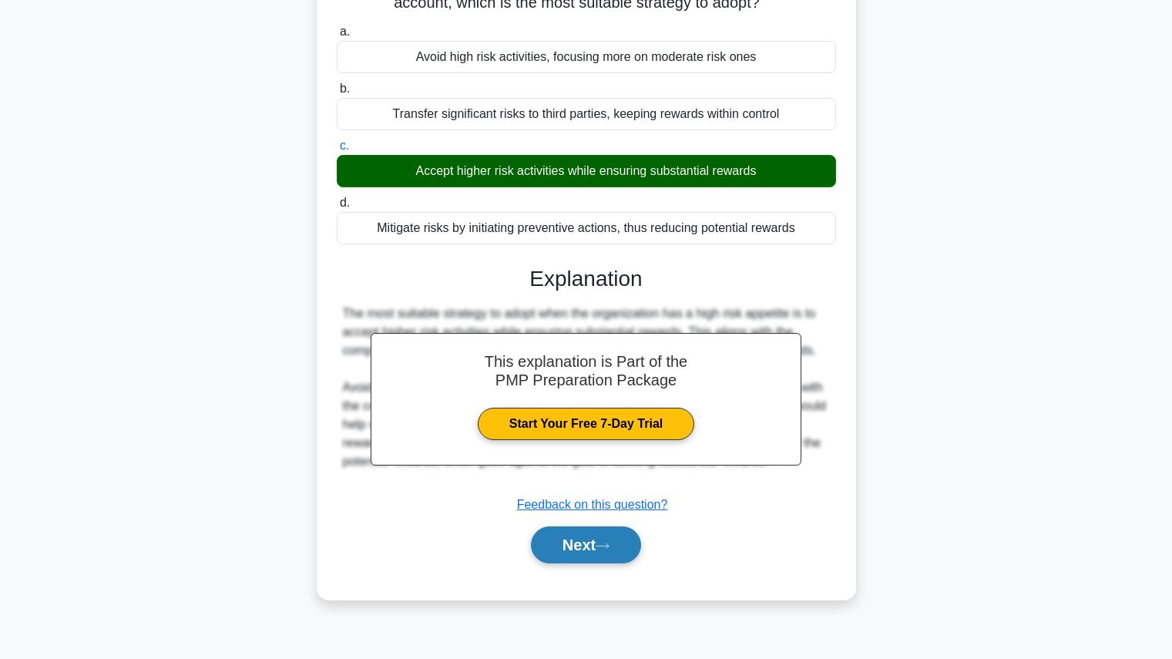
click at [609, 545] on icon at bounding box center [602, 545] width 12 height 5
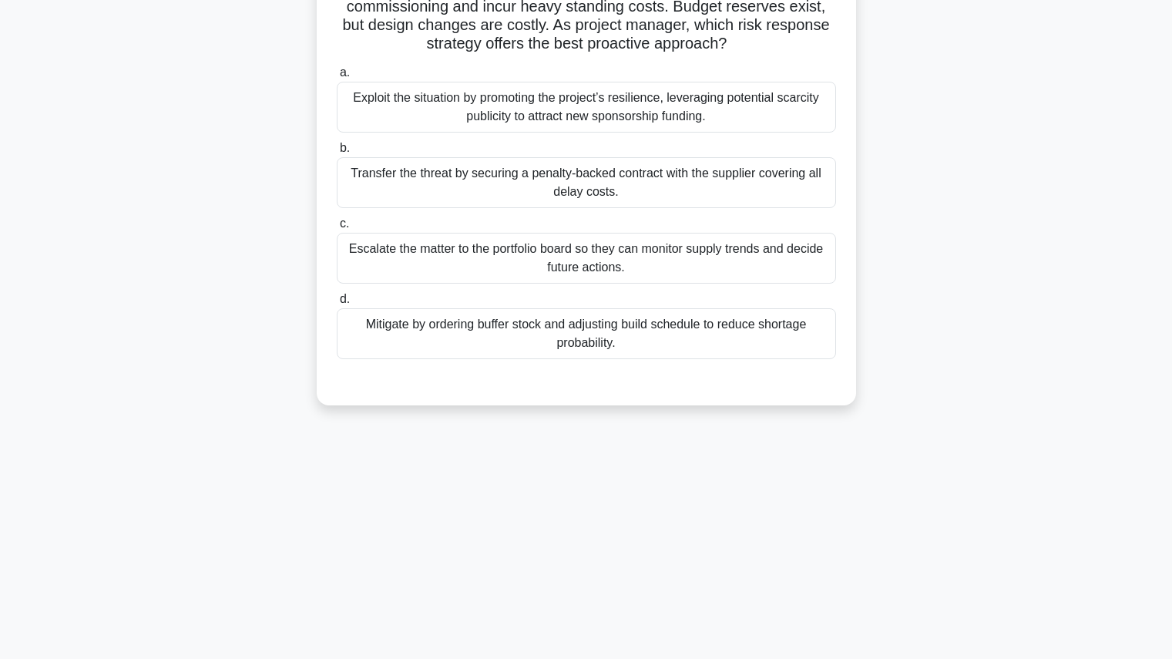
scroll to position [0, 0]
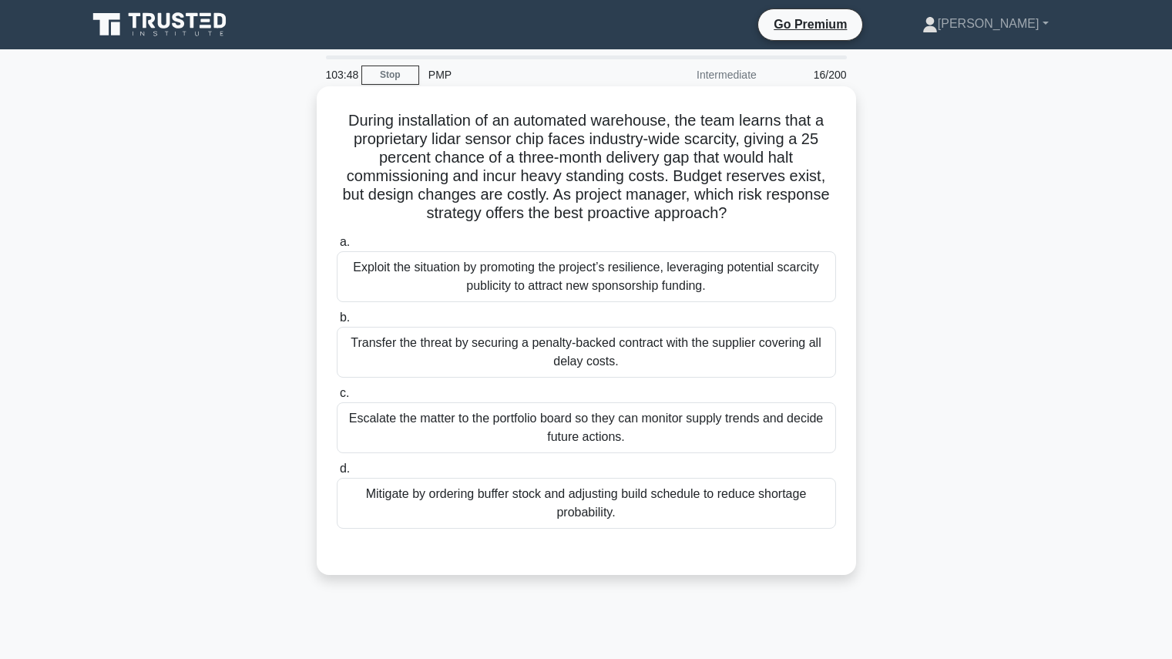
click at [722, 505] on div "Mitigate by ordering buffer stock and adjusting build schedule to reduce shorta…" at bounding box center [586, 503] width 499 height 51
click at [337, 474] on input "d. Mitigate by ordering buffer stock and adjusting build schedule to reduce sho…" at bounding box center [337, 469] width 0 height 10
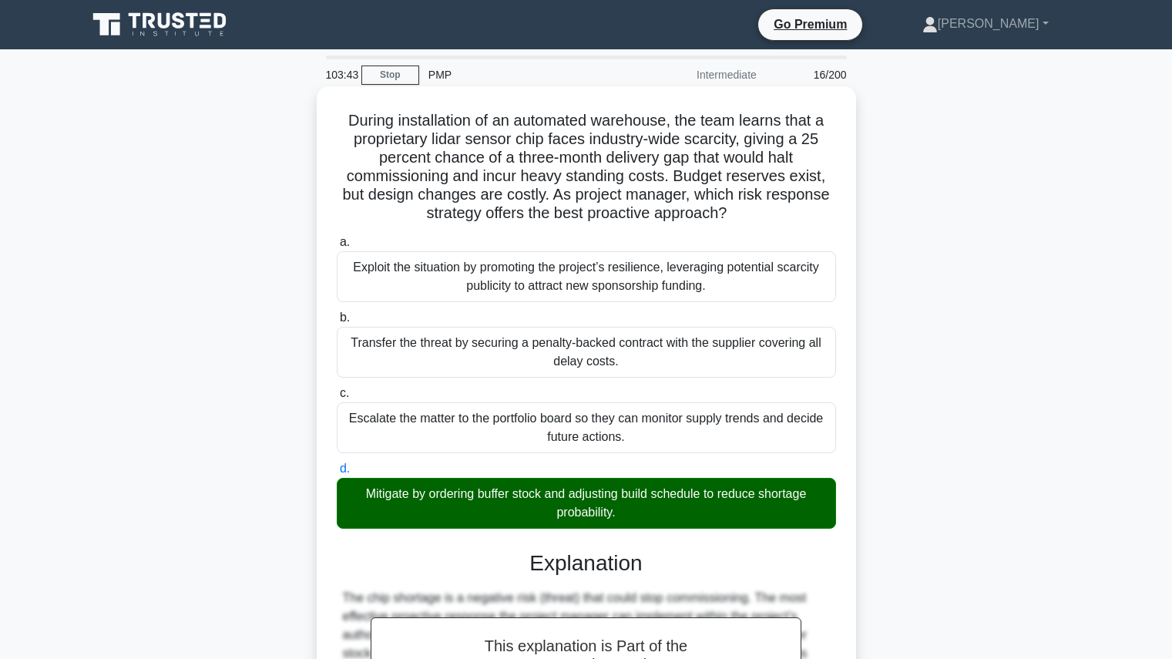
scroll to position [292, 0]
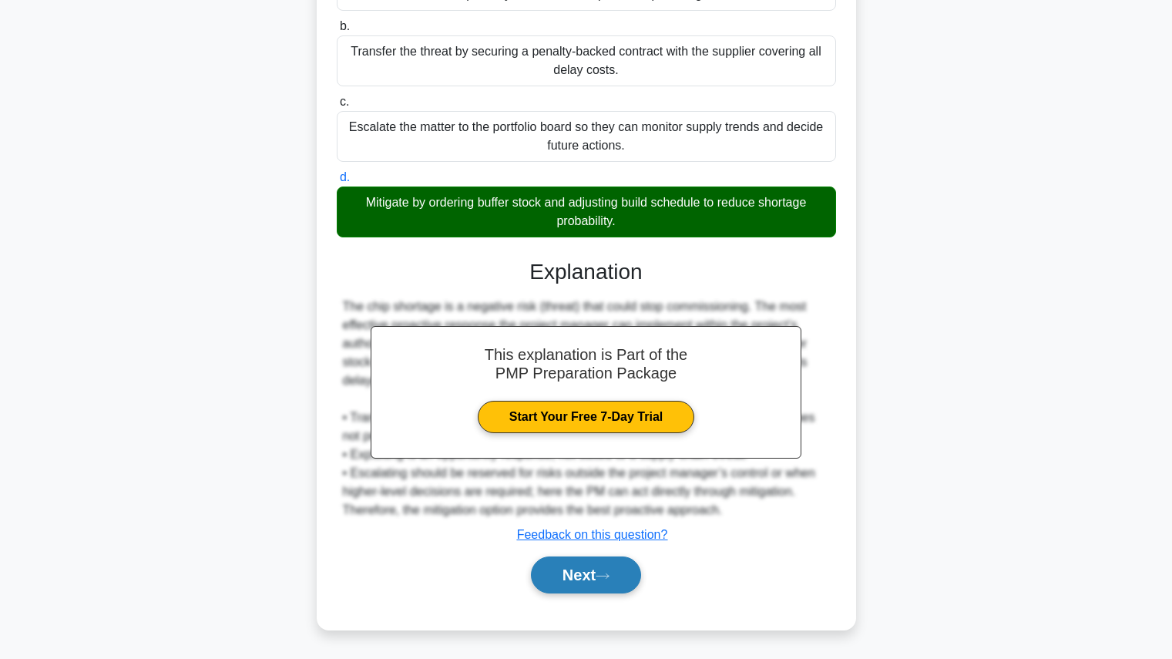
click at [609, 574] on icon at bounding box center [603, 576] width 14 height 8
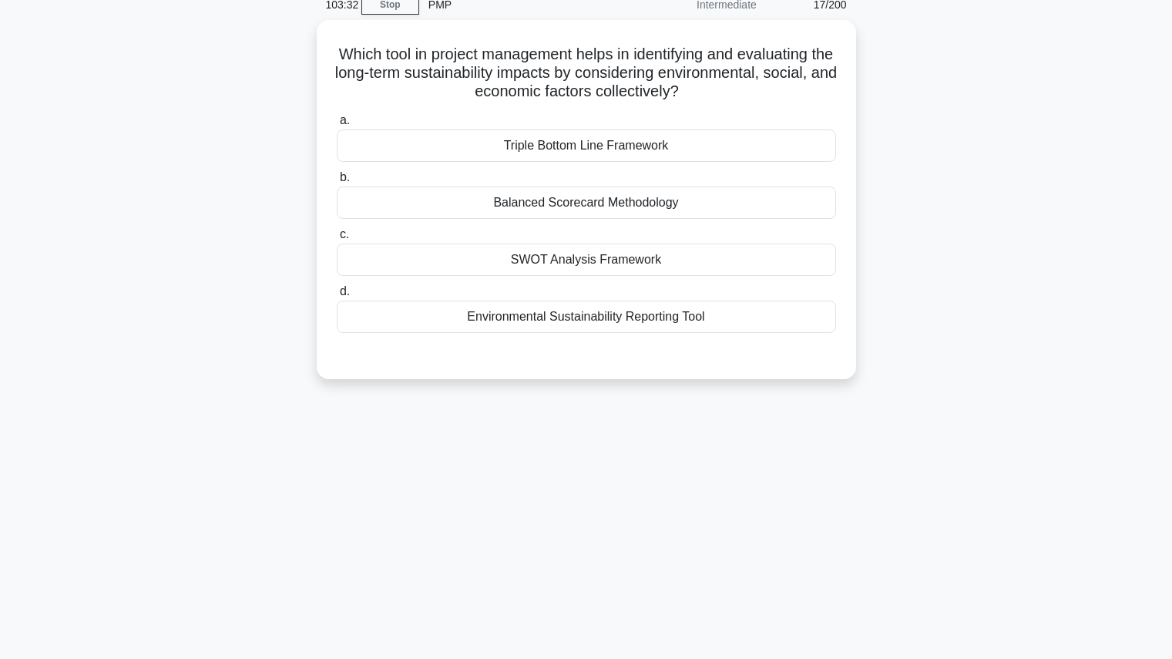
scroll to position [0, 0]
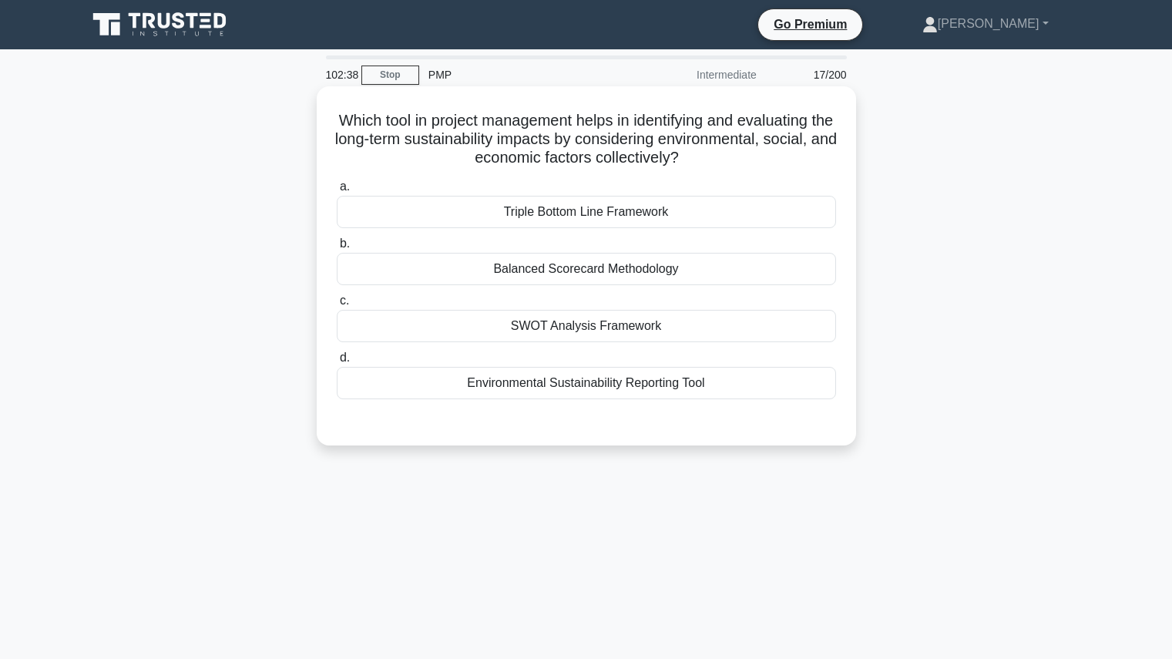
click at [739, 206] on div "Triple Bottom Line Framework" at bounding box center [586, 212] width 499 height 32
click at [337, 192] on input "a. Triple Bottom Line Framework" at bounding box center [337, 187] width 0 height 10
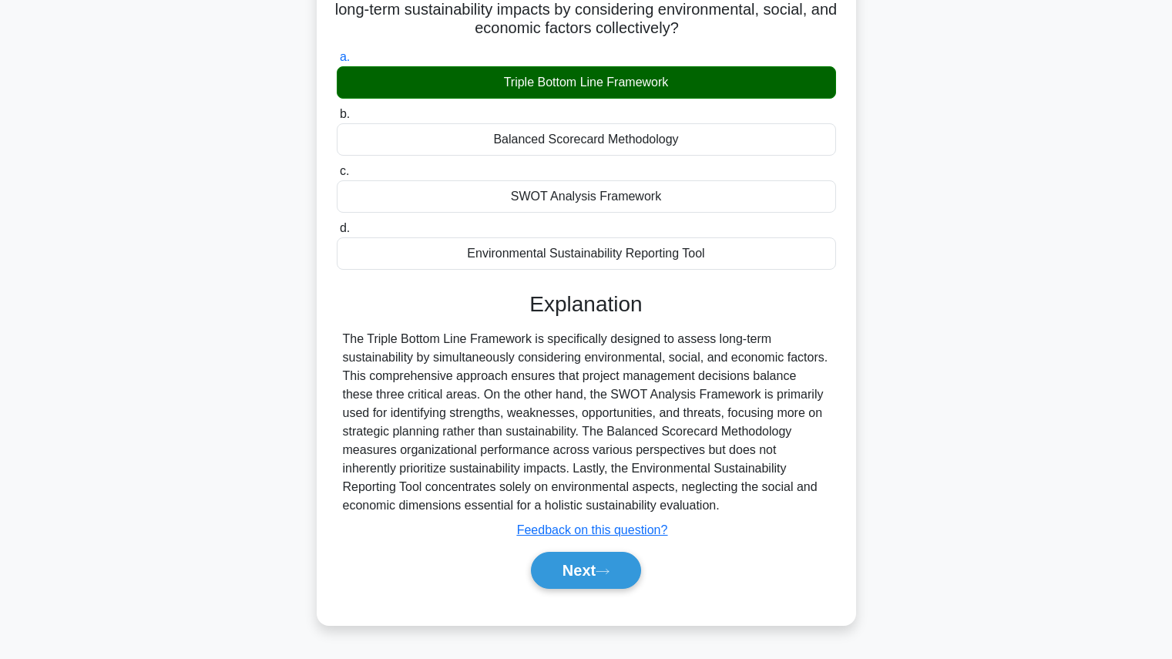
scroll to position [173, 0]
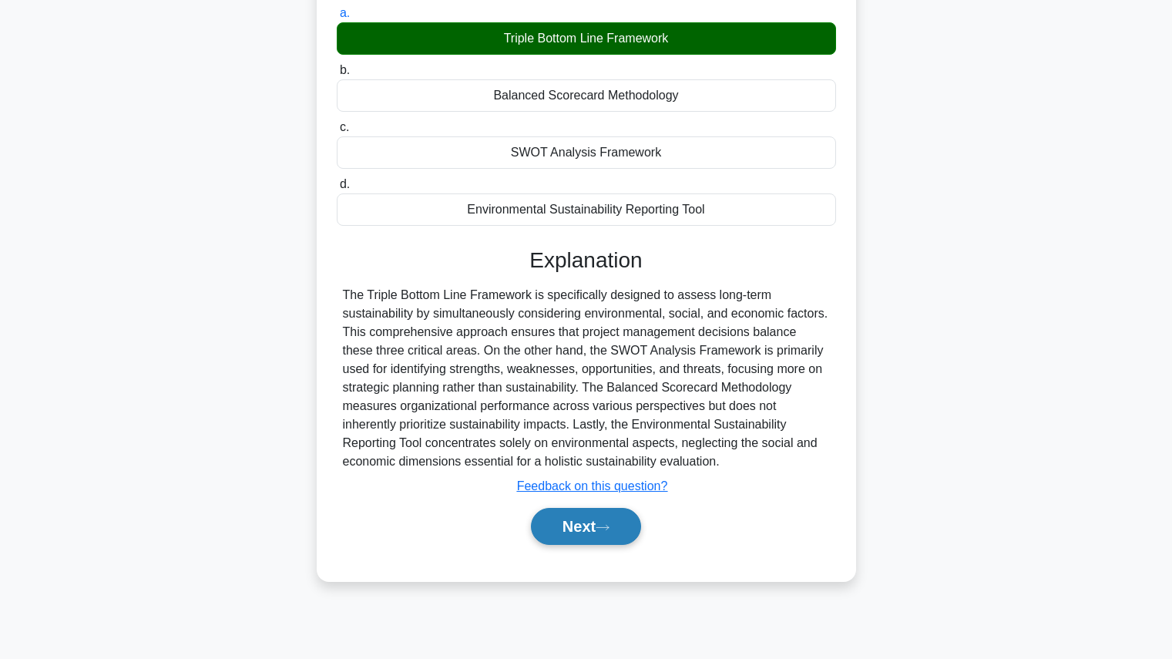
click at [635, 528] on button "Next" at bounding box center [586, 526] width 110 height 37
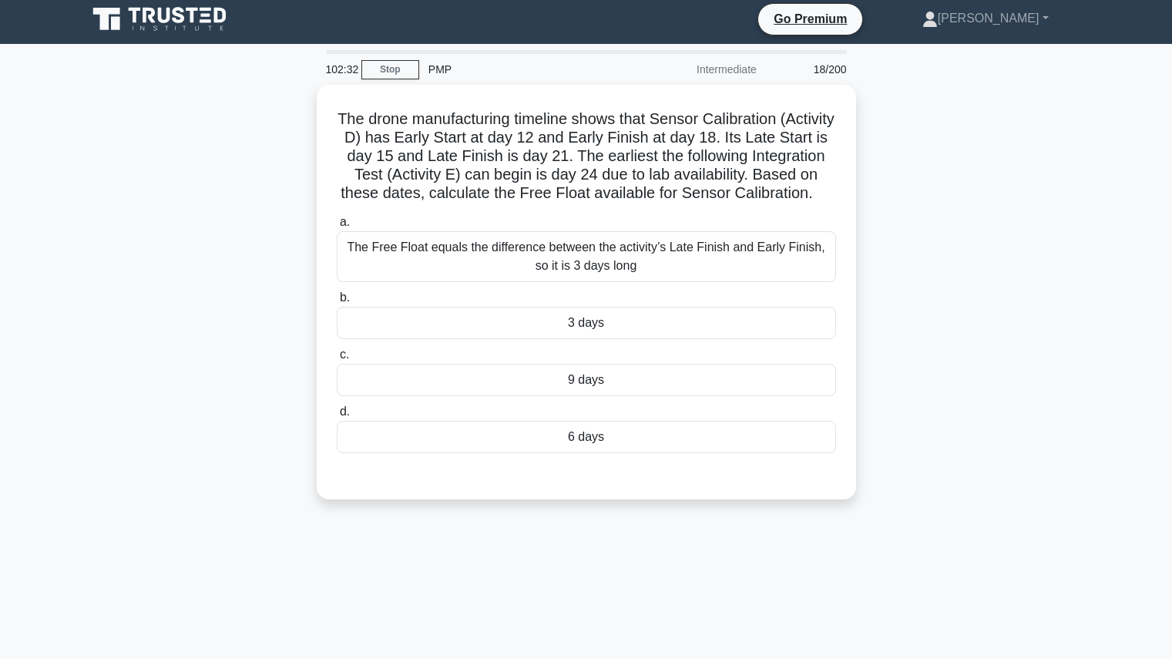
scroll to position [0, 0]
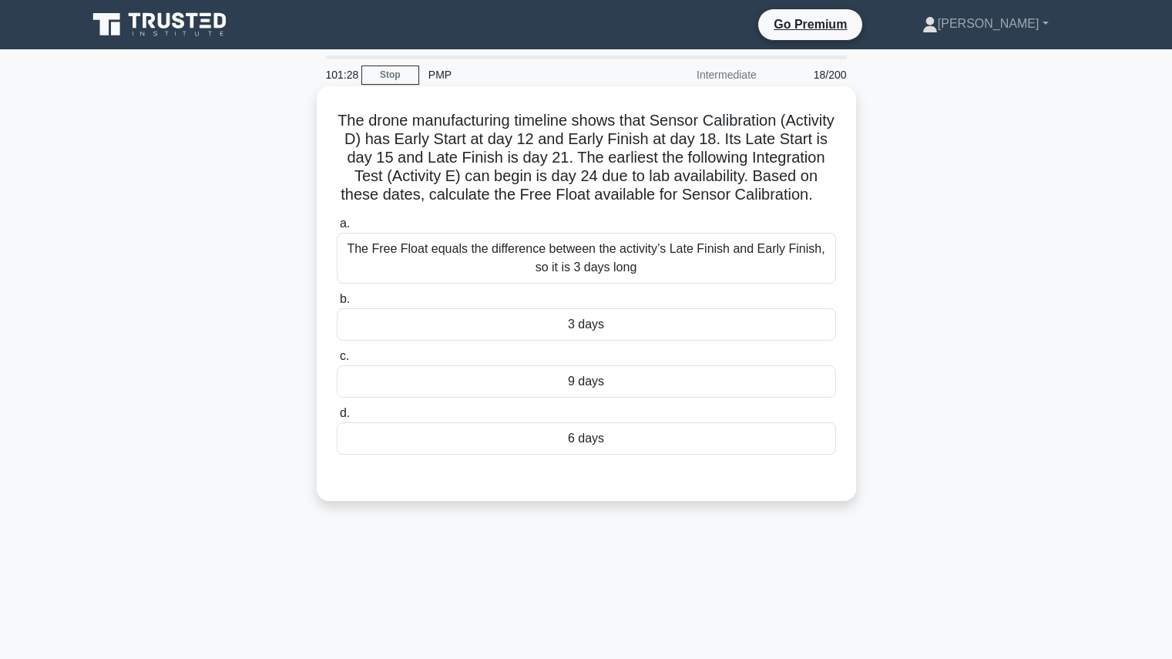
click at [691, 455] on div "6 days" at bounding box center [586, 438] width 499 height 32
click at [337, 418] on input "d. 6 days" at bounding box center [337, 413] width 0 height 10
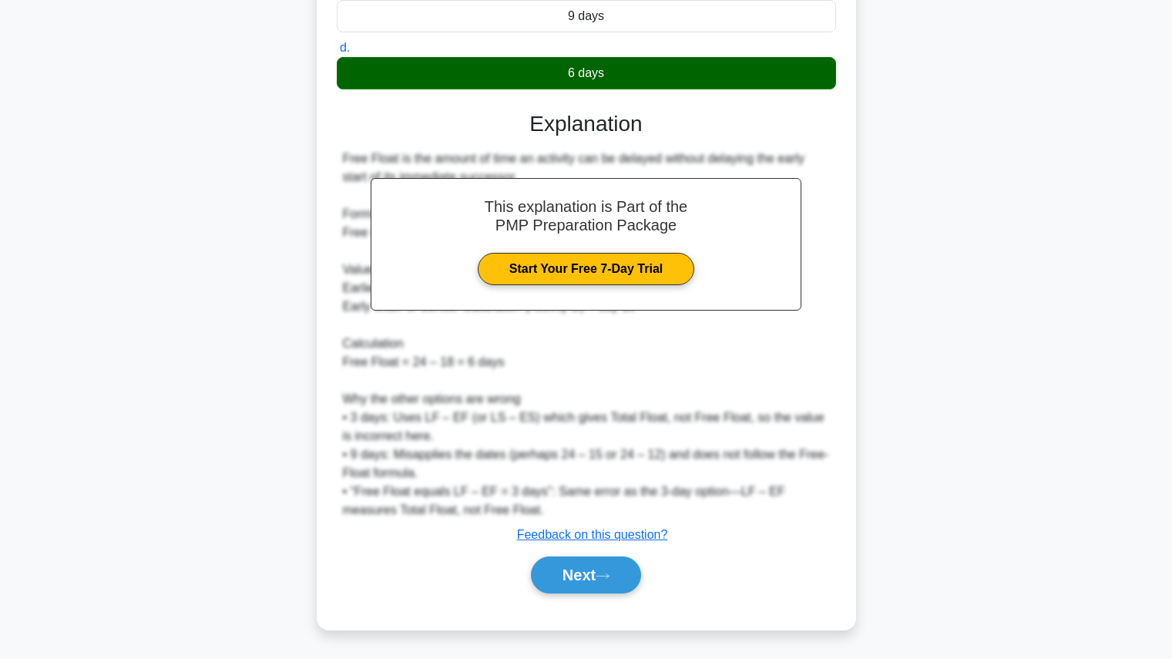
scroll to position [384, 0]
click at [566, 566] on button "Next" at bounding box center [586, 574] width 110 height 37
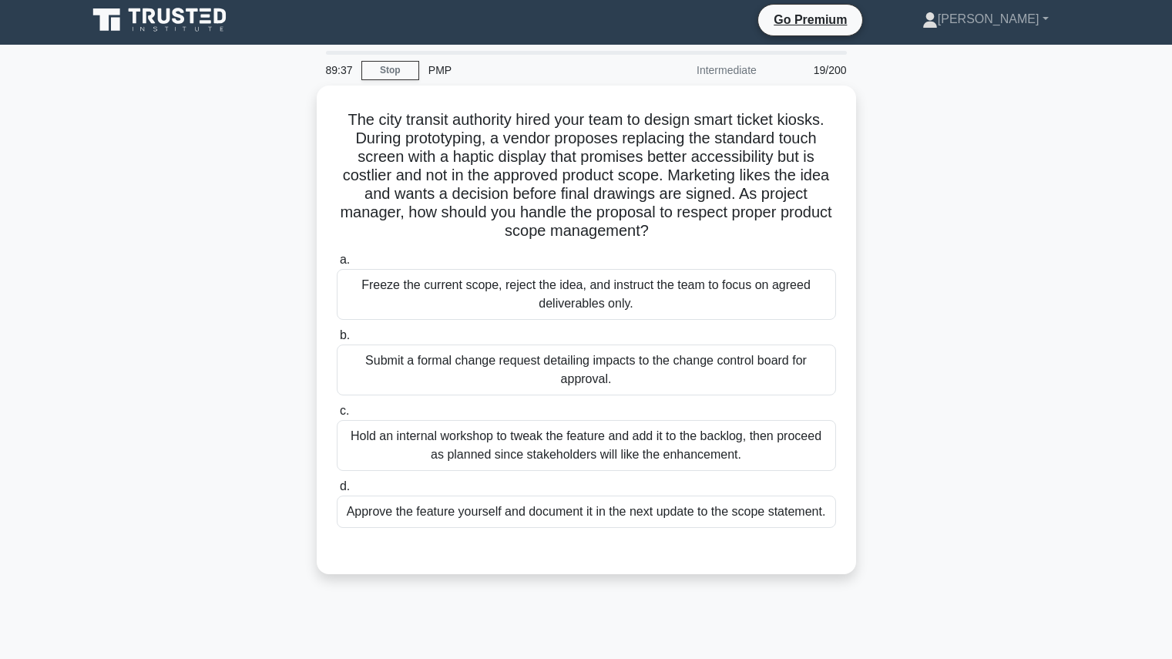
scroll to position [0, 0]
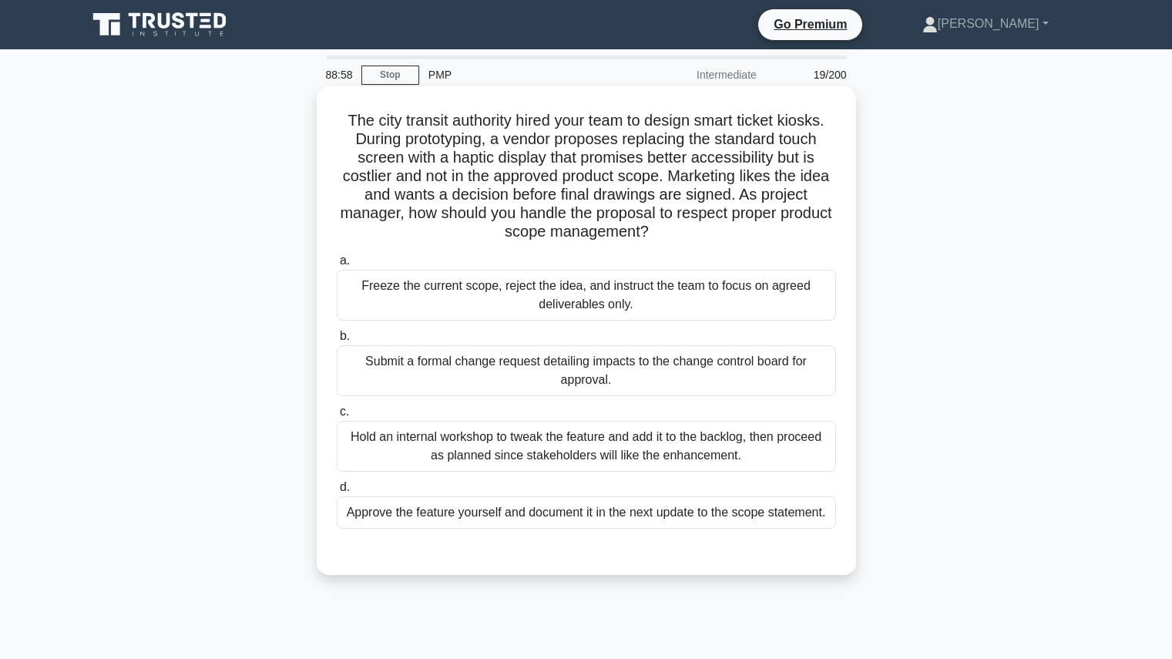
click at [474, 383] on div "Submit a formal change request detailing impacts to the change control board fo…" at bounding box center [586, 370] width 499 height 51
click at [337, 341] on input "b. Submit a formal change request detailing impacts to the change control board…" at bounding box center [337, 336] width 0 height 10
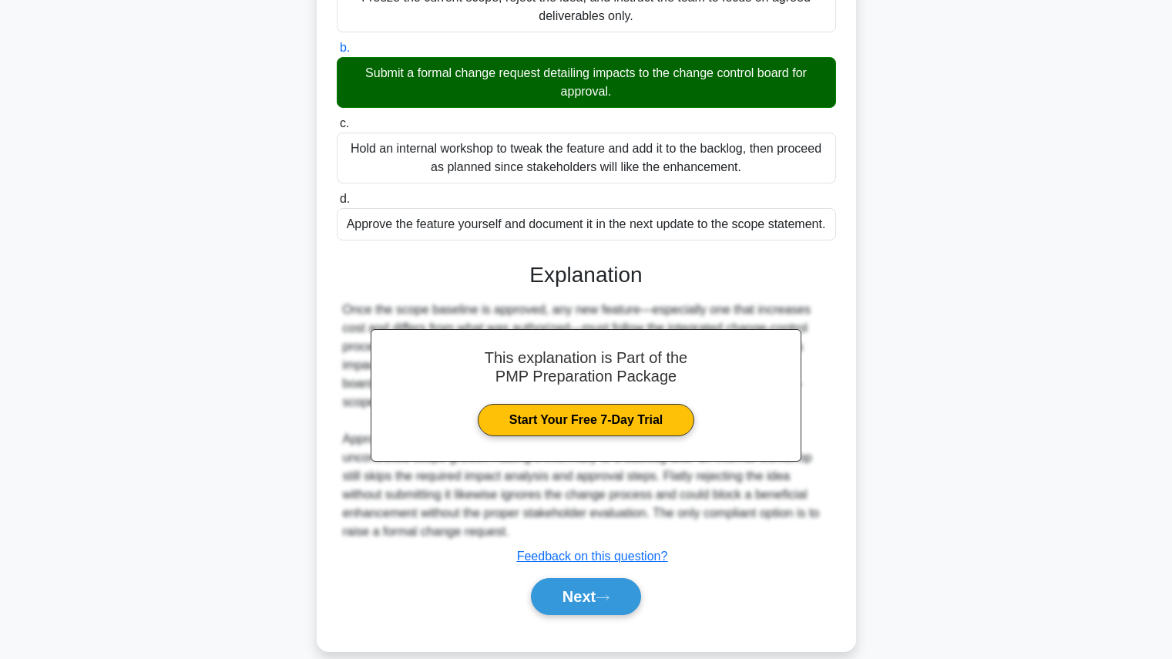
scroll to position [311, 0]
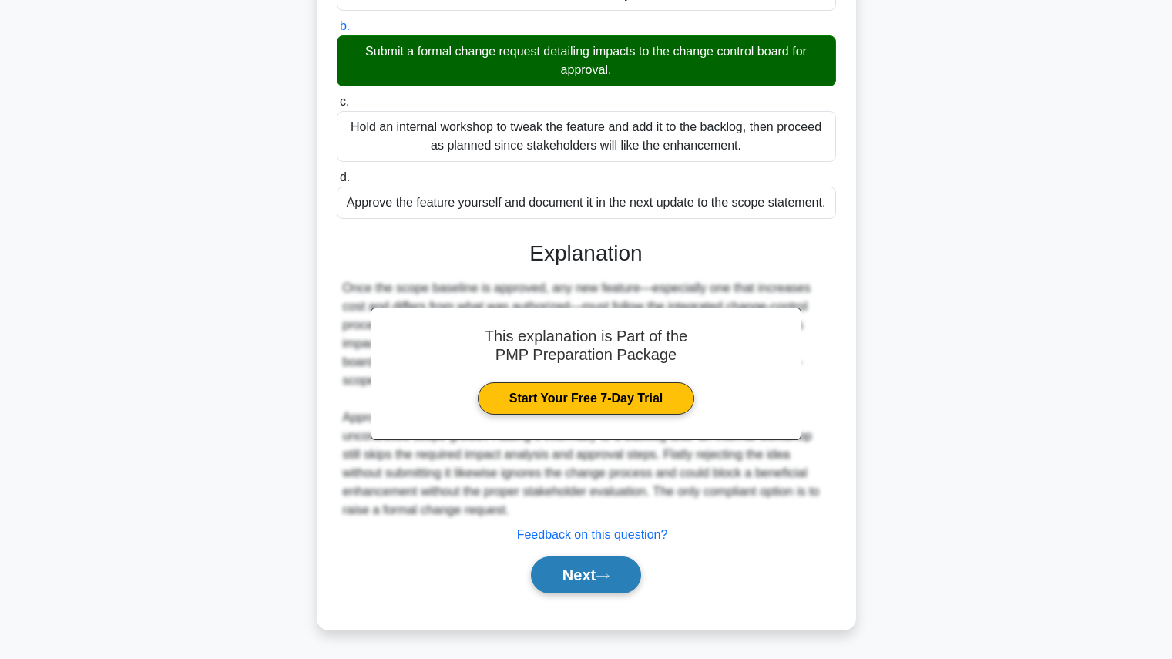
click at [573, 587] on button "Next" at bounding box center [586, 574] width 110 height 37
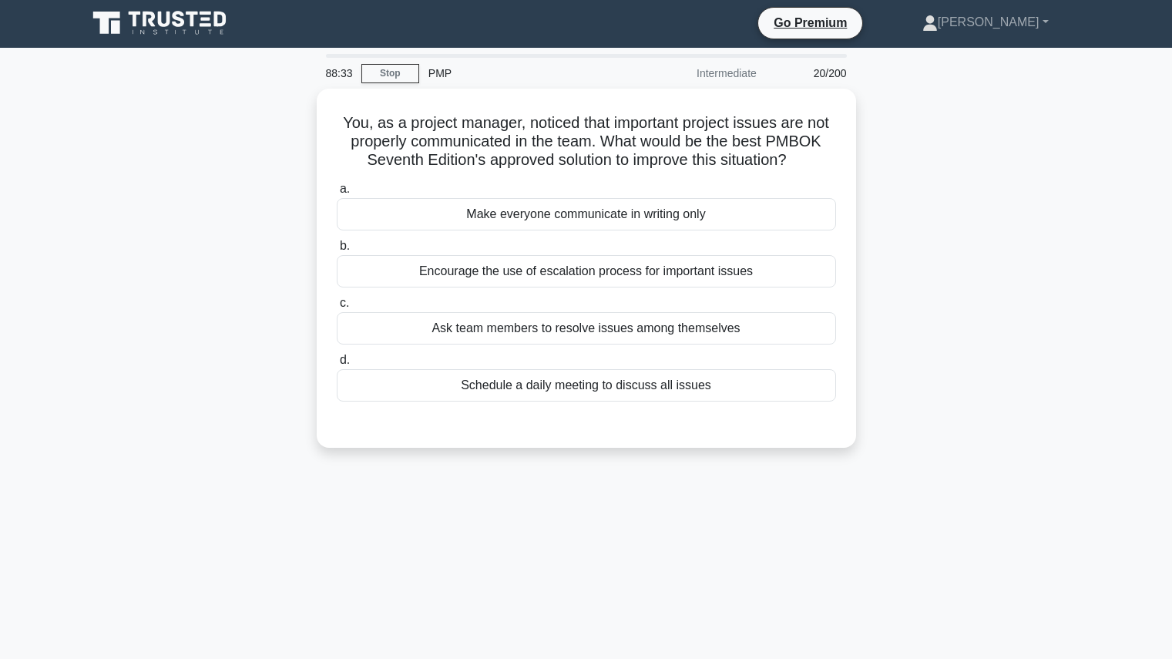
scroll to position [0, 0]
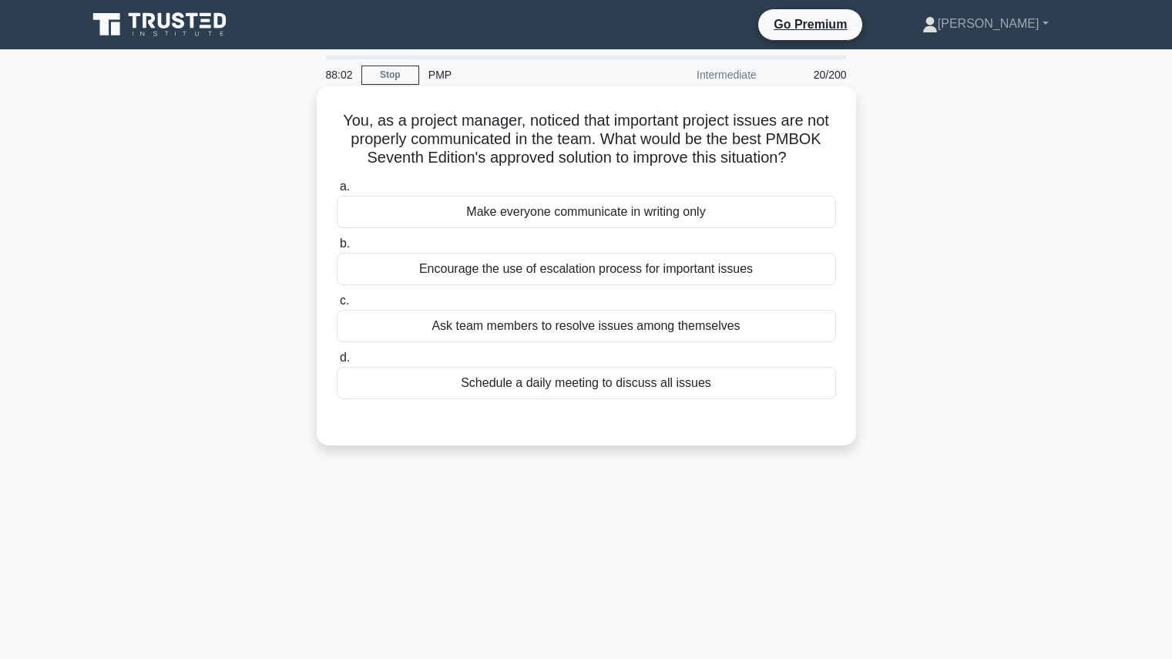
click at [625, 382] on div "Schedule a daily meeting to discuss all issues" at bounding box center [586, 383] width 499 height 32
click at [337, 363] on input "d. Schedule a daily meeting to discuss all issues" at bounding box center [337, 358] width 0 height 10
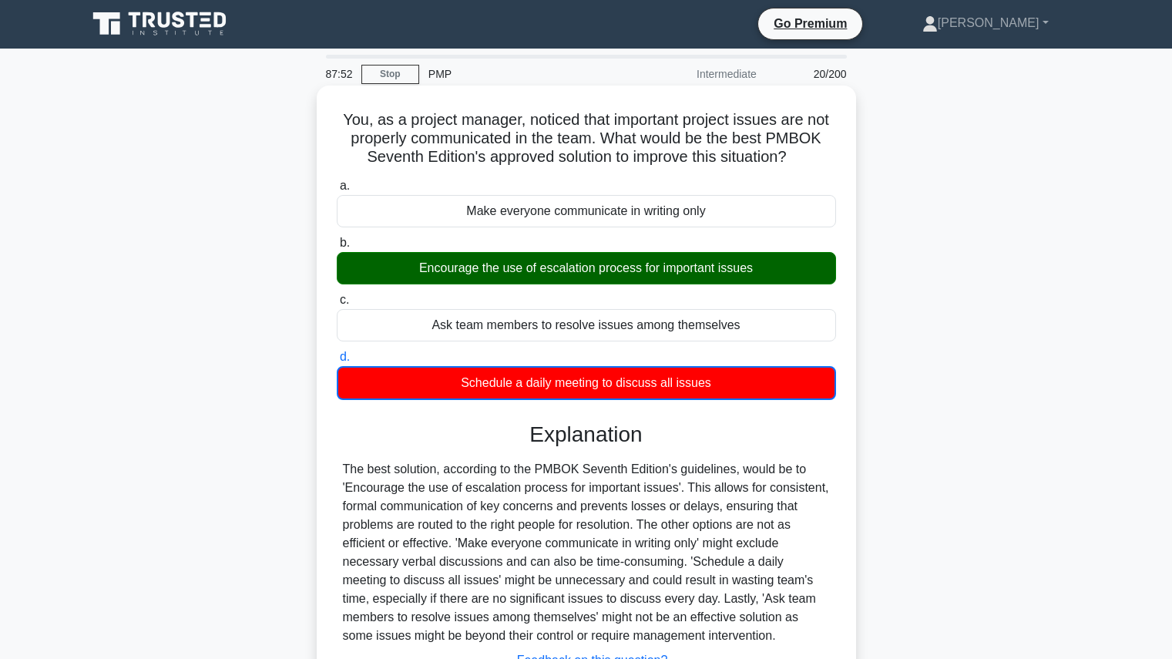
scroll to position [173, 0]
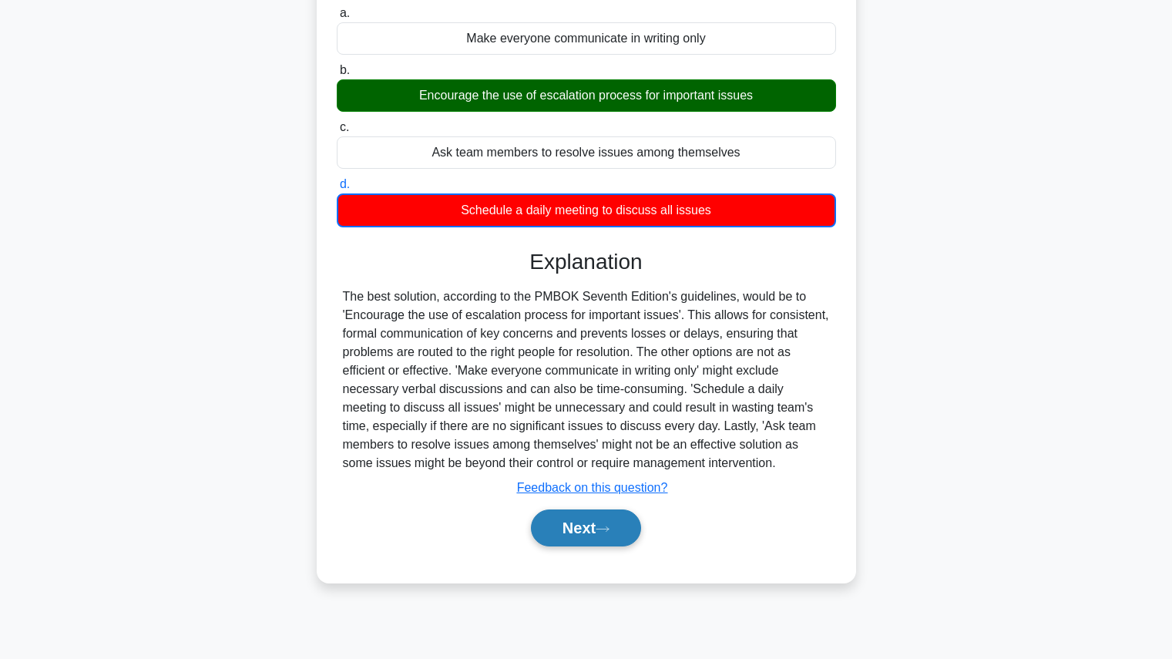
click at [567, 523] on button "Next" at bounding box center [586, 527] width 110 height 37
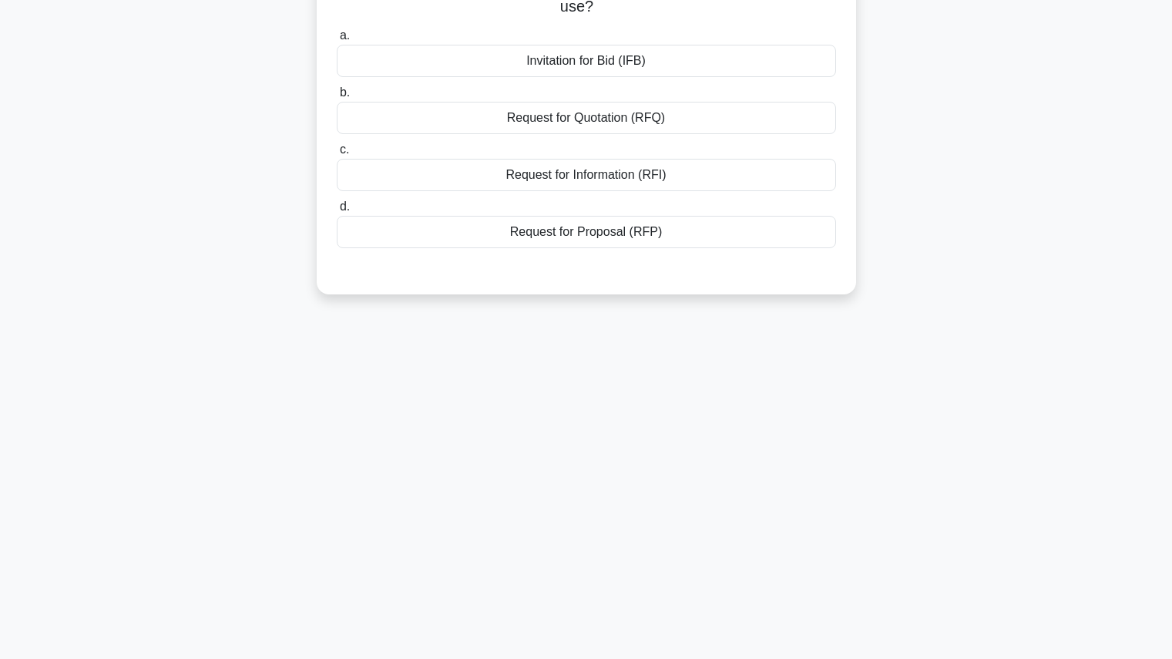
scroll to position [0, 0]
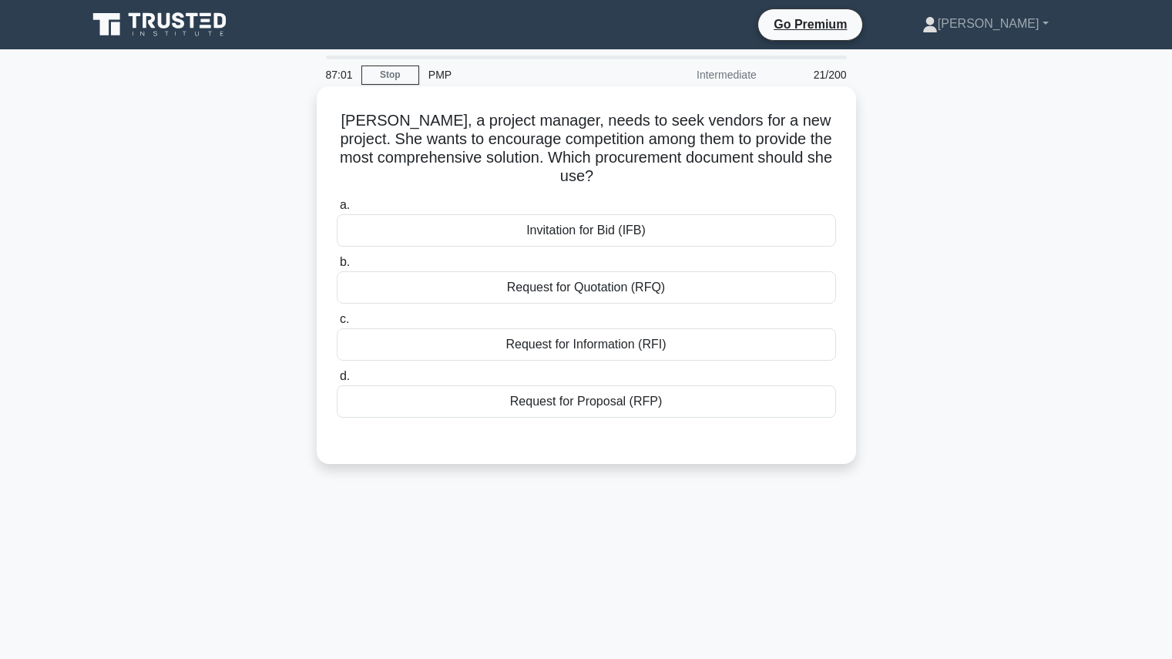
click at [584, 406] on div "Request for Proposal (RFP)" at bounding box center [586, 401] width 499 height 32
click at [337, 381] on input "d. Request for Proposal (RFP)" at bounding box center [337, 376] width 0 height 10
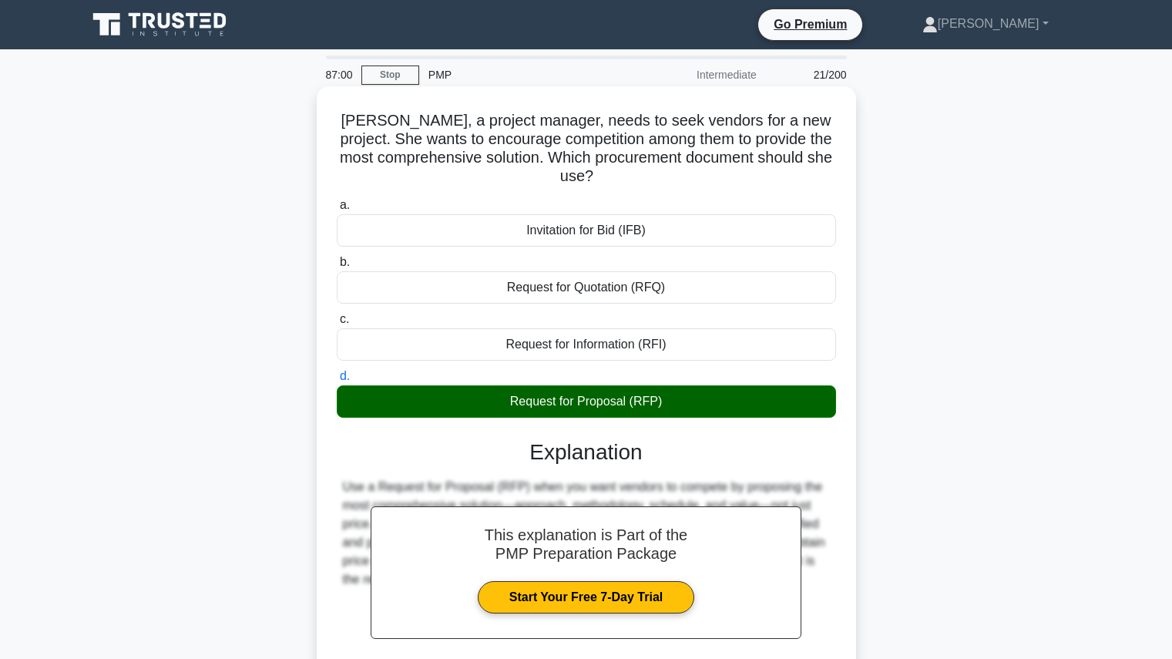
scroll to position [173, 0]
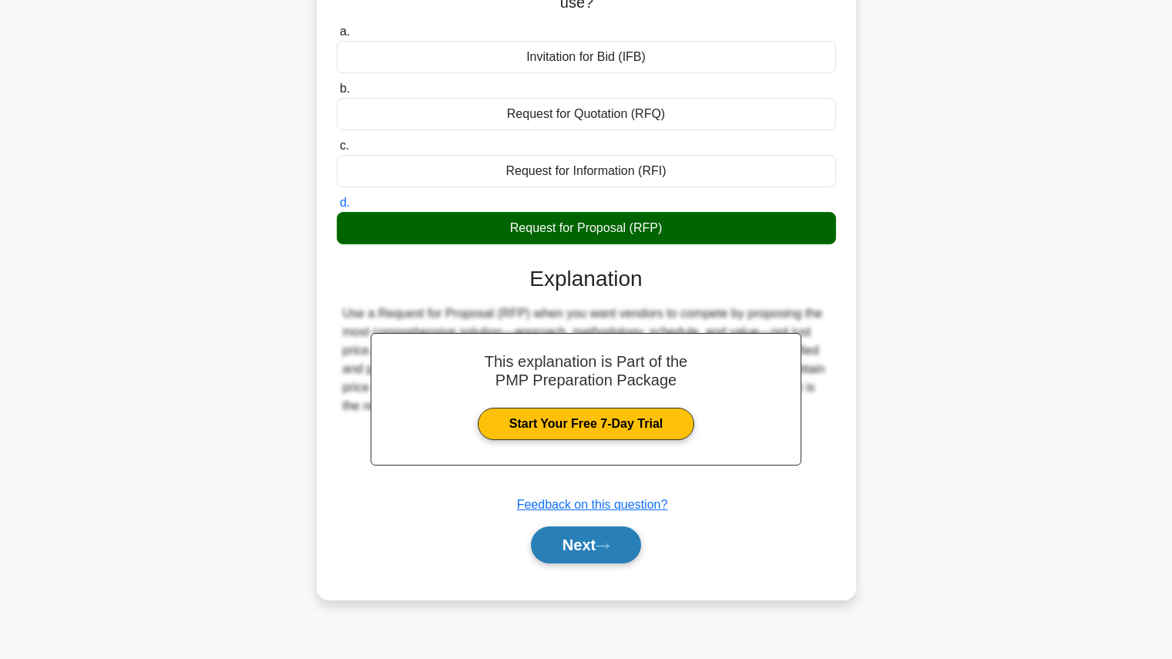
click at [563, 528] on button "Next" at bounding box center [586, 544] width 110 height 37
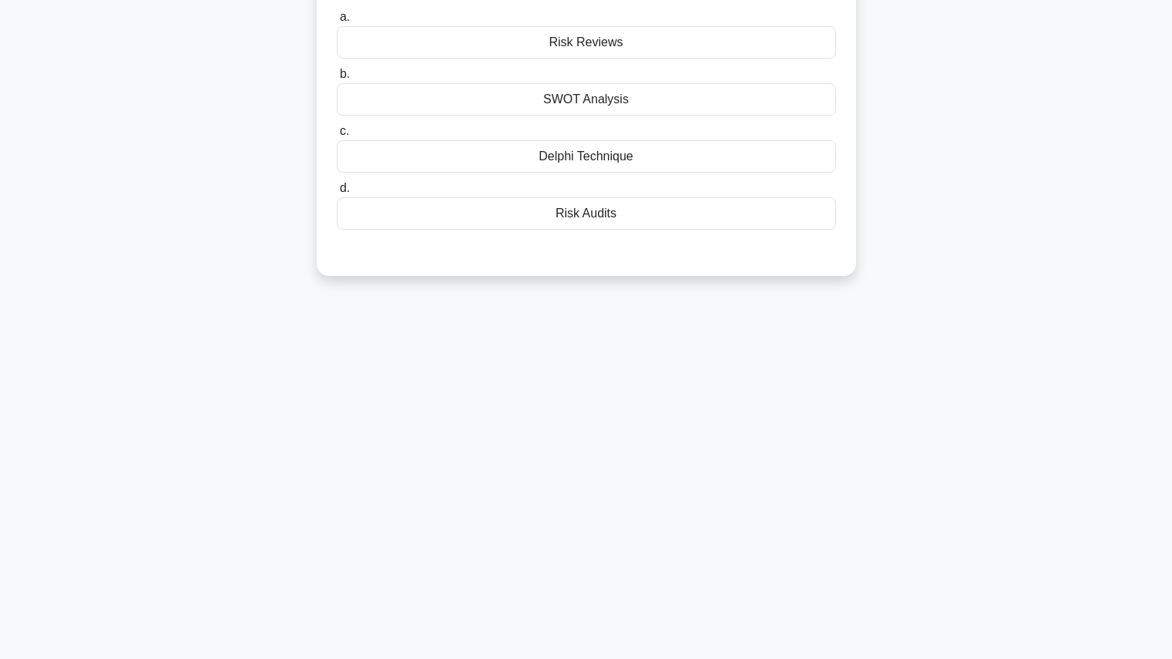
scroll to position [0, 0]
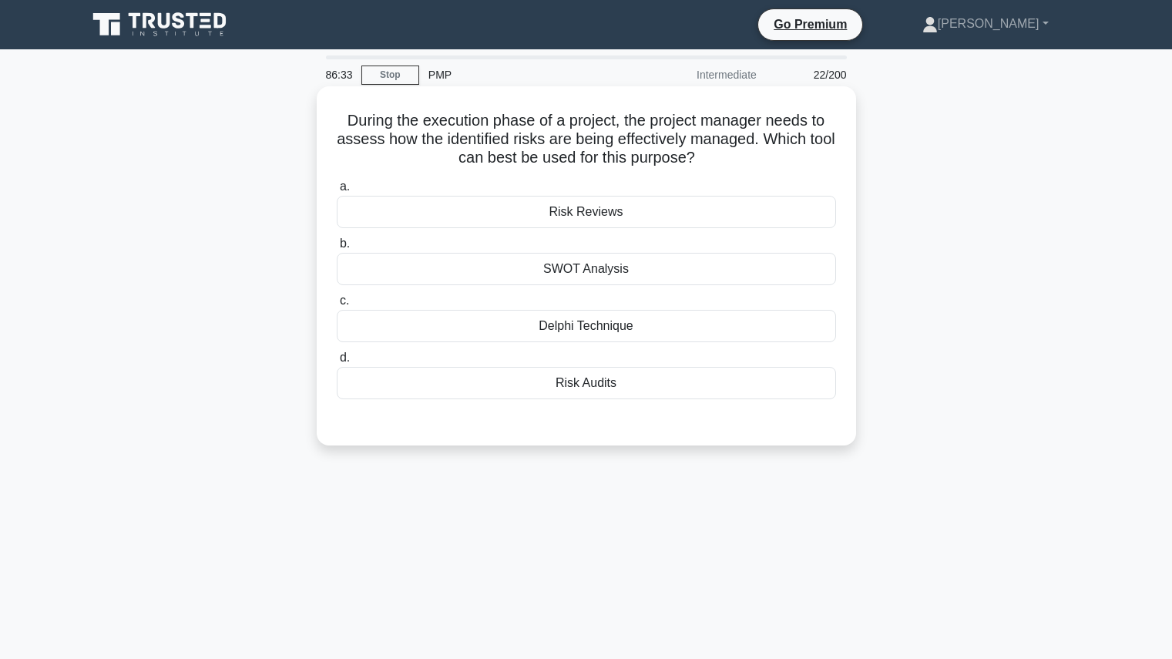
click at [630, 213] on div "Risk Reviews" at bounding box center [586, 212] width 499 height 32
click at [337, 192] on input "a. Risk Reviews" at bounding box center [337, 187] width 0 height 10
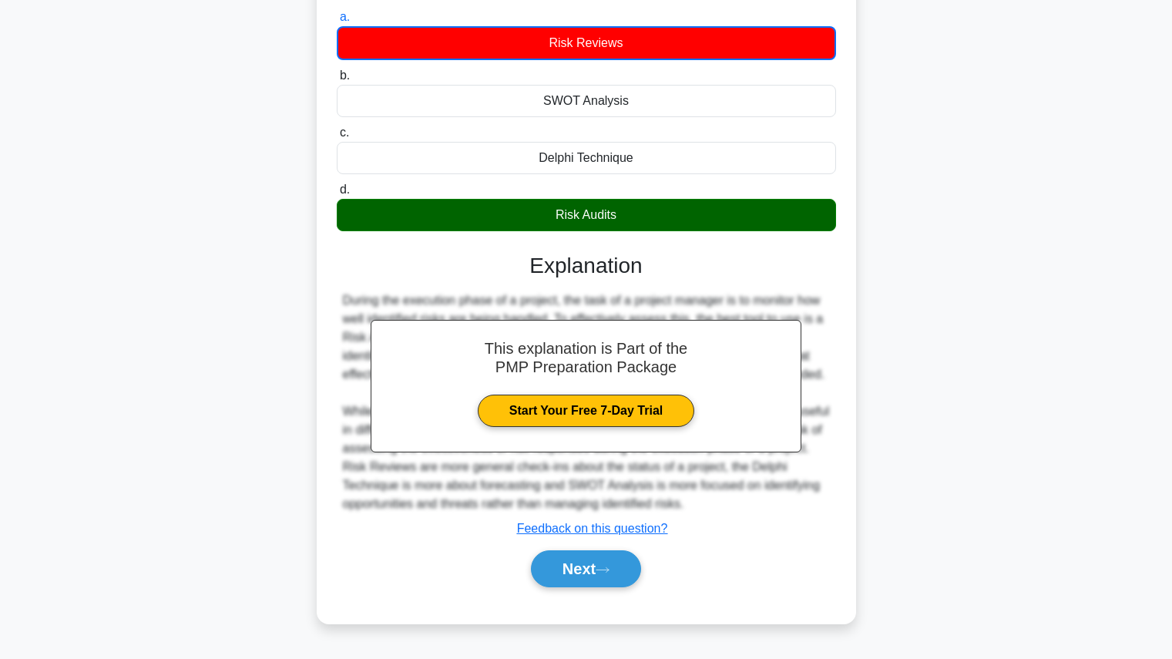
scroll to position [173, 0]
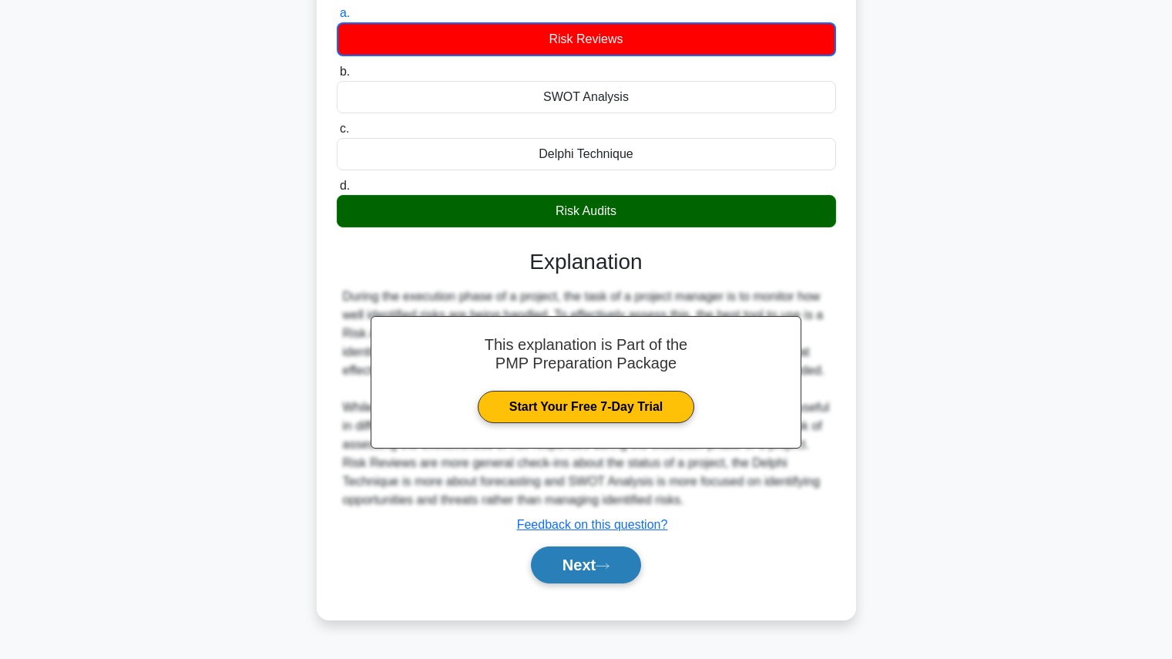
click at [603, 567] on icon at bounding box center [603, 566] width 14 height 8
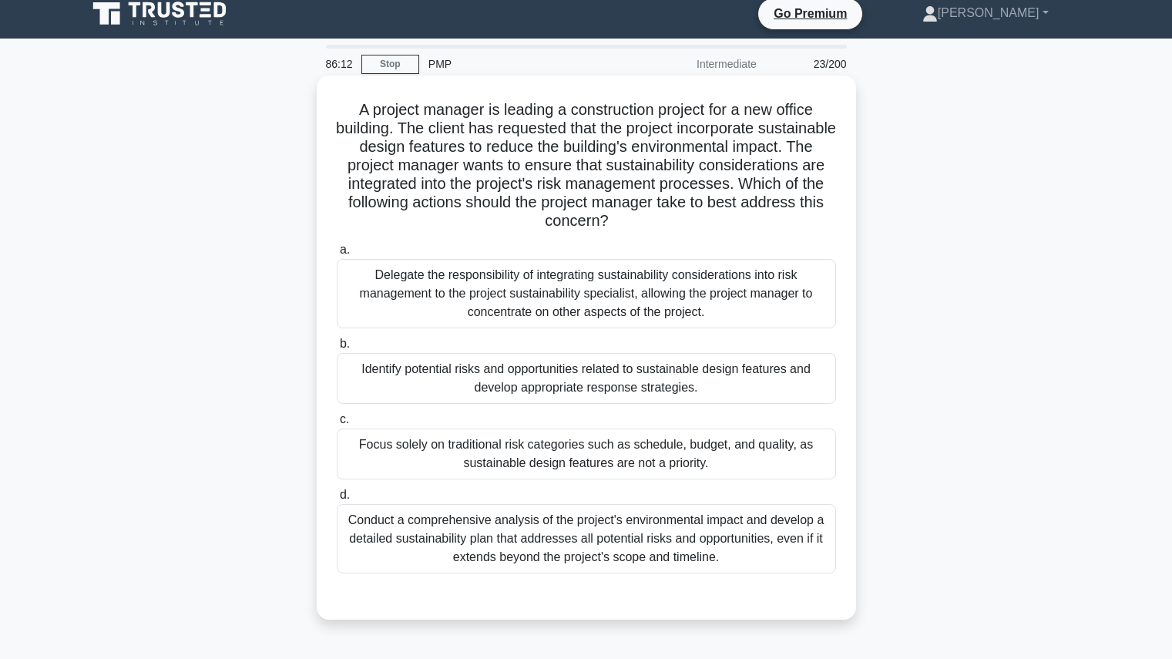
scroll to position [0, 0]
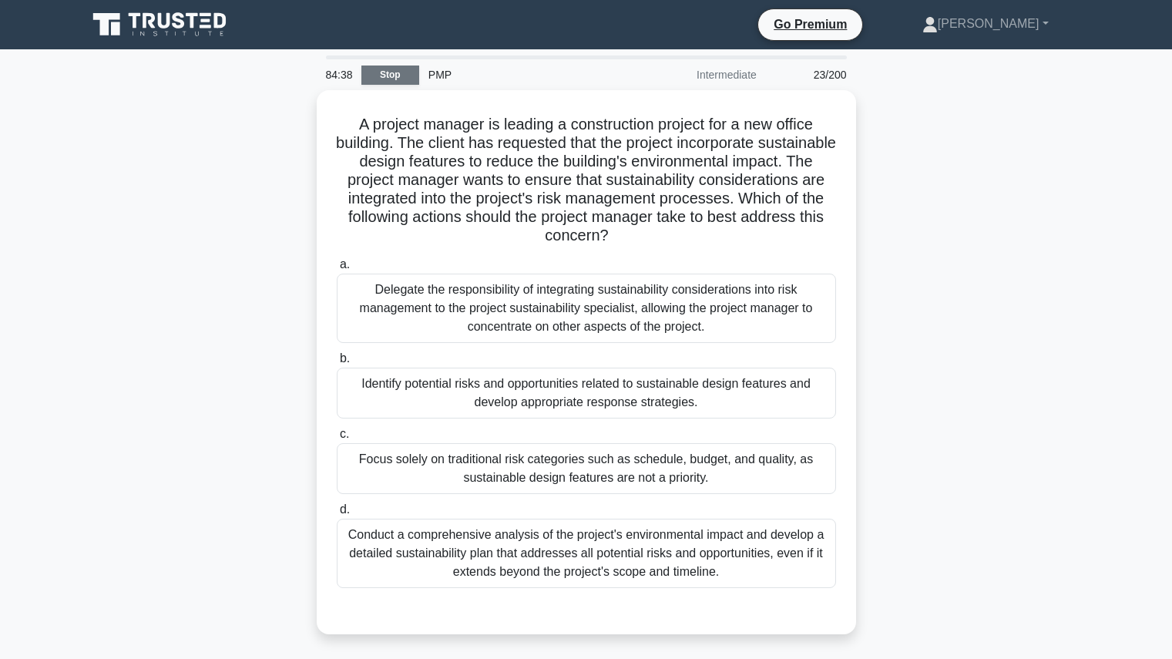
click at [395, 68] on link "Stop" at bounding box center [390, 74] width 58 height 19
